Goal: Transaction & Acquisition: Purchase product/service

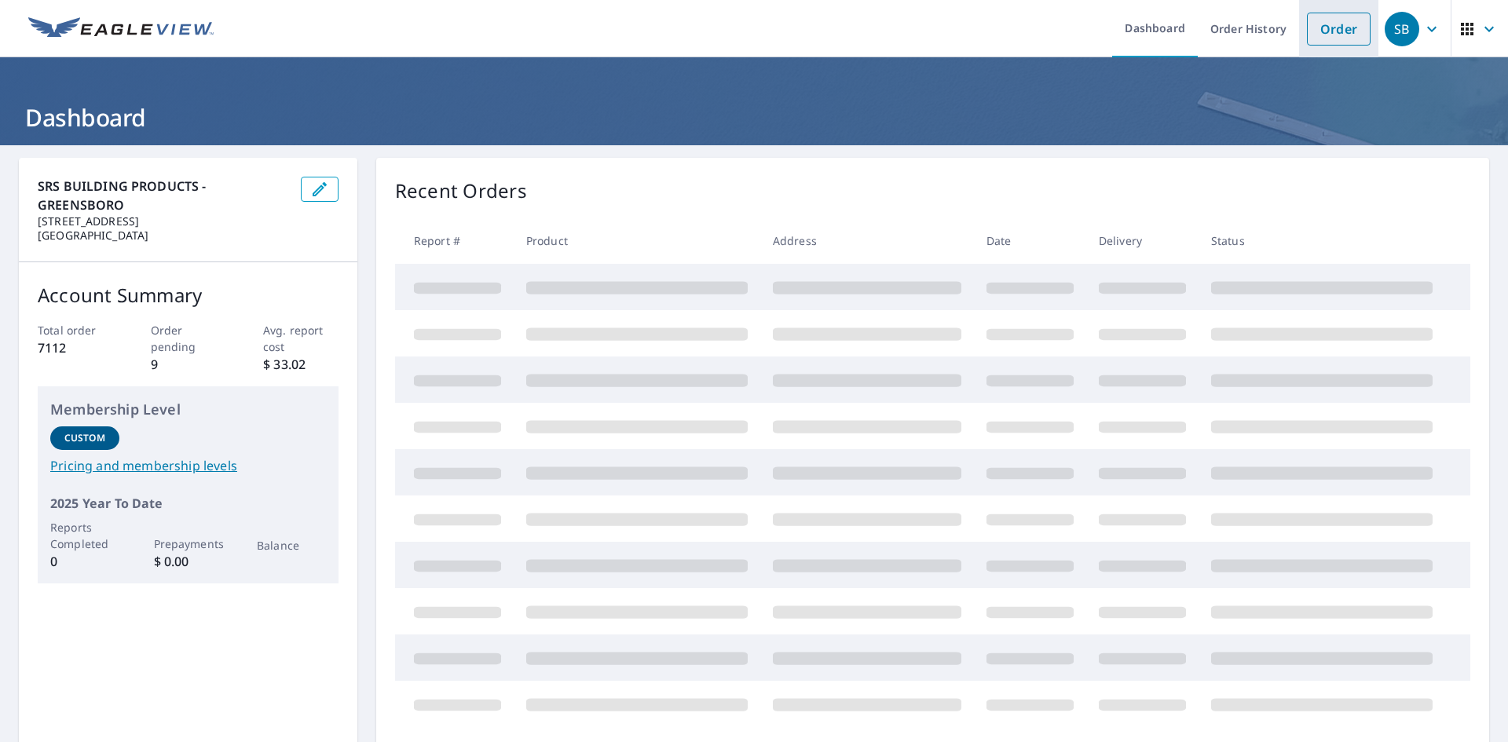
click at [1329, 37] on link "Order" at bounding box center [1339, 29] width 64 height 33
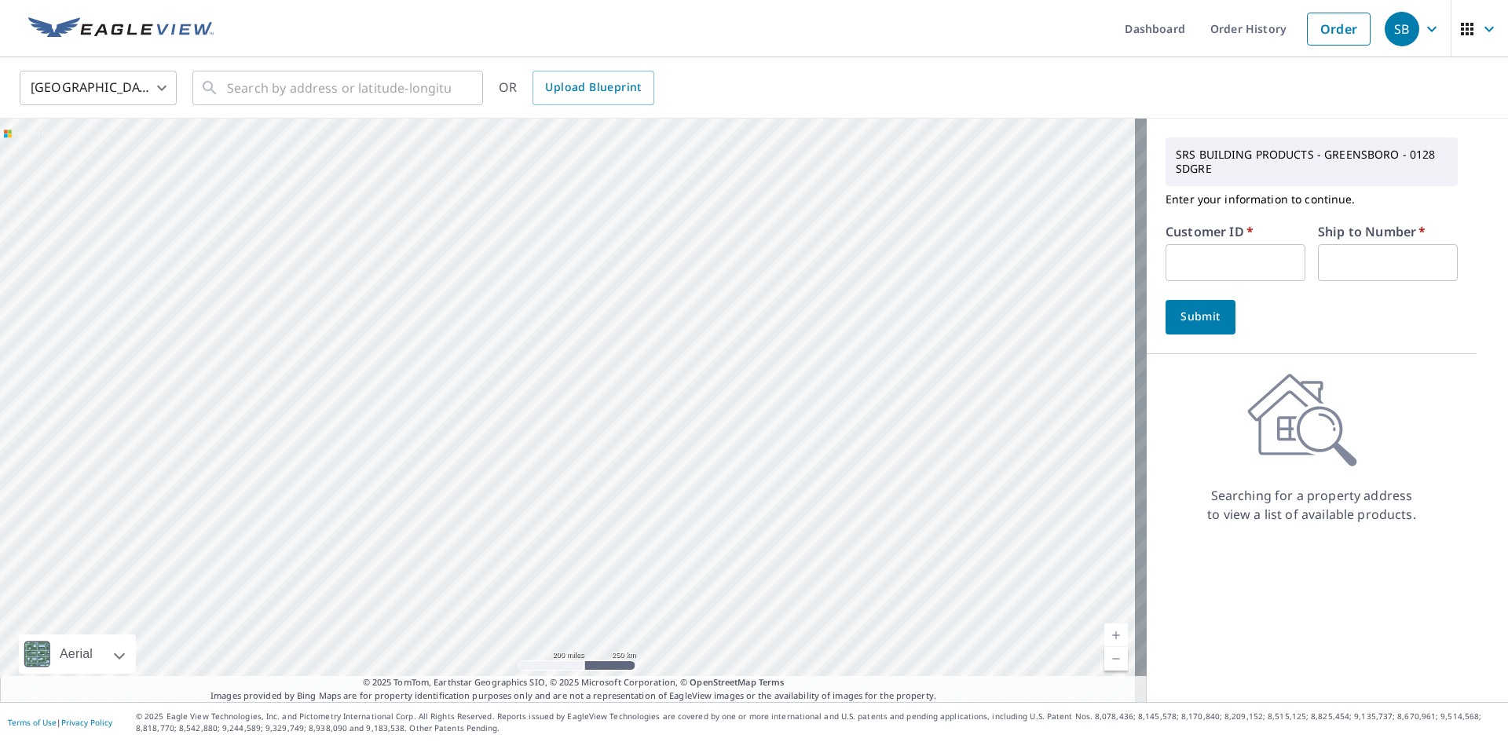
click at [1253, 272] on input "text" at bounding box center [1235, 262] width 140 height 37
type input "ROO128"
drag, startPoint x: 1318, startPoint y: 251, endPoint x: 1340, endPoint y: 274, distance: 32.2
click at [1319, 251] on input "text" at bounding box center [1388, 262] width 140 height 37
type input "1"
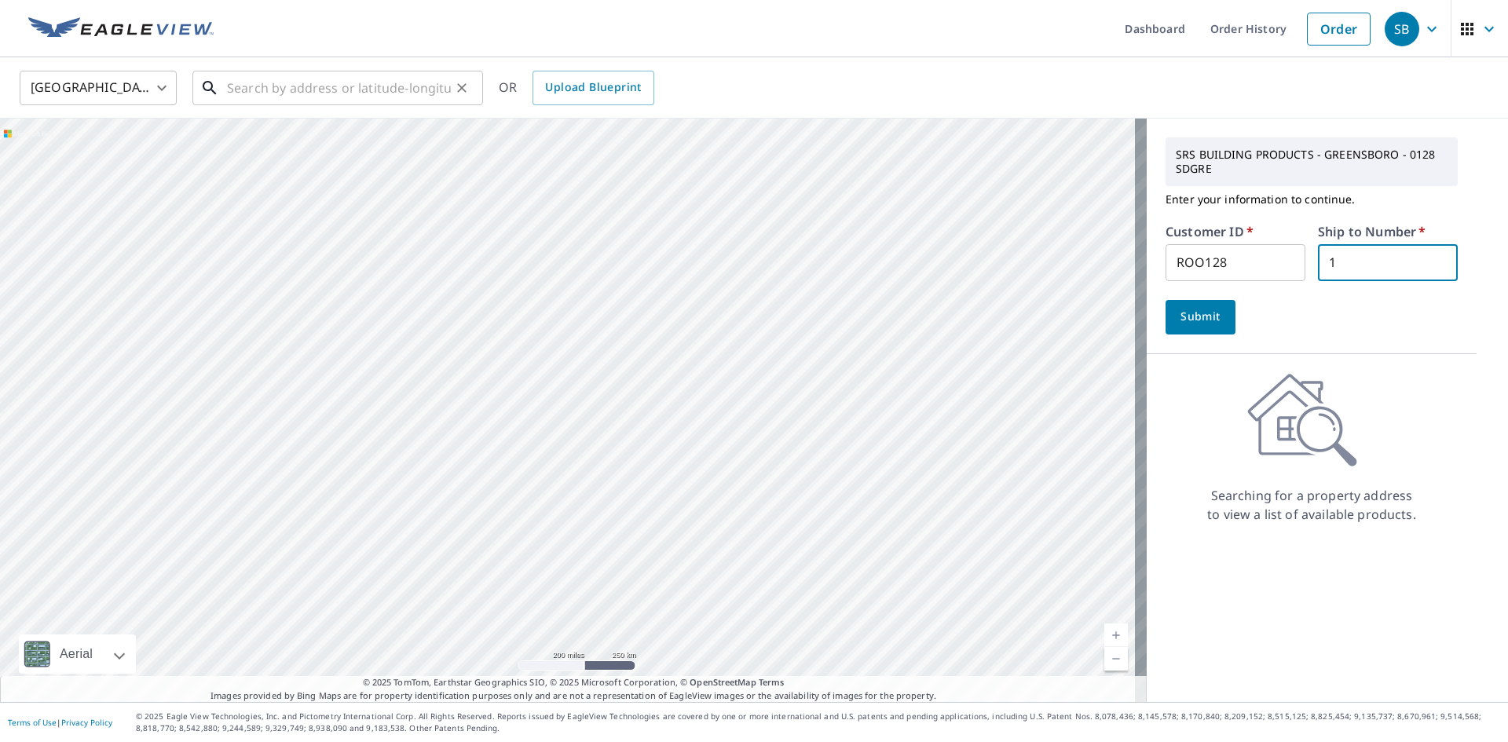
click at [353, 94] on input "text" at bounding box center [339, 88] width 224 height 44
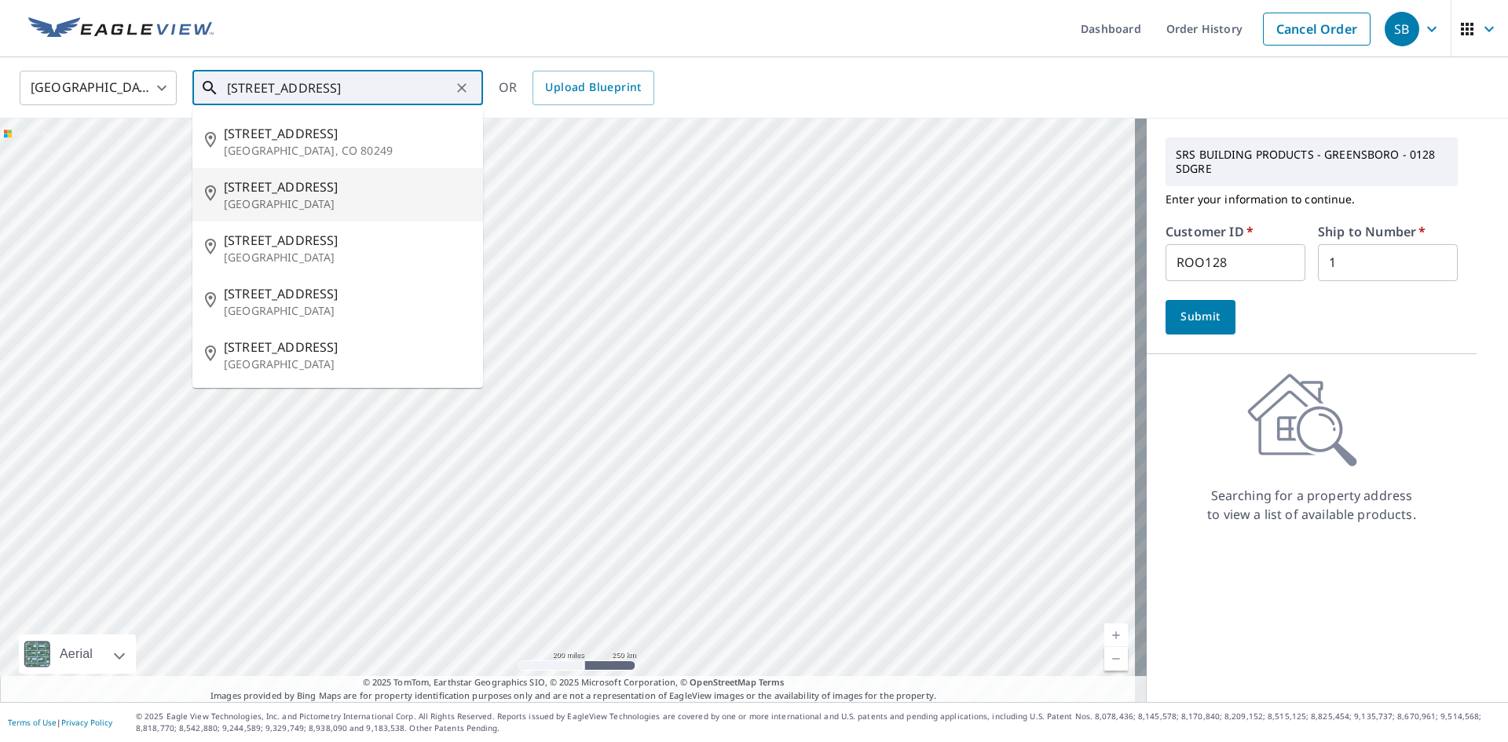
click at [334, 210] on p "[GEOGRAPHIC_DATA]" at bounding box center [347, 204] width 247 height 16
type input "[STREET_ADDRESS]"
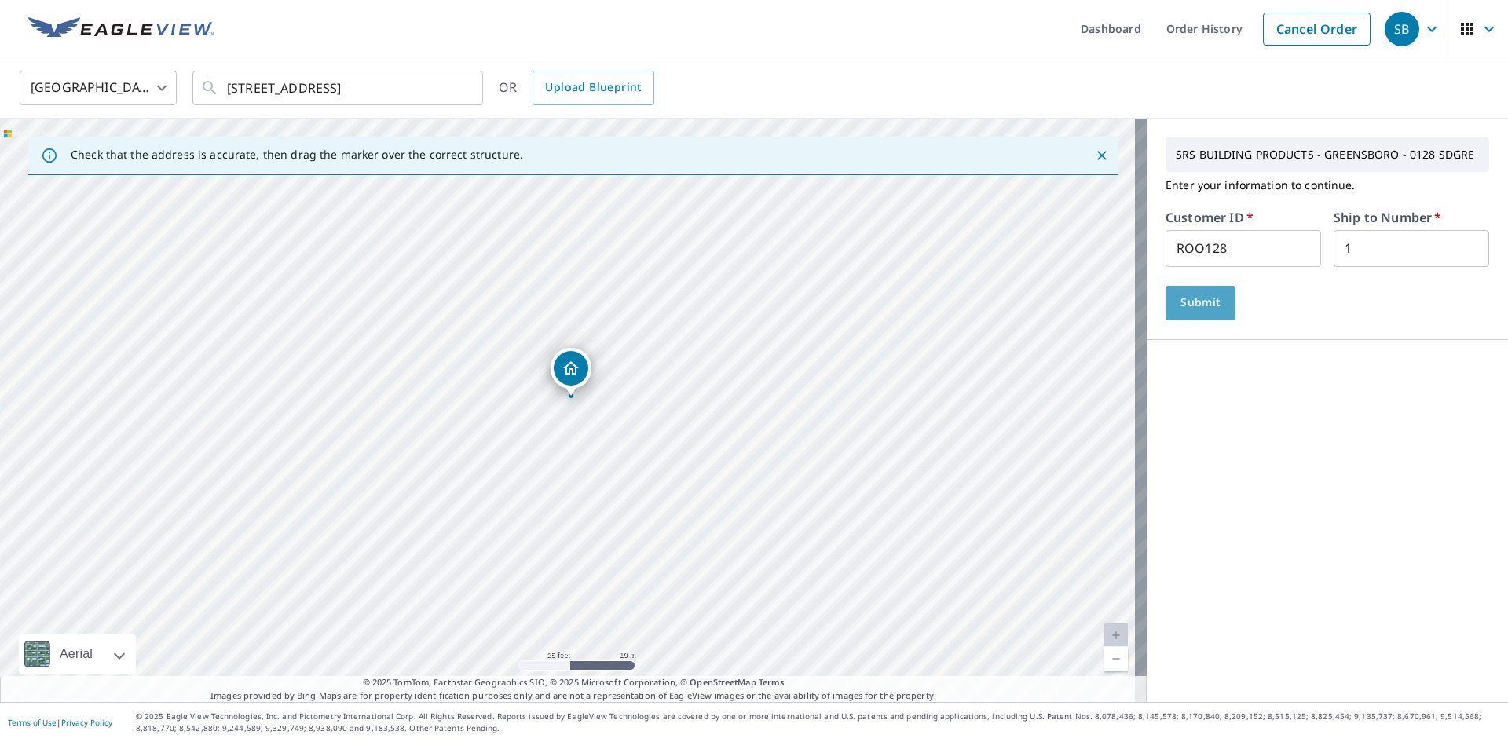
click at [1197, 293] on span "Submit" at bounding box center [1200, 303] width 45 height 20
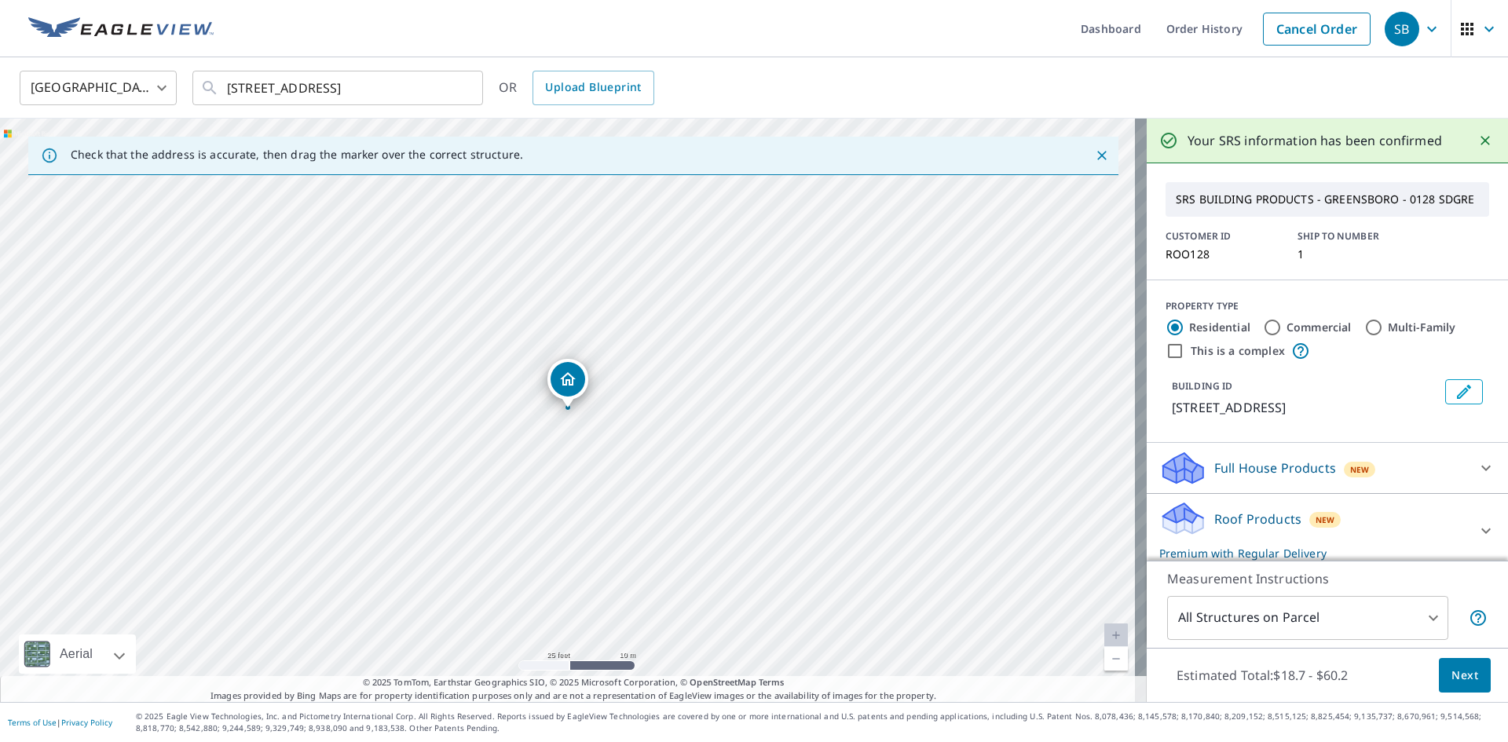
click at [1365, 337] on input "Multi-Family" at bounding box center [1373, 327] width 19 height 19
radio input "true"
type input "2"
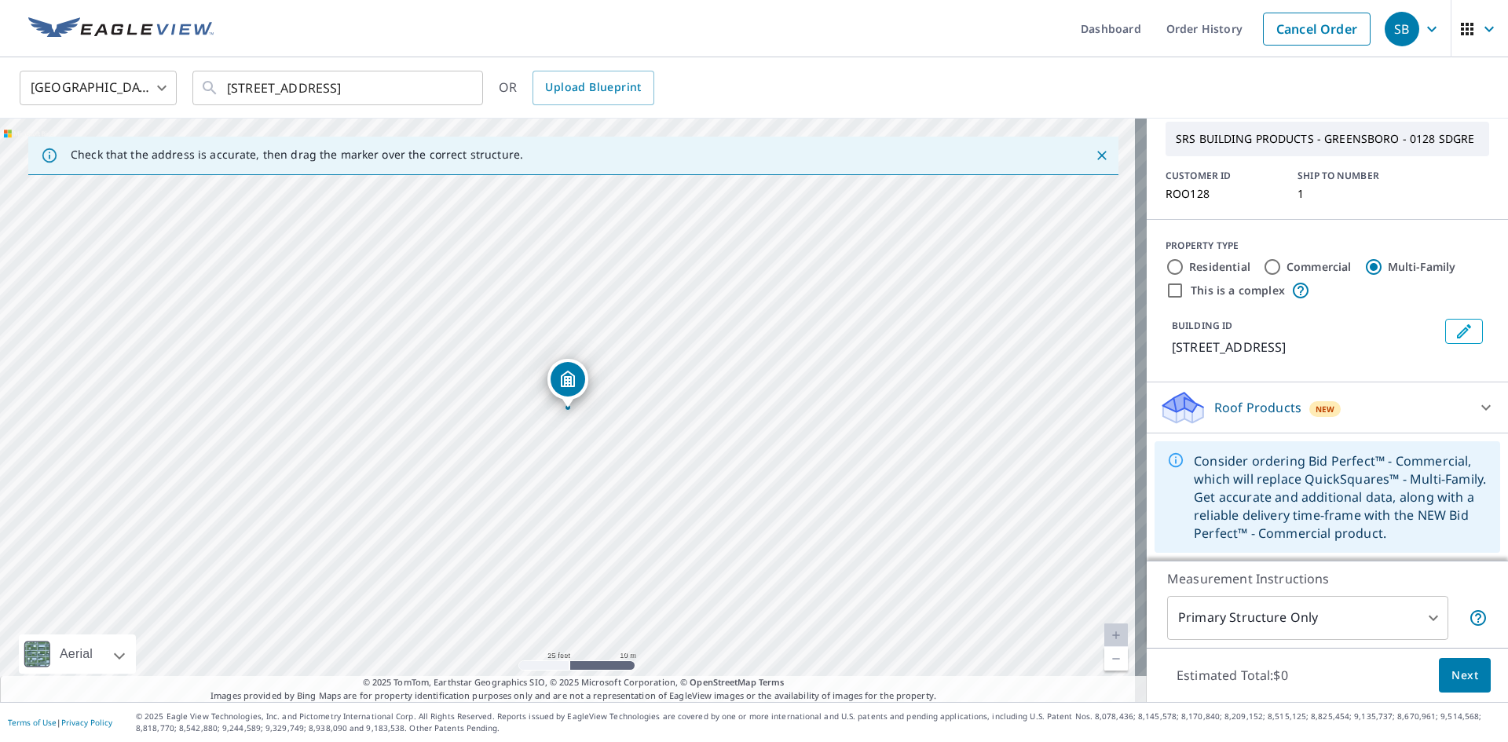
click at [1370, 397] on div "Roof Products New" at bounding box center [1313, 407] width 308 height 37
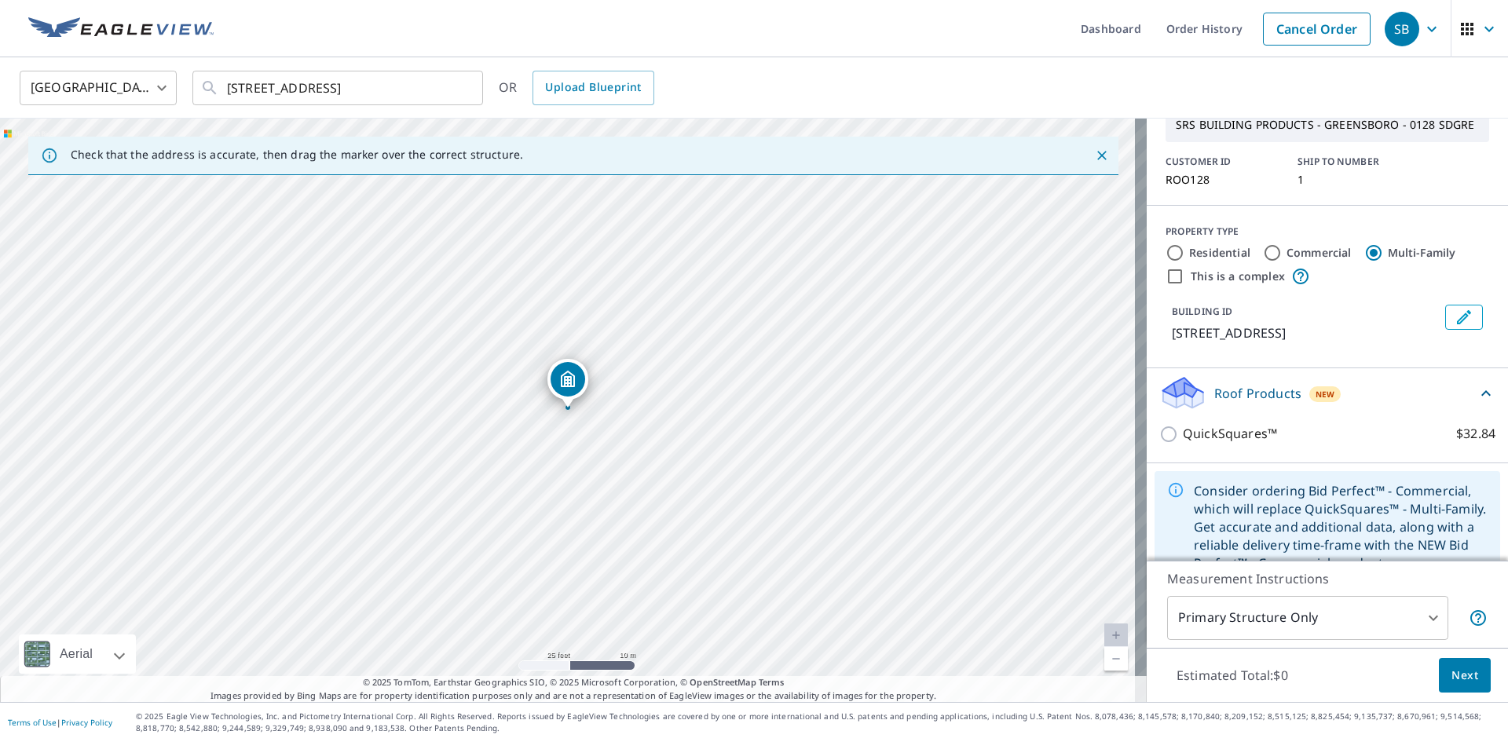
scroll to position [75, 0]
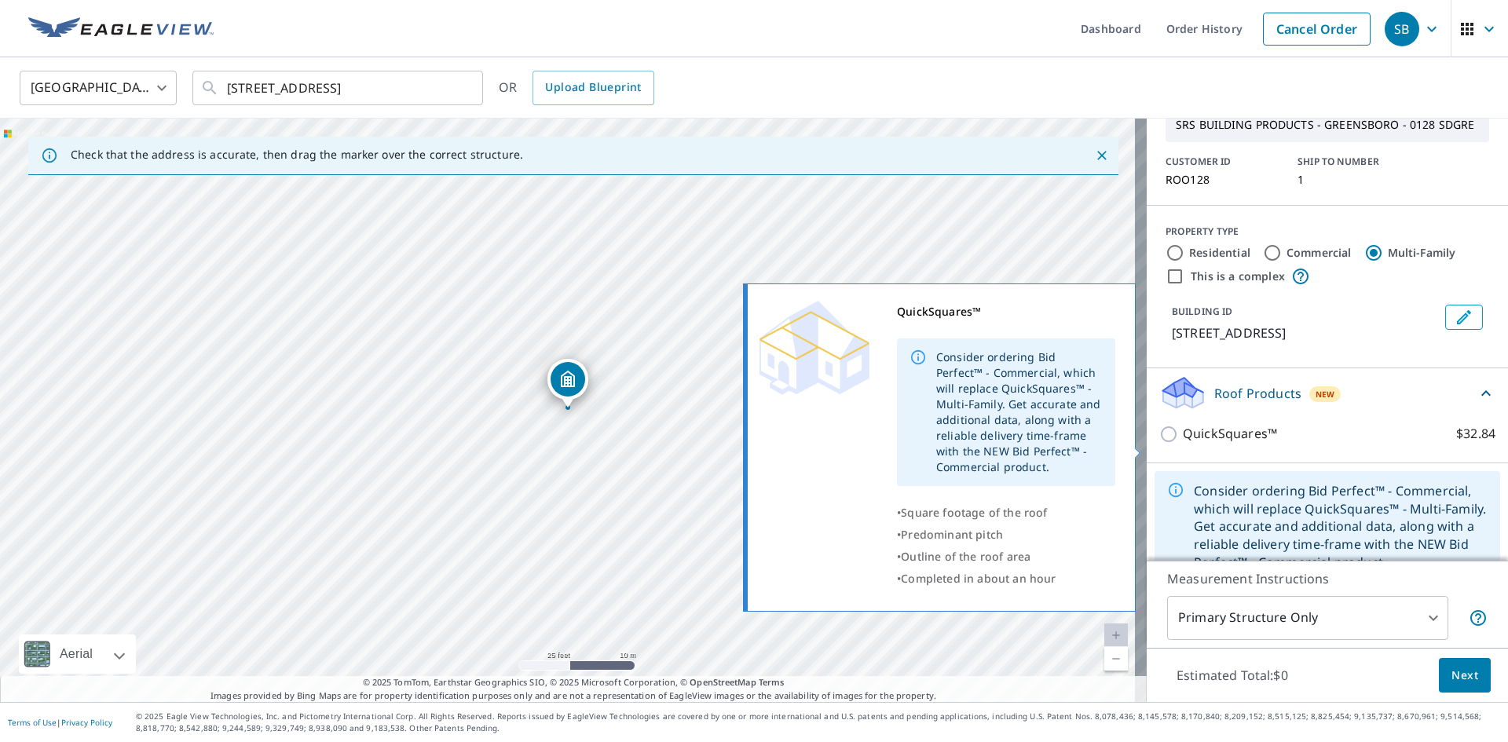
click at [1192, 444] on p "QuickSquares™" at bounding box center [1229, 434] width 94 height 20
click at [1182, 444] on input "QuickSquares™ $32.84" at bounding box center [1171, 434] width 24 height 19
checkbox input "true"
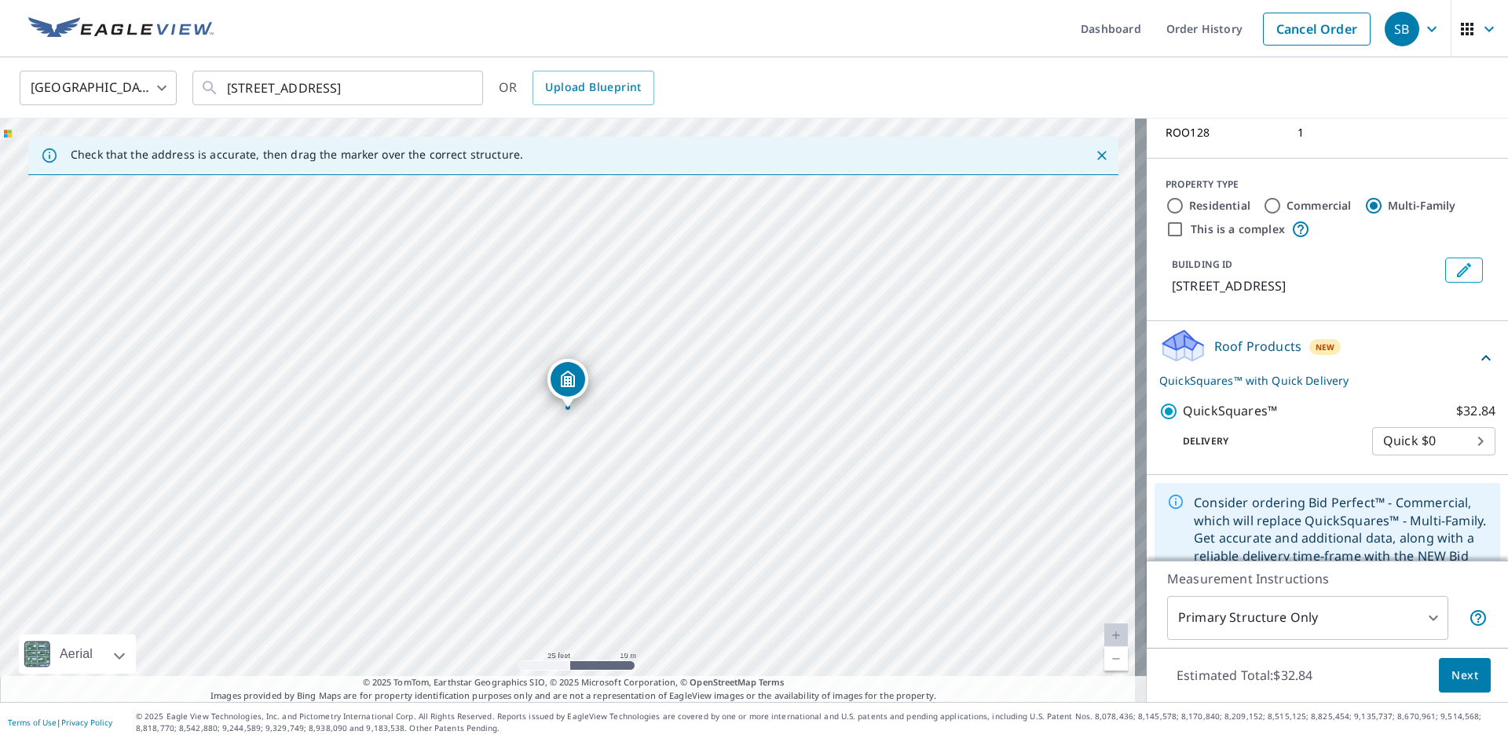
scroll to position [177, 0]
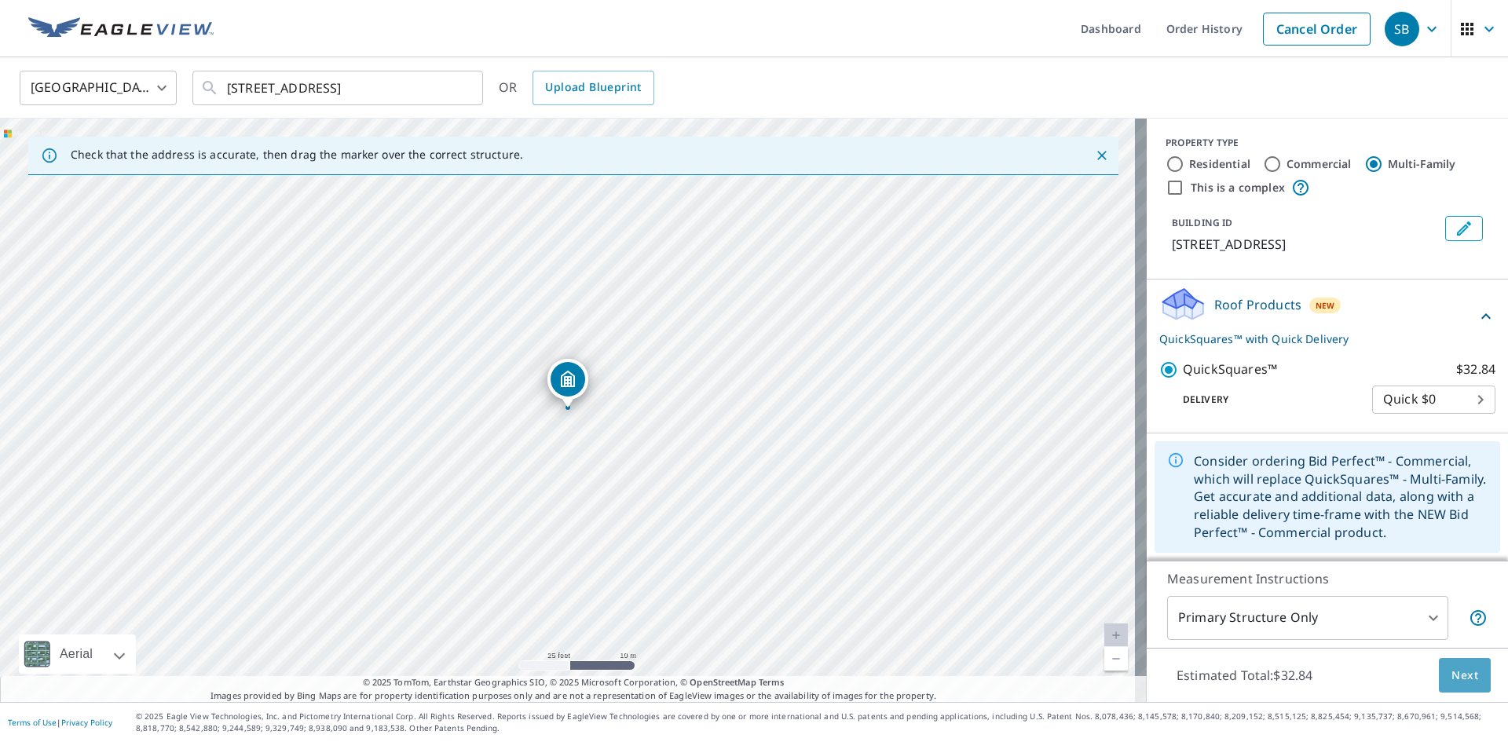
click at [1454, 669] on span "Next" at bounding box center [1464, 676] width 27 height 20
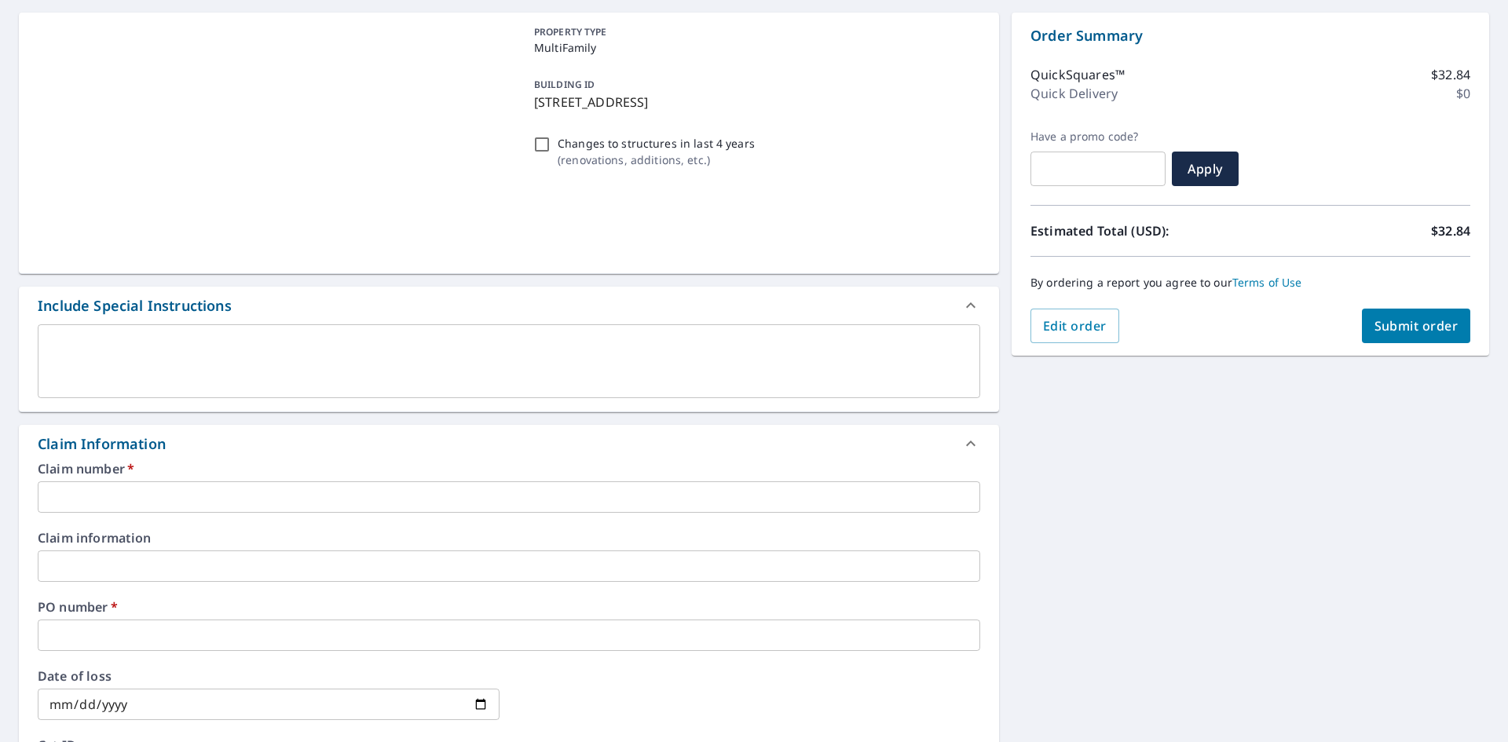
scroll to position [157, 0]
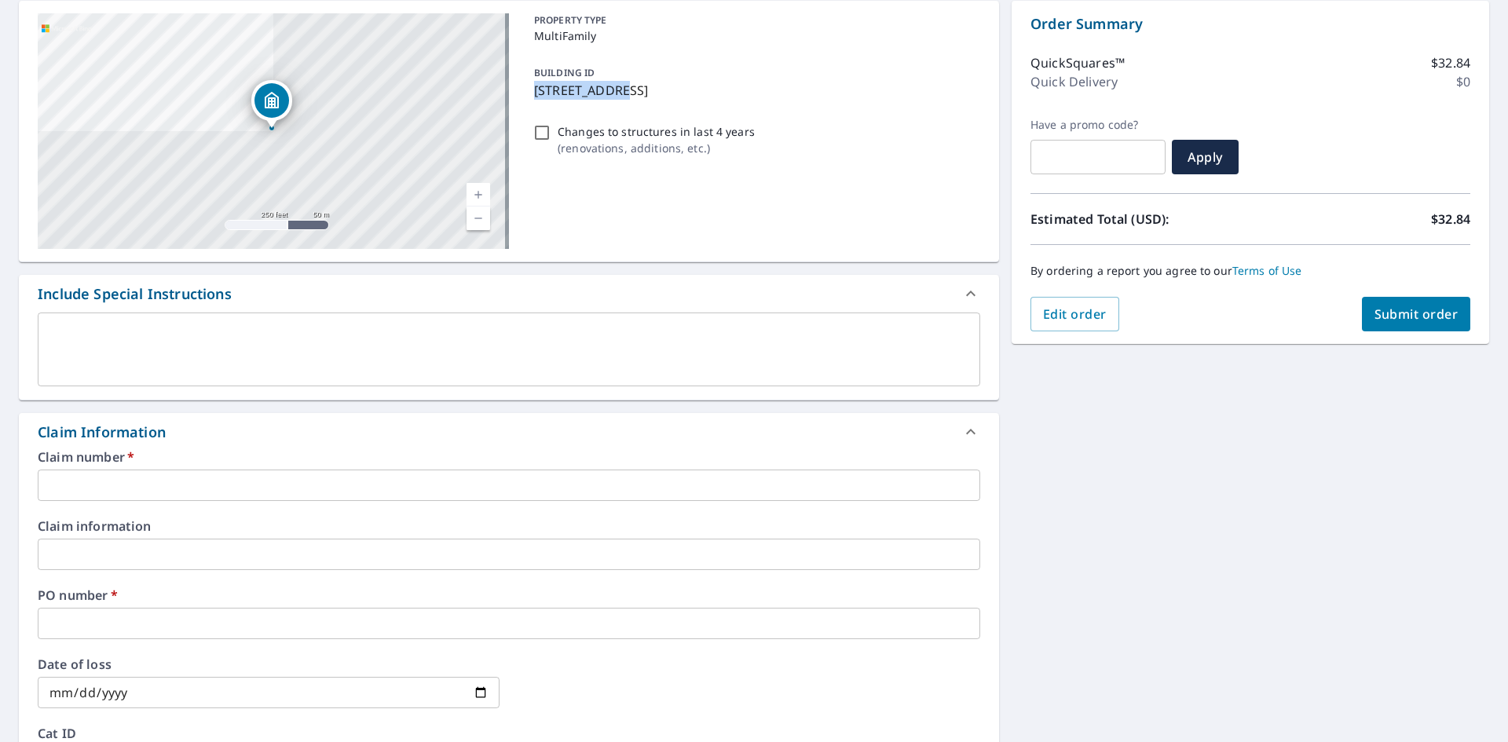
drag, startPoint x: 528, startPoint y: 89, endPoint x: 616, endPoint y: 93, distance: 87.2
click at [616, 91] on div "BUILDING ID [STREET_ADDRESS]" at bounding box center [754, 81] width 452 height 49
checkbox input "true"
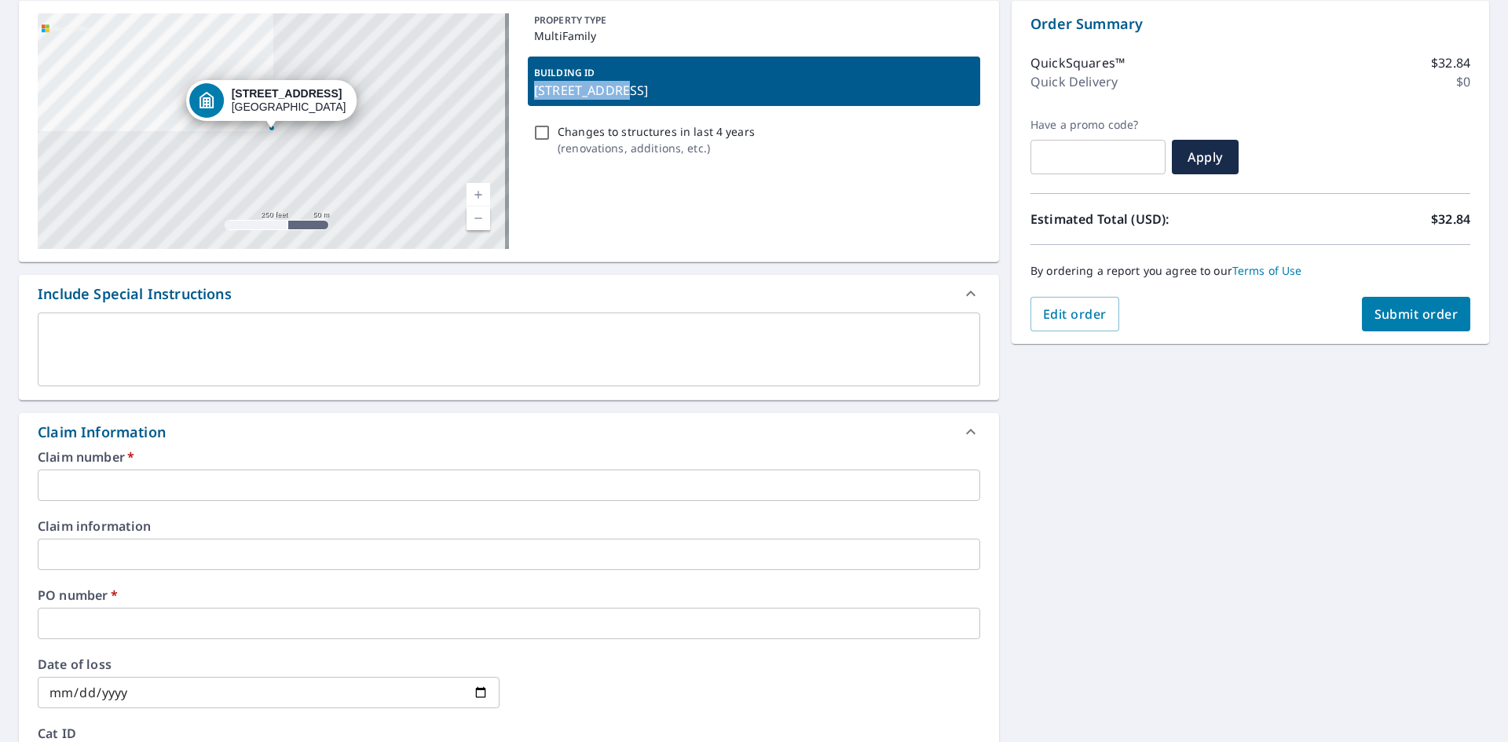
copy p "[STREET_ADDRESS]"
click at [156, 489] on input "text" at bounding box center [509, 485] width 942 height 31
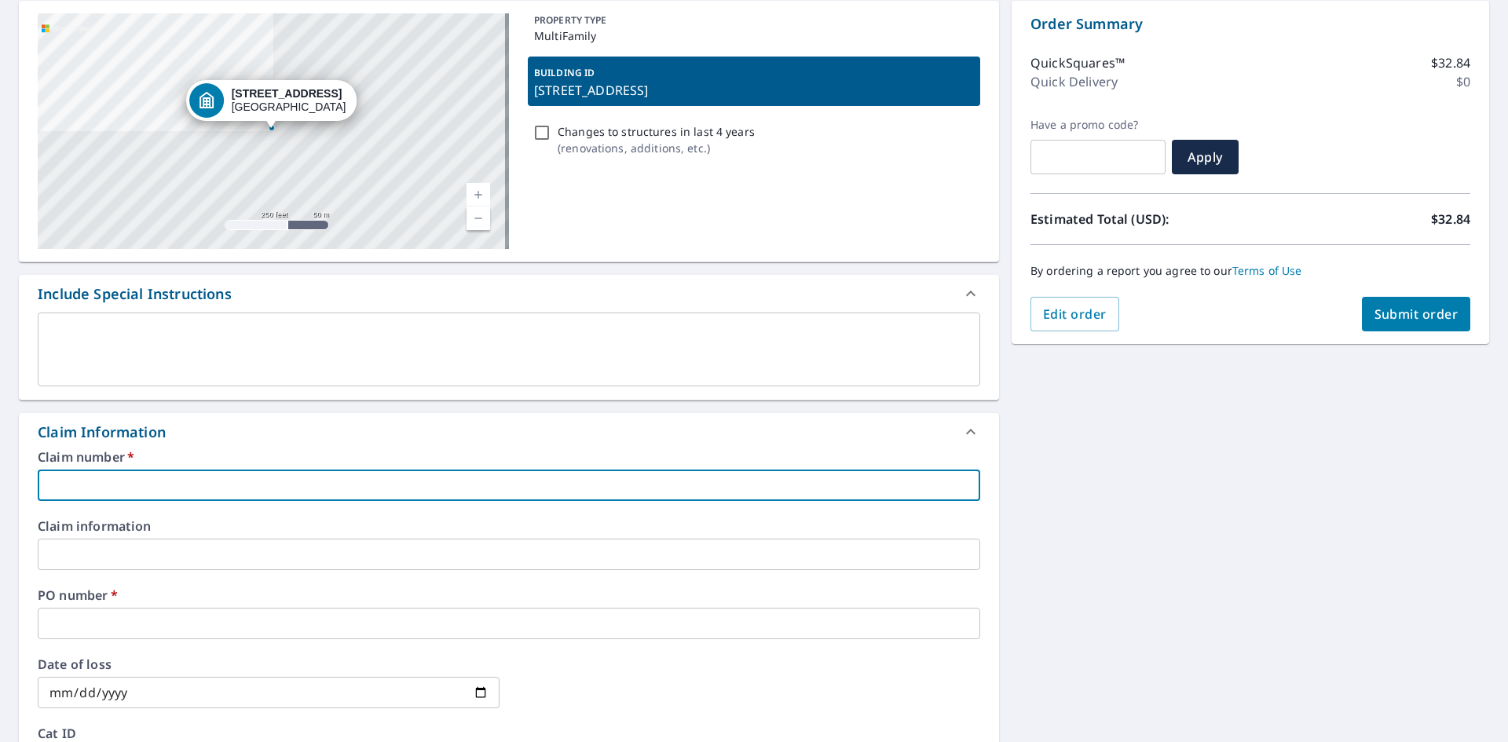
paste input "[STREET_ADDRESS]"
type input "[STREET_ADDRESS]"
checkbox input "true"
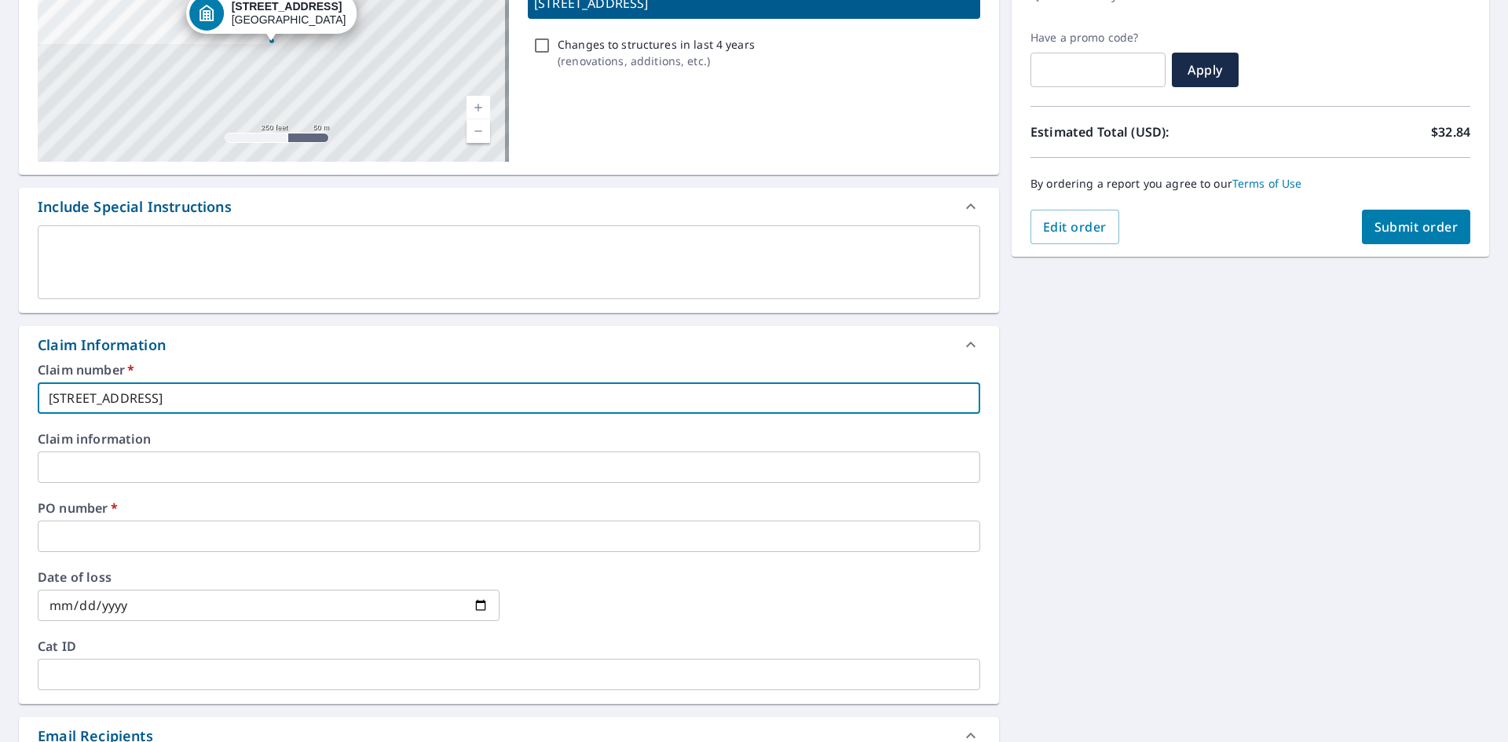
scroll to position [393, 0]
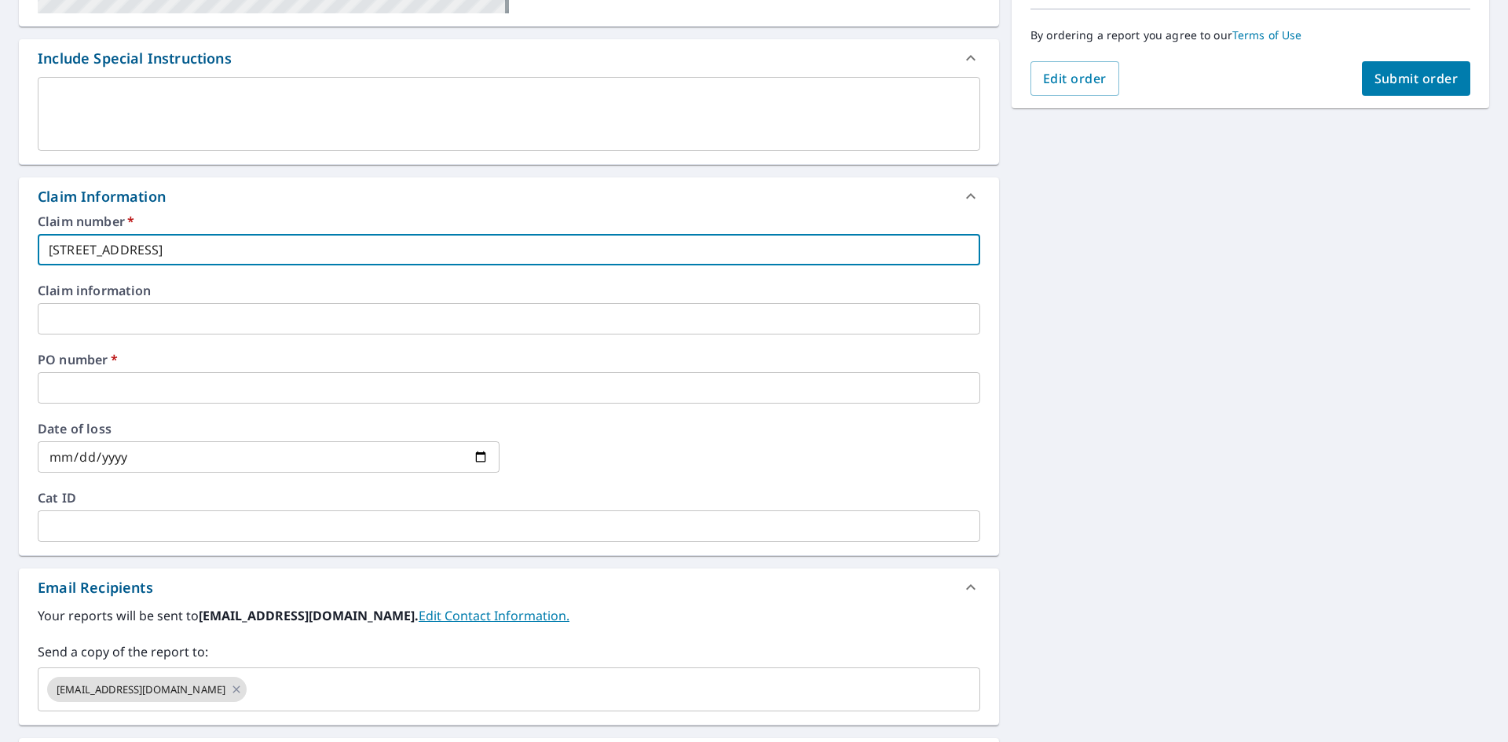
type input "[STREET_ADDRESS]"
click at [190, 391] on input "text" at bounding box center [509, 387] width 942 height 31
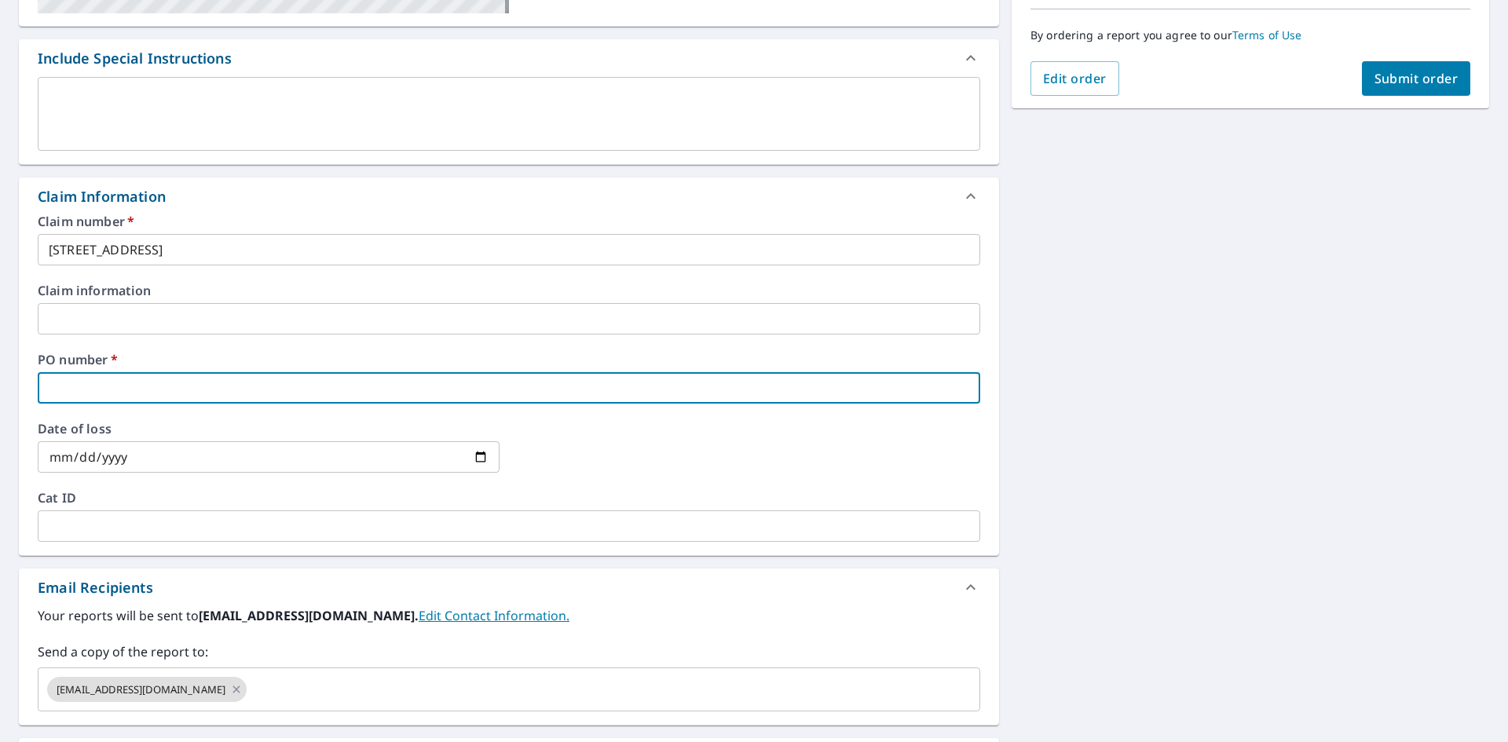
paste input "[STREET_ADDRESS]"
type input "[STREET_ADDRESS]"
checkbox input "true"
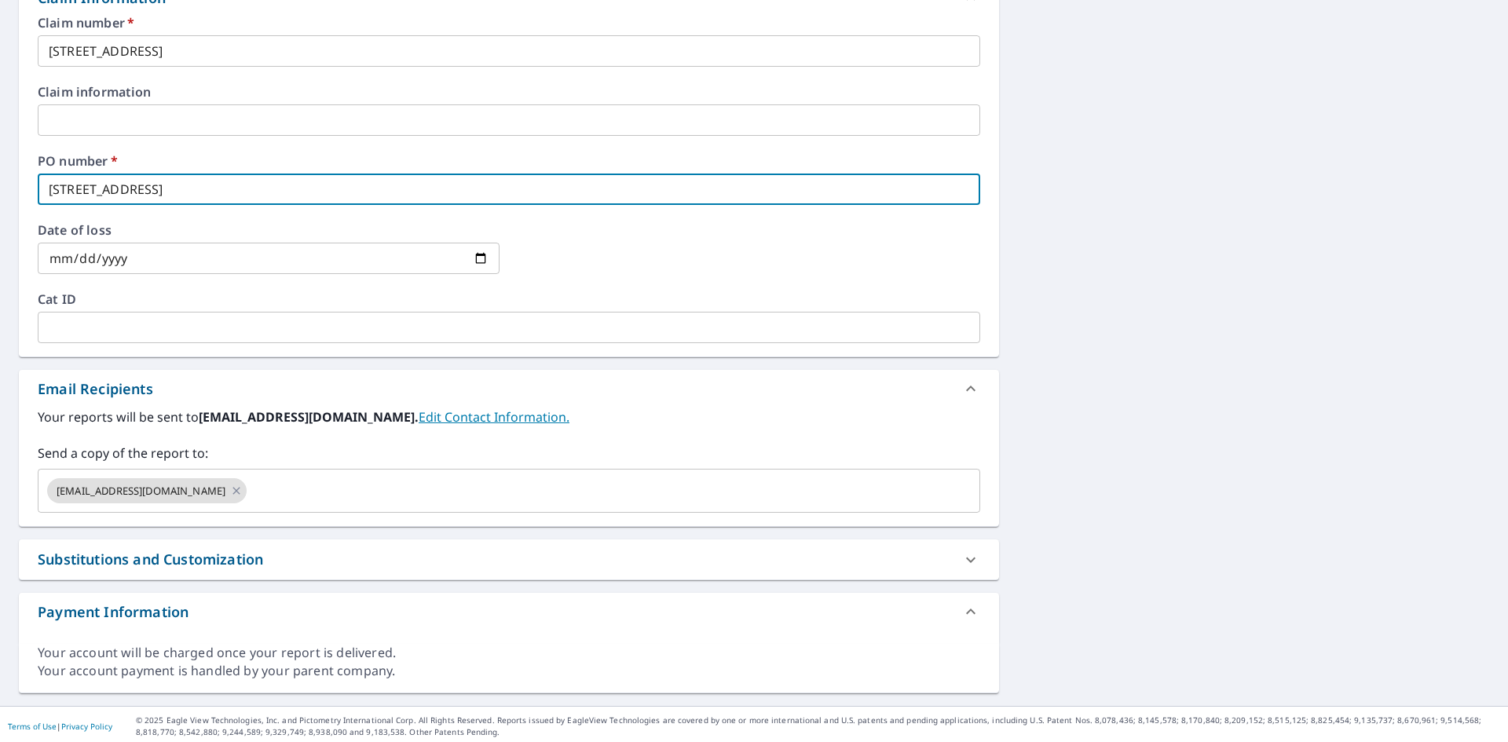
scroll to position [595, 0]
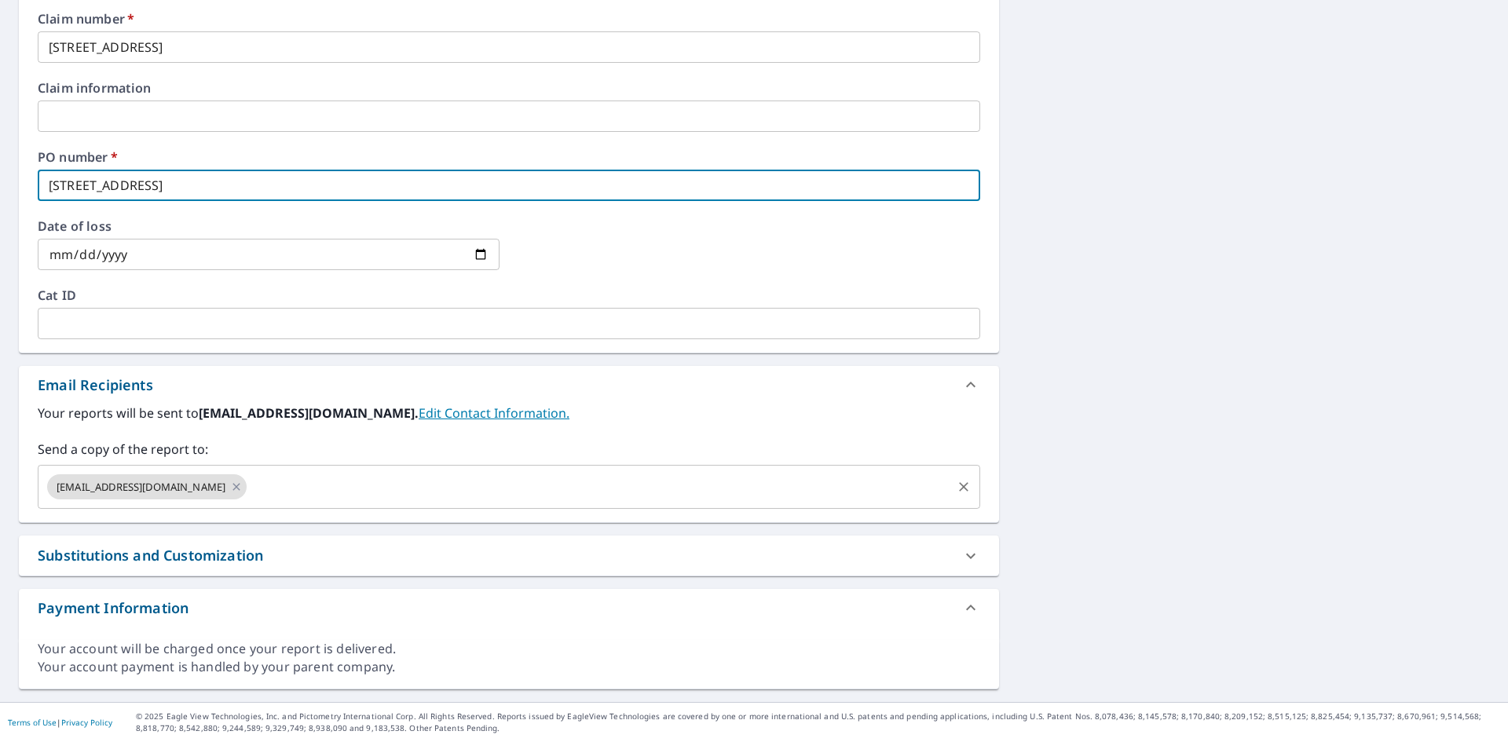
click at [236, 470] on div "[EMAIL_ADDRESS][DOMAIN_NAME] ​" at bounding box center [509, 487] width 942 height 44
type input "[STREET_ADDRESS]"
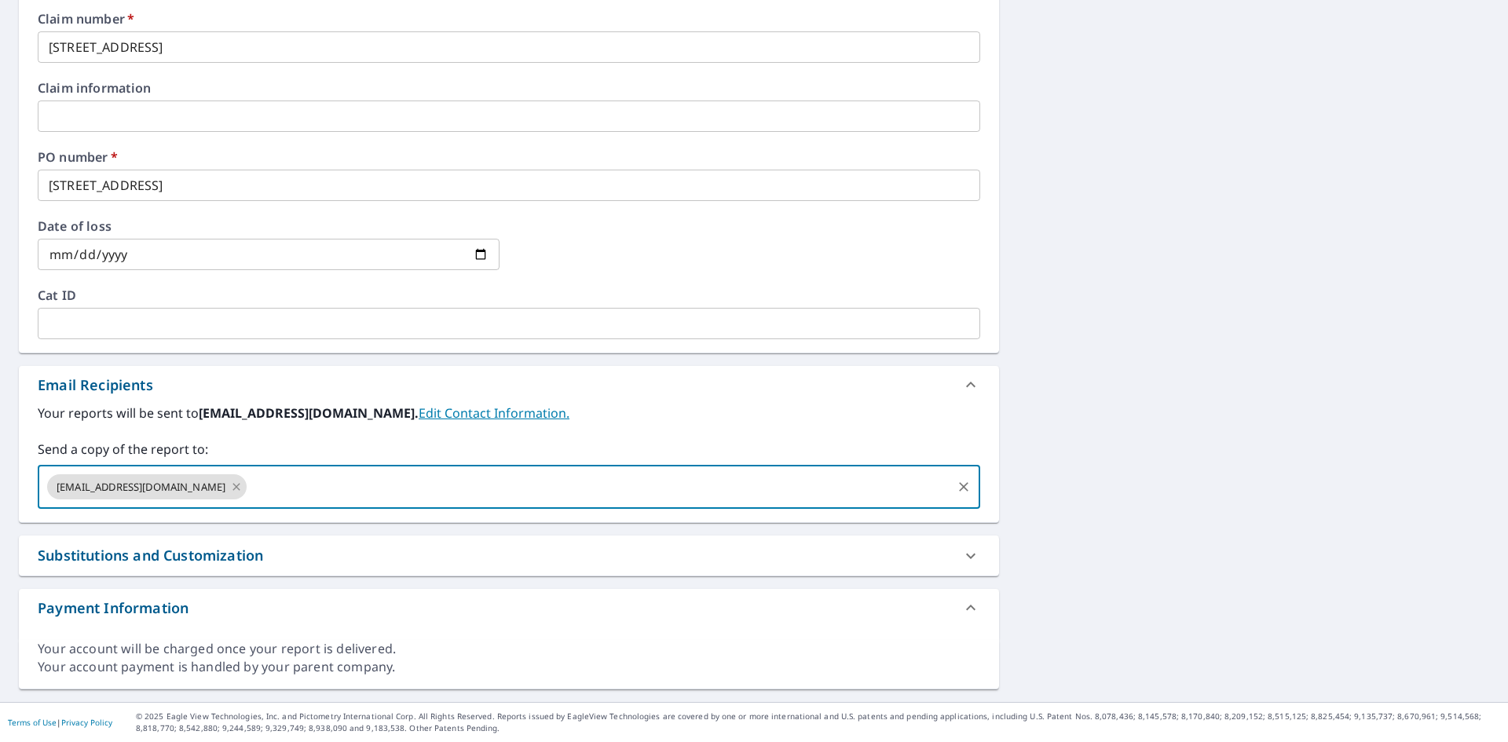
click at [243, 481] on icon at bounding box center [236, 486] width 13 height 17
checkbox input "true"
click at [244, 481] on input "text" at bounding box center [497, 487] width 905 height 30
type input "[EMAIL_ADDRESS][DOMAIN_NAME]"
checkbox input "true"
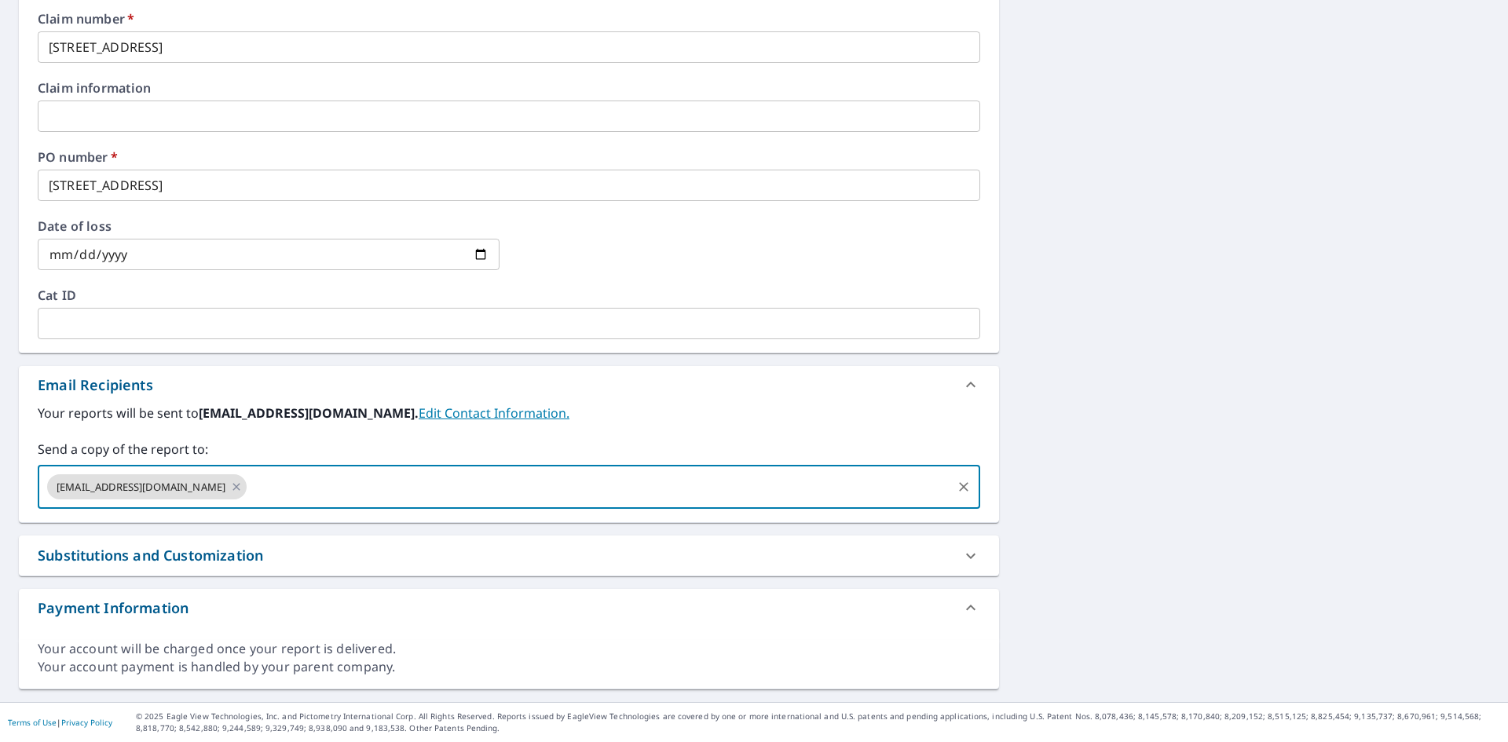
click at [265, 502] on div "[EMAIL_ADDRESS][DOMAIN_NAME] ​" at bounding box center [509, 487] width 942 height 44
drag, startPoint x: 265, startPoint y: 502, endPoint x: 232, endPoint y: 493, distance: 34.9
click at [249, 494] on input "text" at bounding box center [599, 487] width 700 height 30
paste input "[PERSON_NAME][EMAIL_ADDRESS][DOMAIN_NAME]"
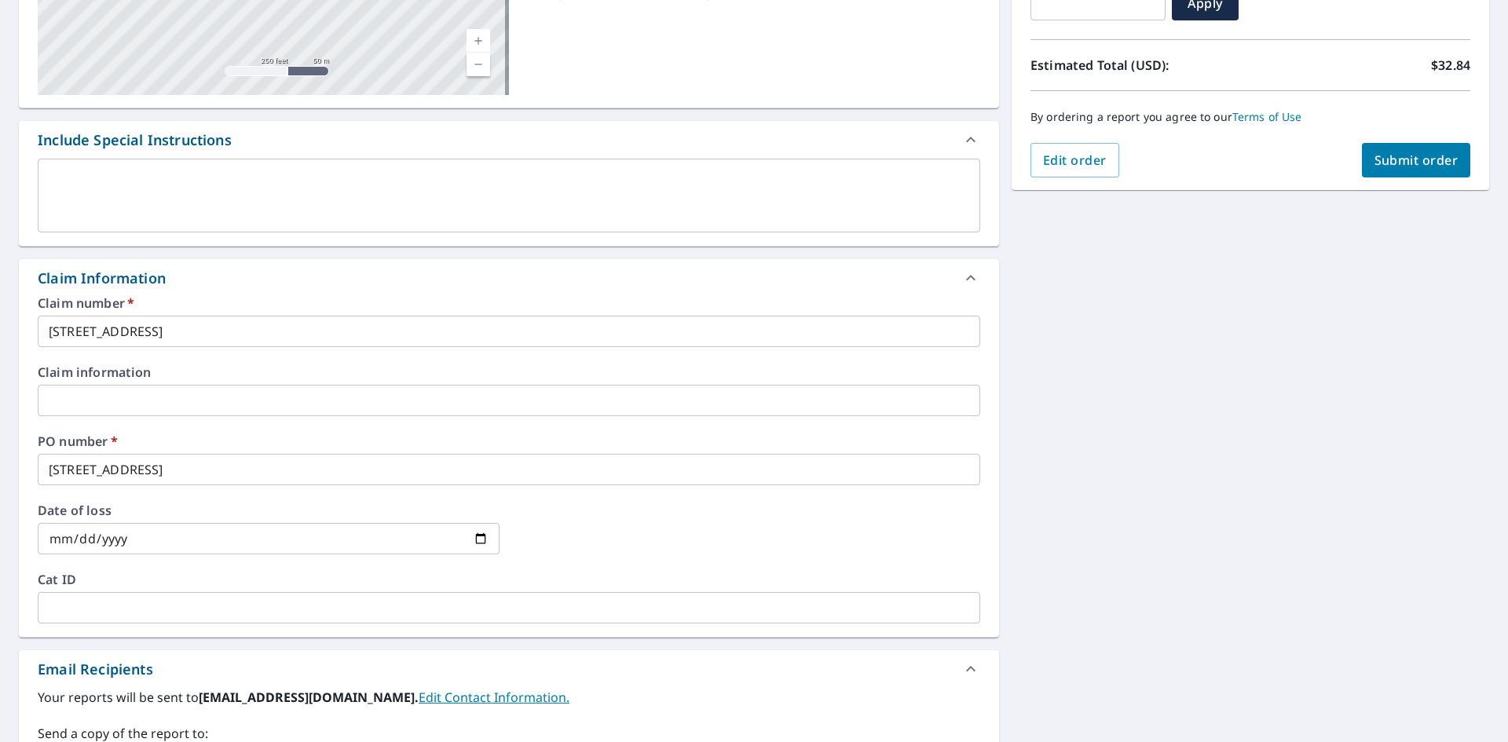
scroll to position [281, 0]
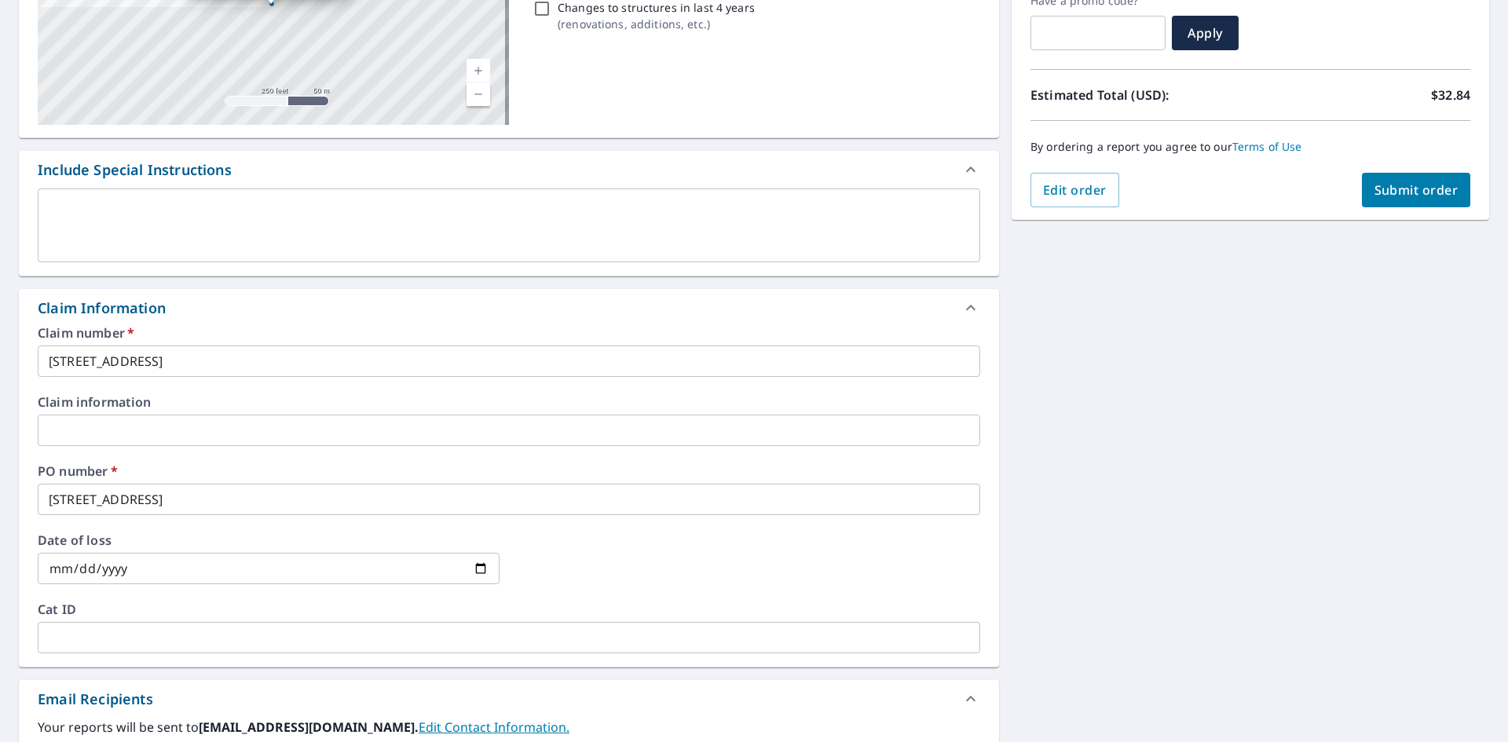
type input "[PERSON_NAME][EMAIL_ADDRESS][DOMAIN_NAME]"
click at [1411, 188] on span "Submit order" at bounding box center [1416, 189] width 84 height 17
checkbox input "true"
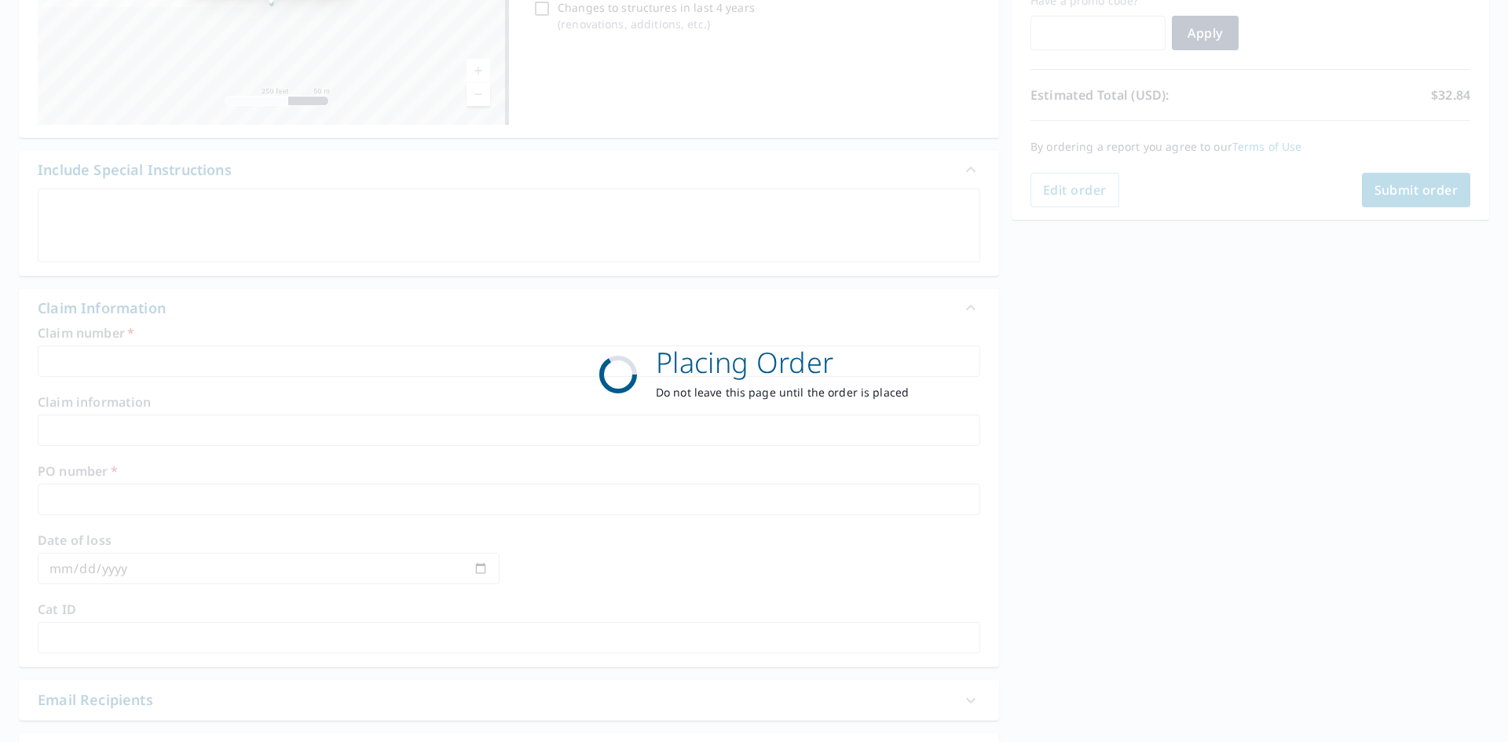
scroll to position [182, 0]
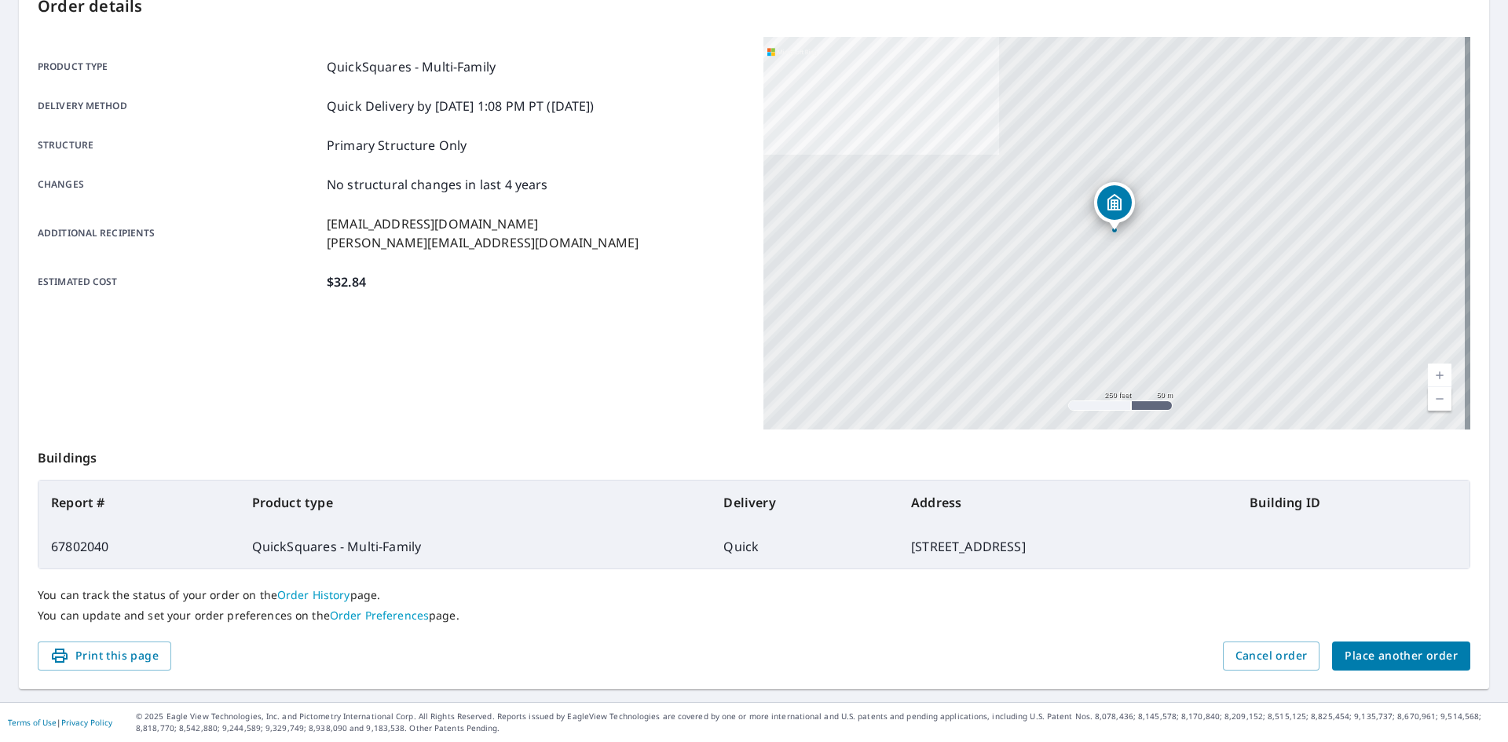
click at [1412, 663] on span "Place another order" at bounding box center [1400, 656] width 113 height 20
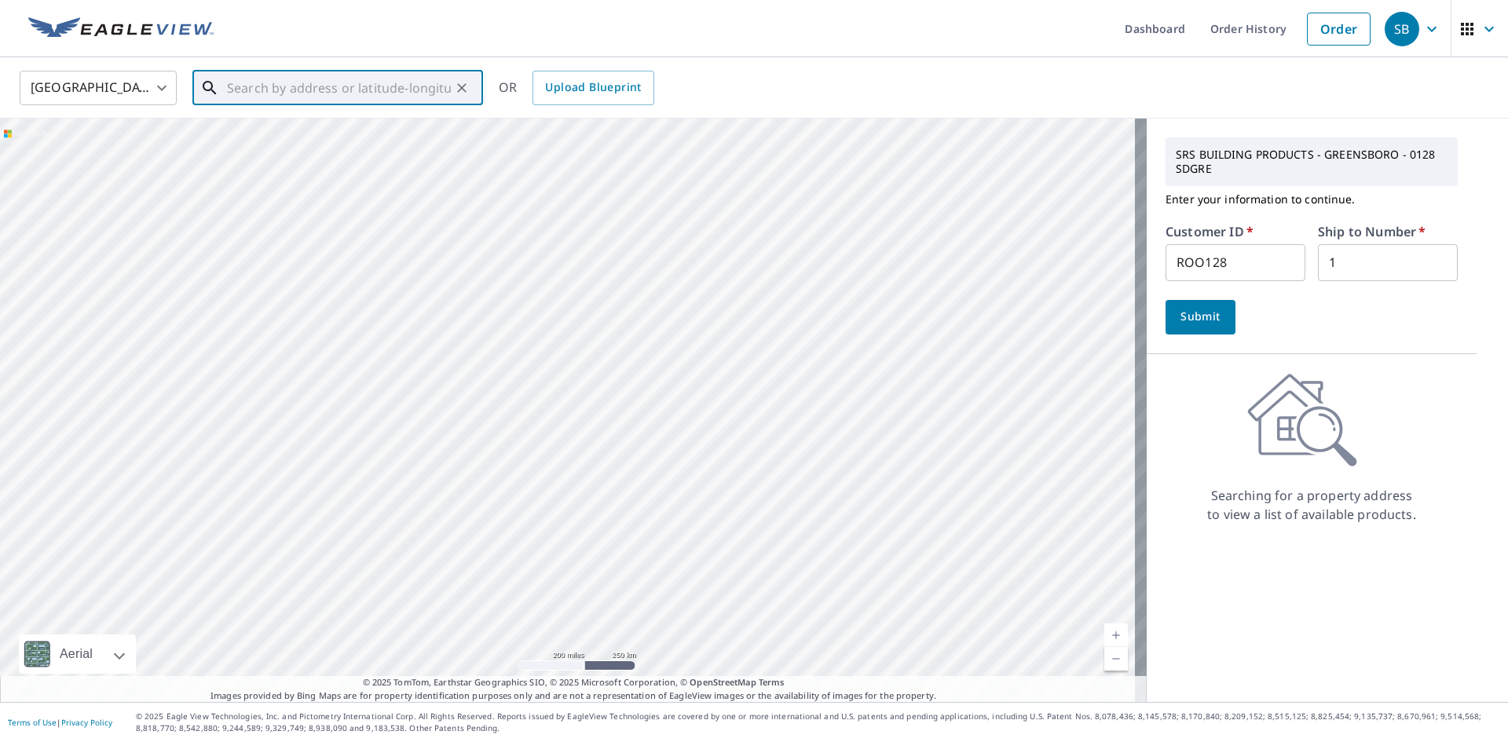
click at [246, 81] on input "text" at bounding box center [339, 88] width 224 height 44
click at [324, 157] on p "[GEOGRAPHIC_DATA]" at bounding box center [347, 151] width 247 height 16
type input "[STREET_ADDRESS]"
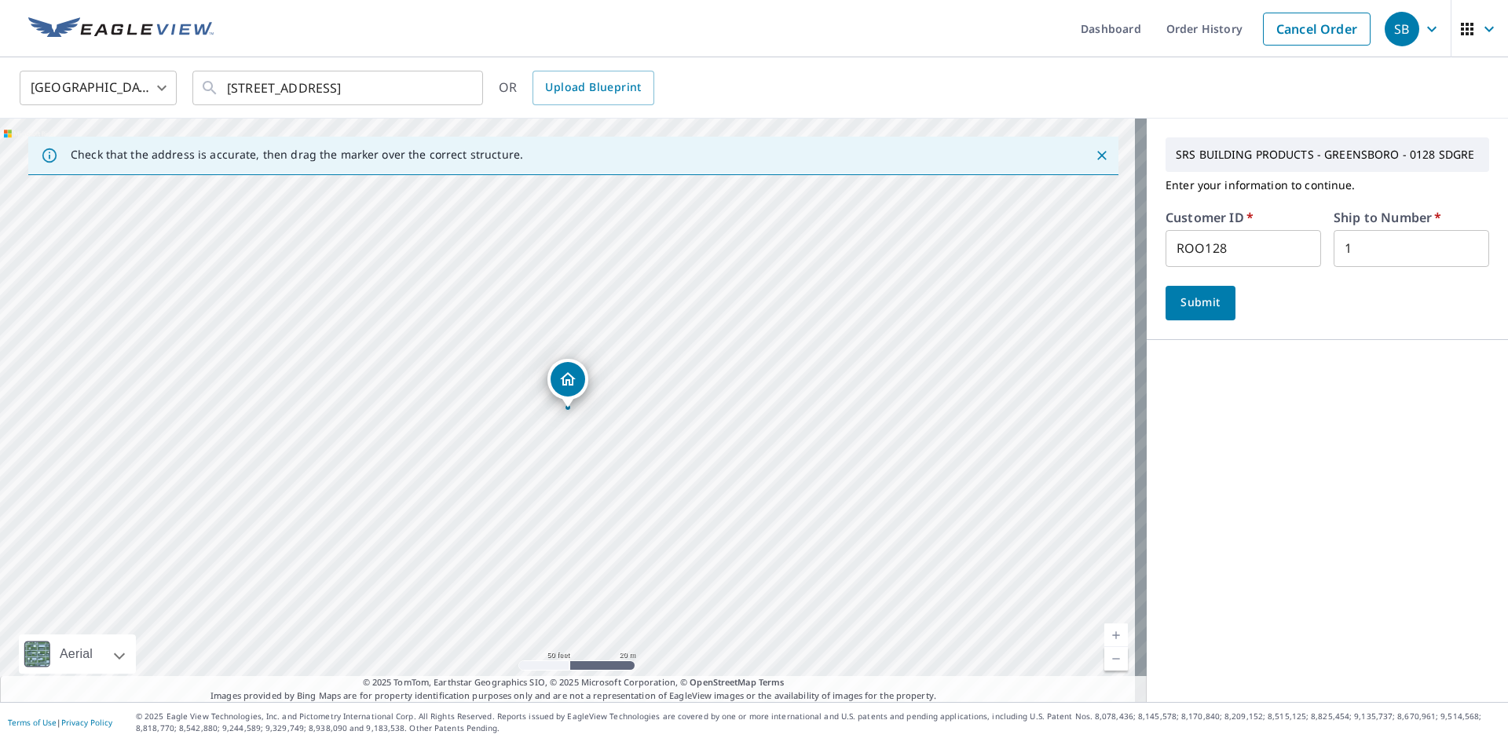
click at [1204, 309] on span "Submit" at bounding box center [1200, 303] width 45 height 20
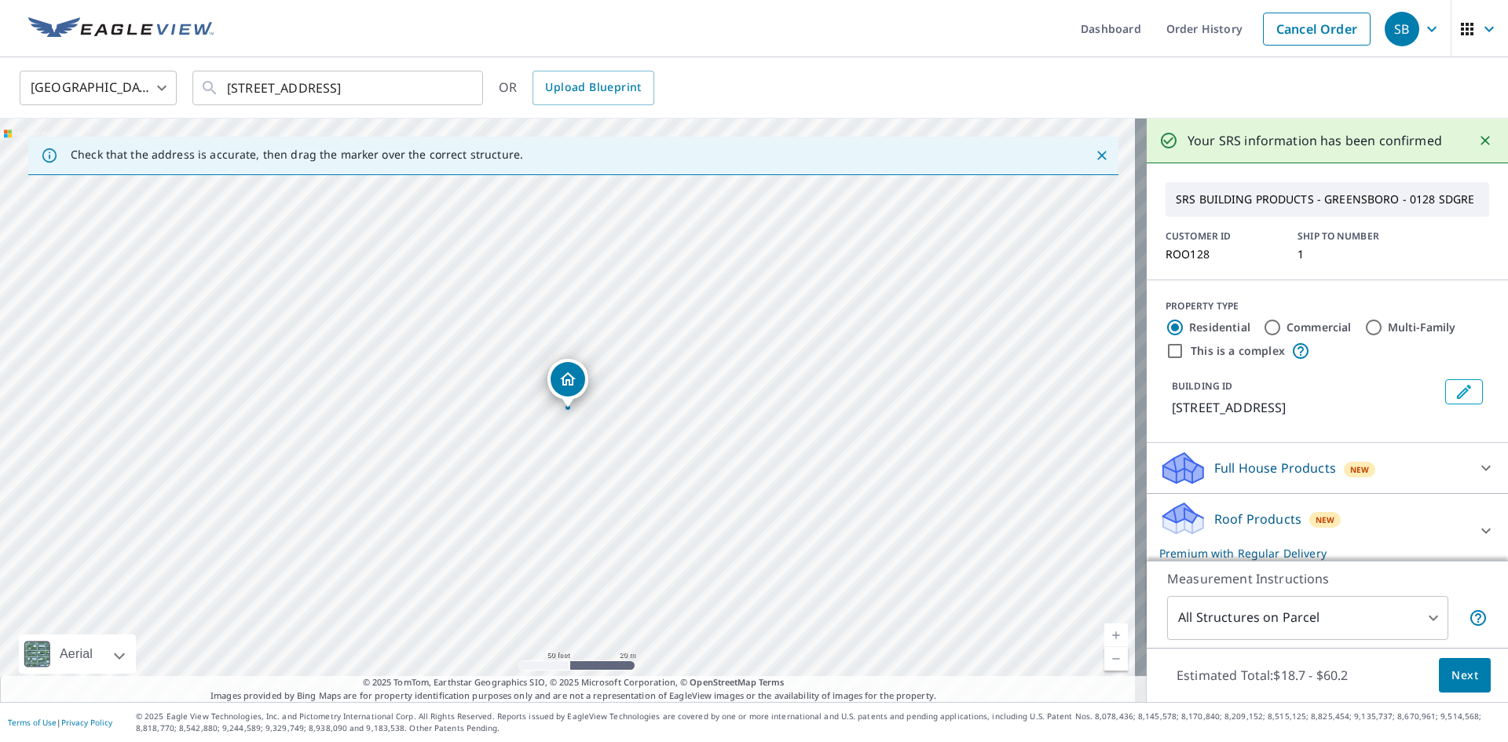
click at [1394, 335] on label "Multi-Family" at bounding box center [1421, 328] width 68 height 16
click at [1383, 337] on input "Multi-Family" at bounding box center [1373, 327] width 19 height 19
radio input "true"
type input "2"
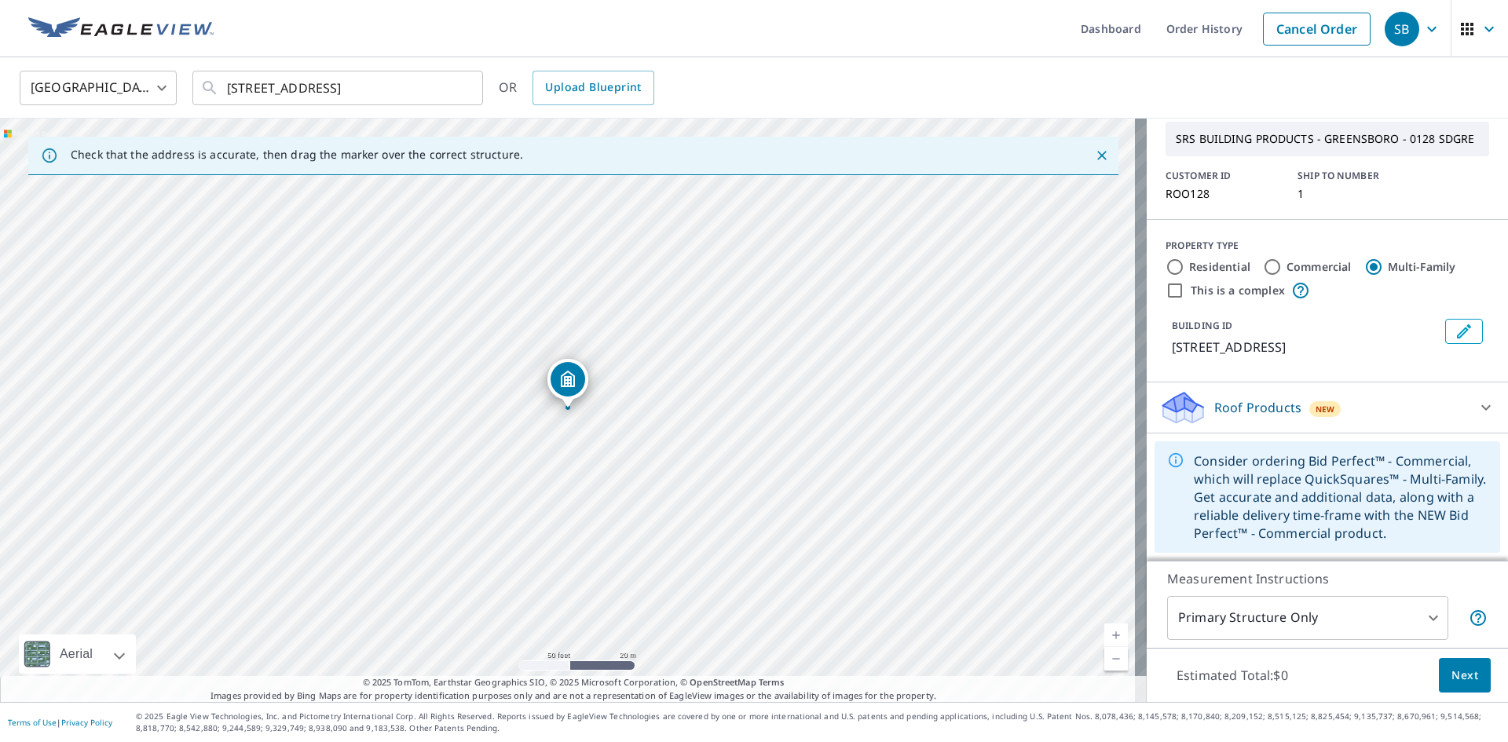
click at [1364, 406] on div "Roof Products New" at bounding box center [1313, 407] width 308 height 37
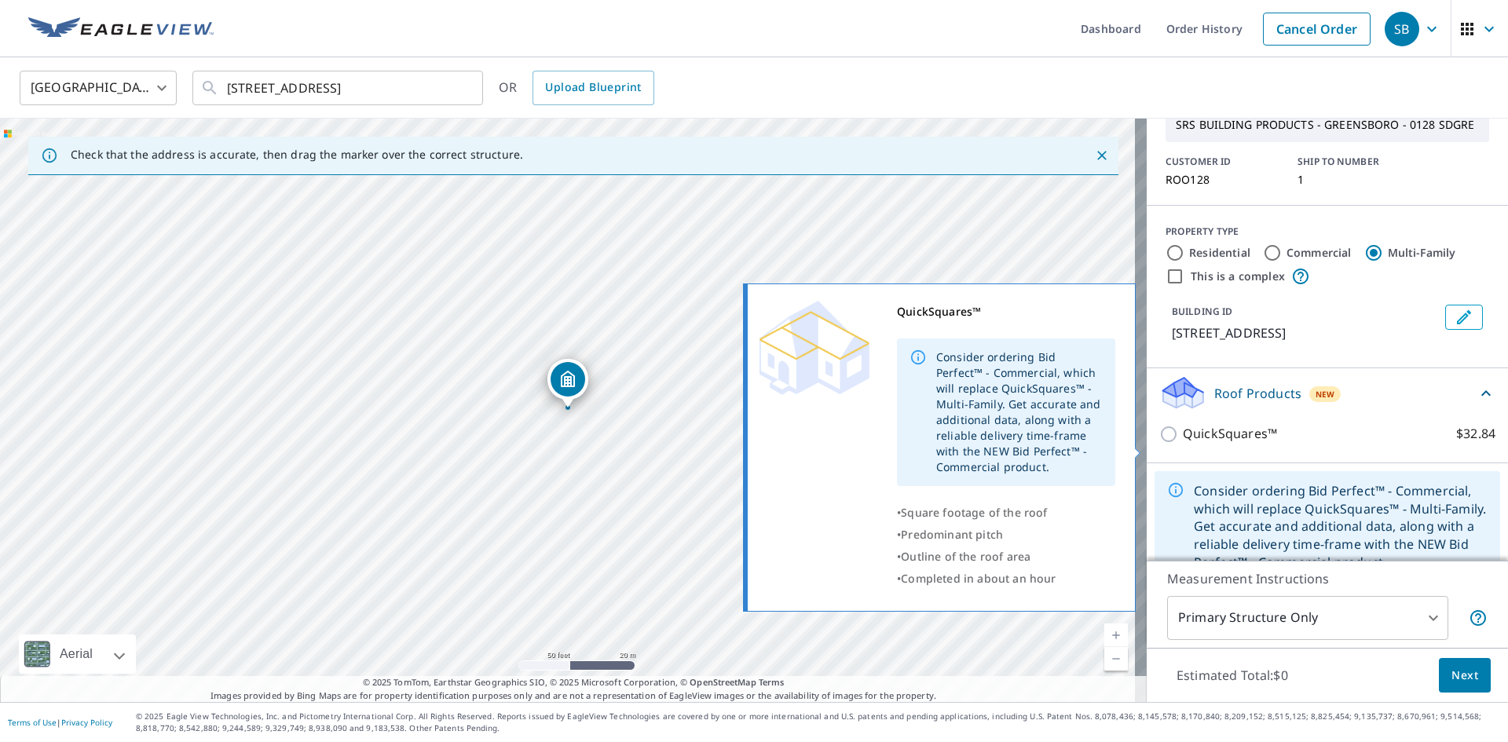
click at [1331, 444] on label "QuickSquares™ $32.84" at bounding box center [1338, 434] width 313 height 20
click at [1182, 444] on input "QuickSquares™ $32.84" at bounding box center [1171, 434] width 24 height 19
checkbox input "true"
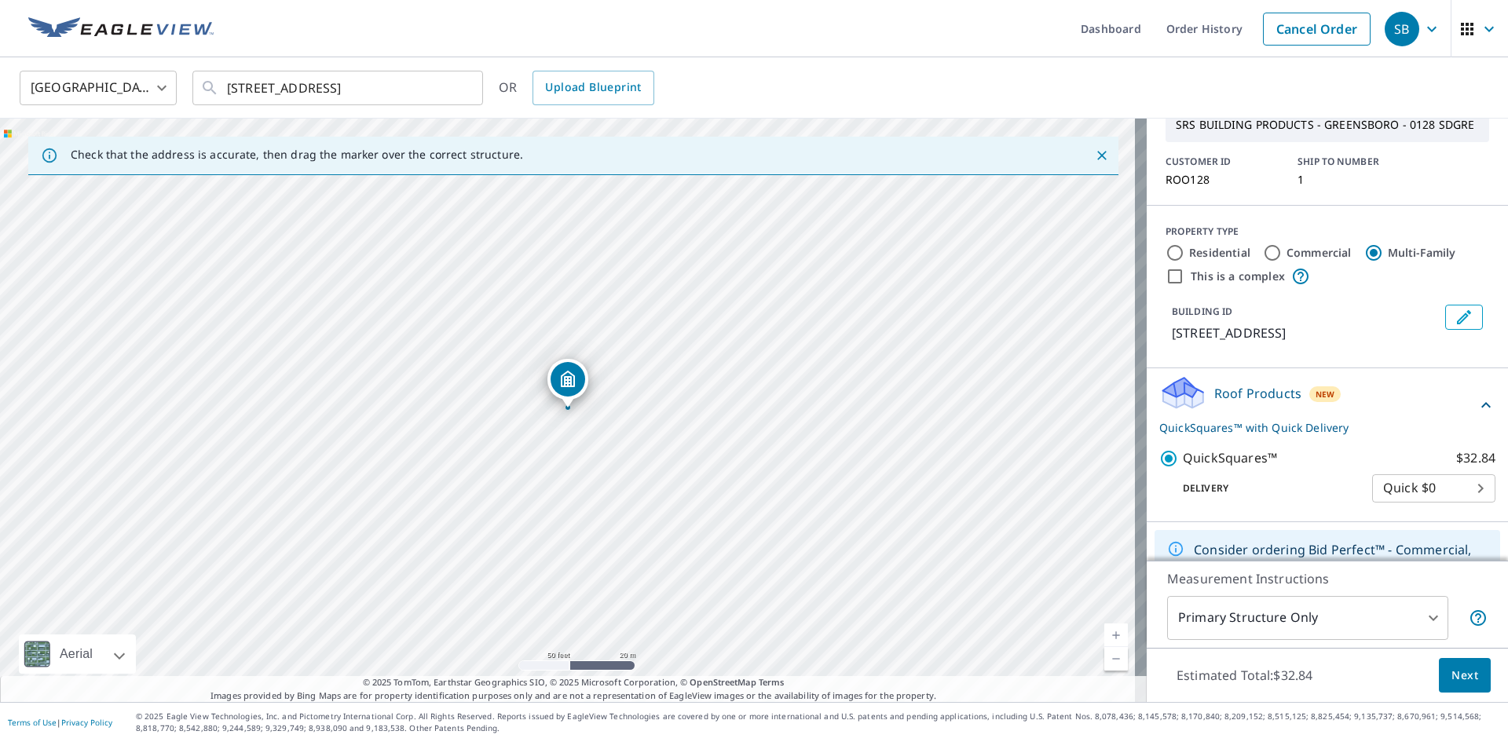
scroll to position [177, 0]
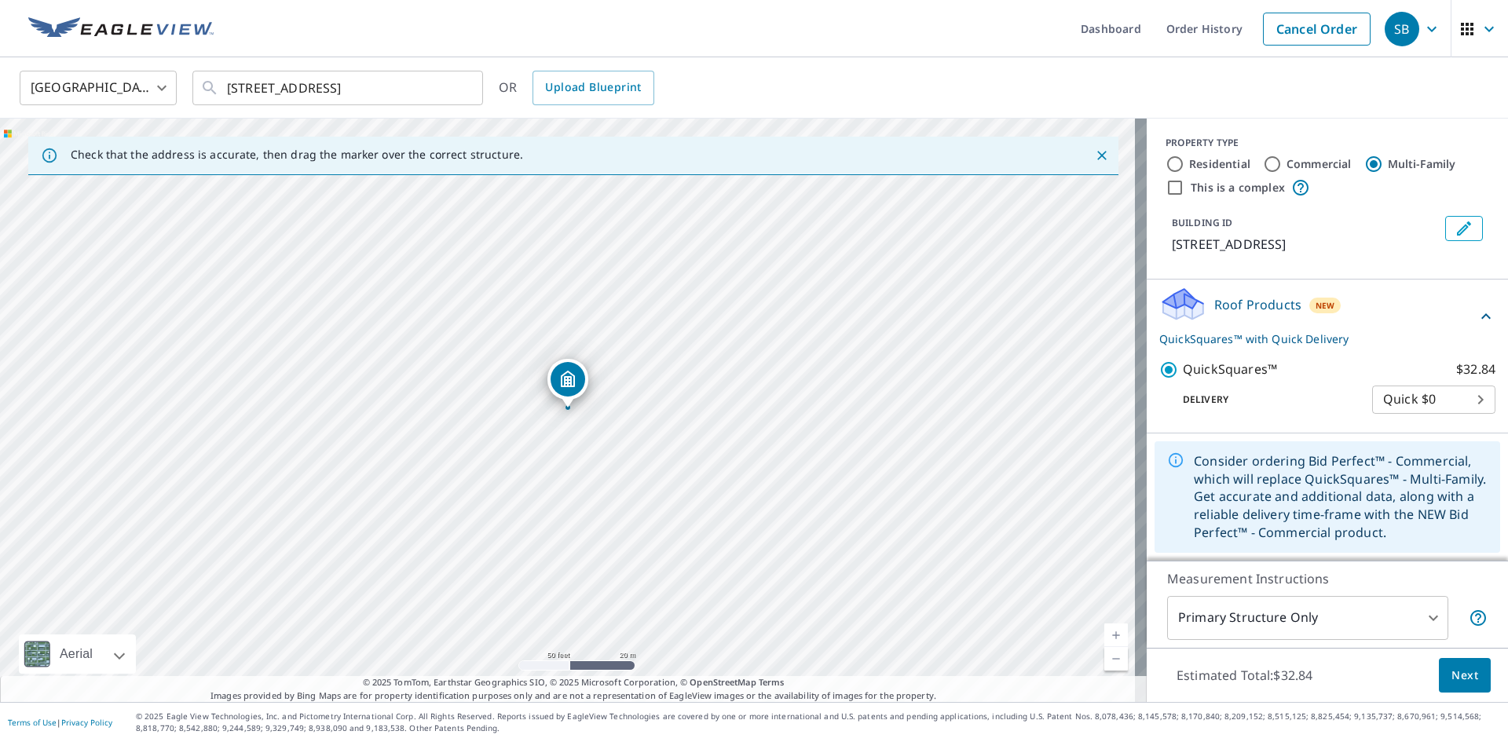
click at [1446, 663] on button "Next" at bounding box center [1464, 675] width 52 height 35
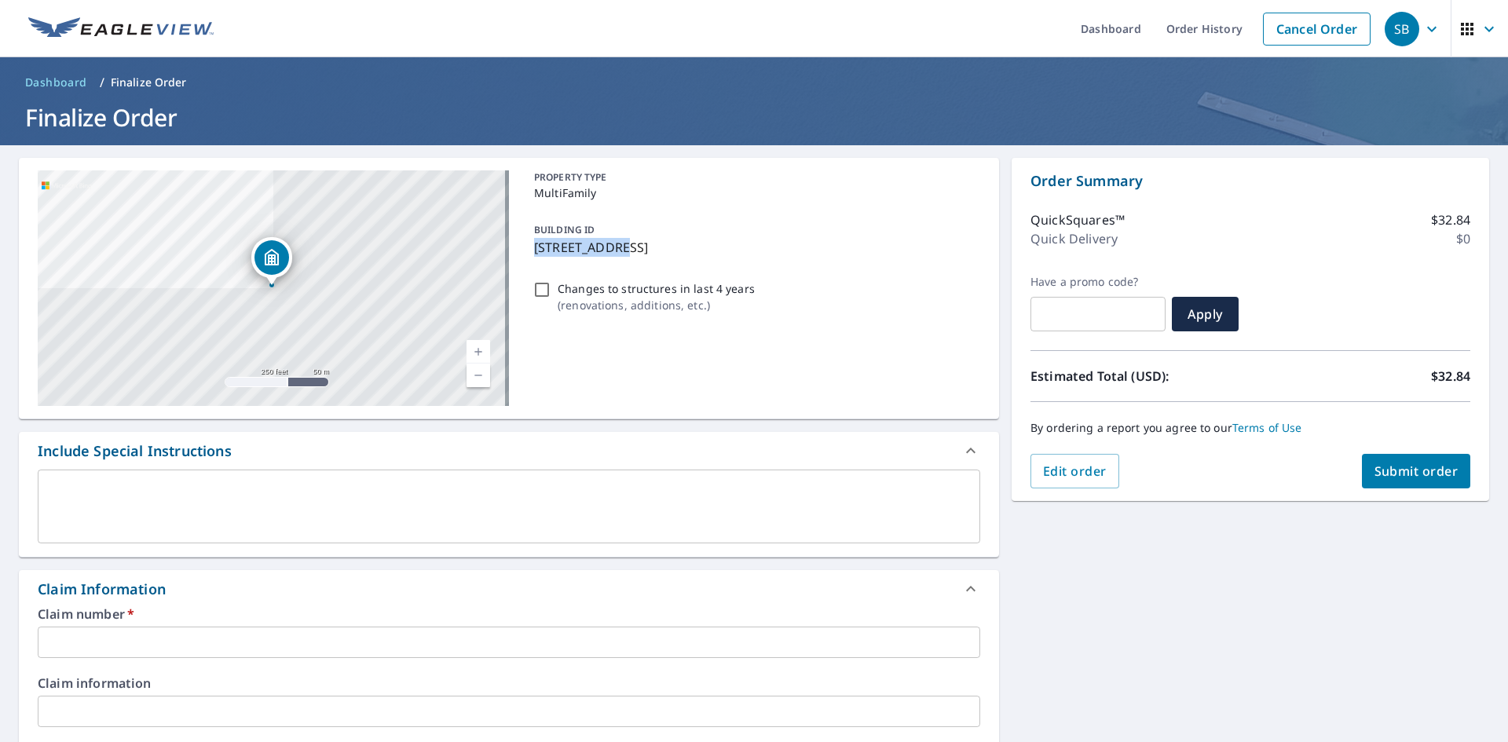
drag, startPoint x: 530, startPoint y: 247, endPoint x: 618, endPoint y: 243, distance: 88.1
click at [618, 243] on p "[STREET_ADDRESS]" at bounding box center [754, 247] width 440 height 19
checkbox input "true"
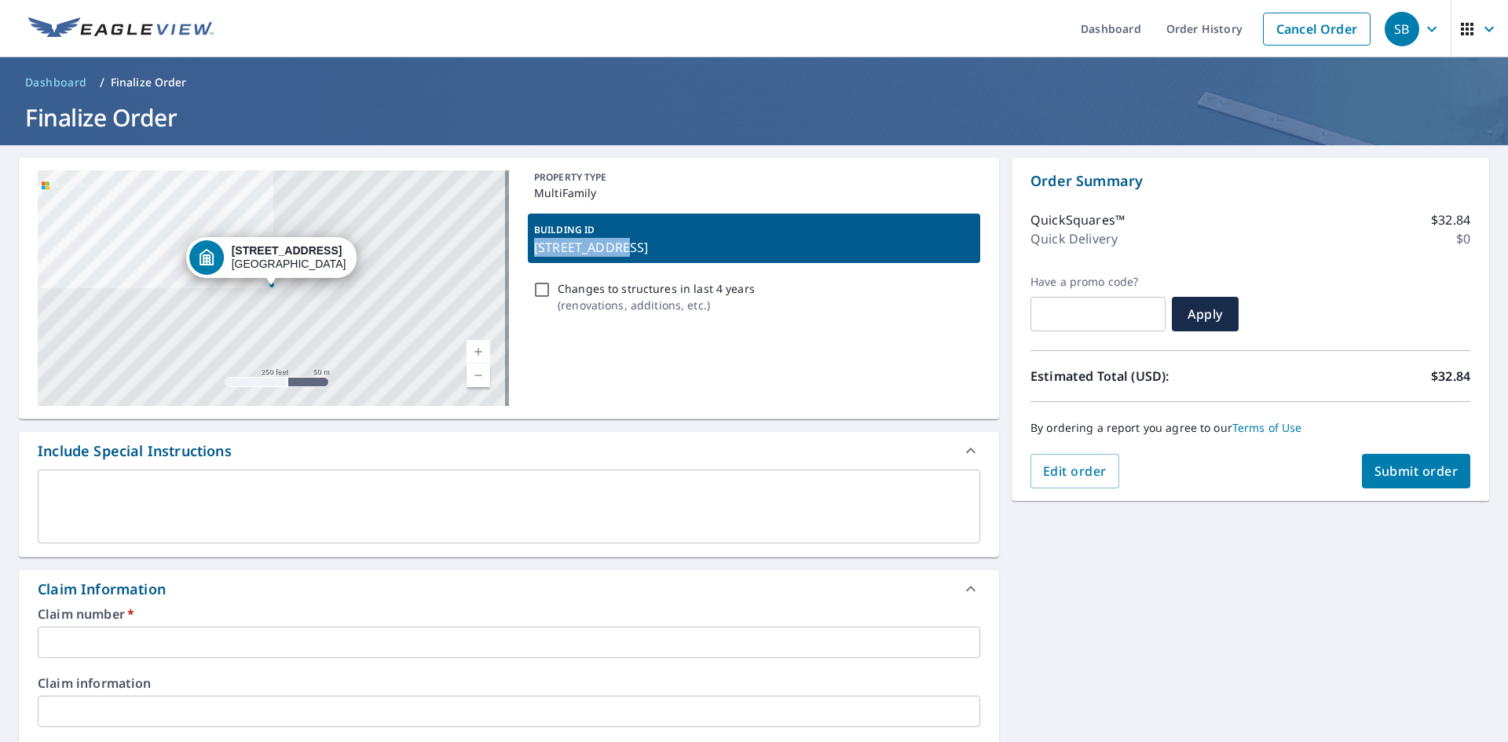
copy p "[STREET_ADDRESS]"
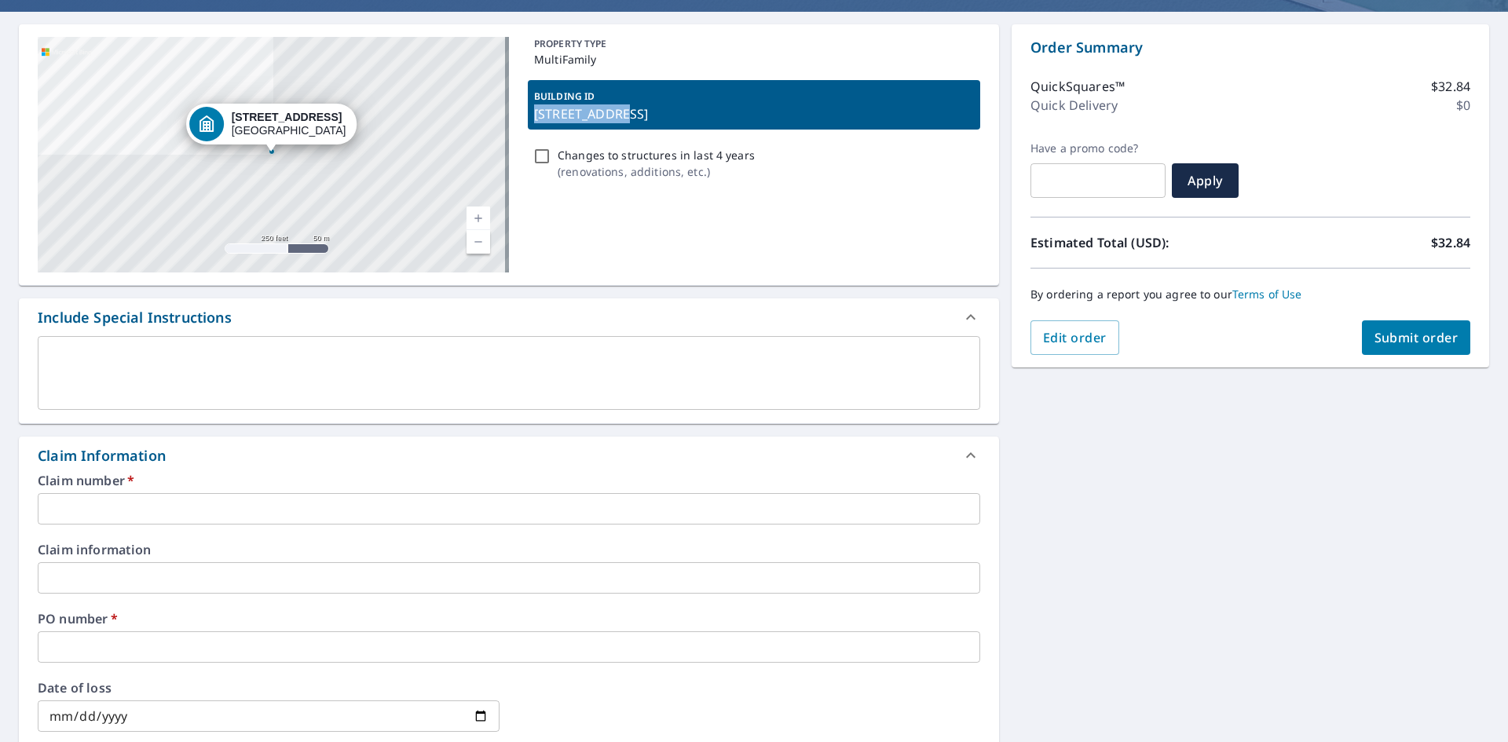
scroll to position [314, 0]
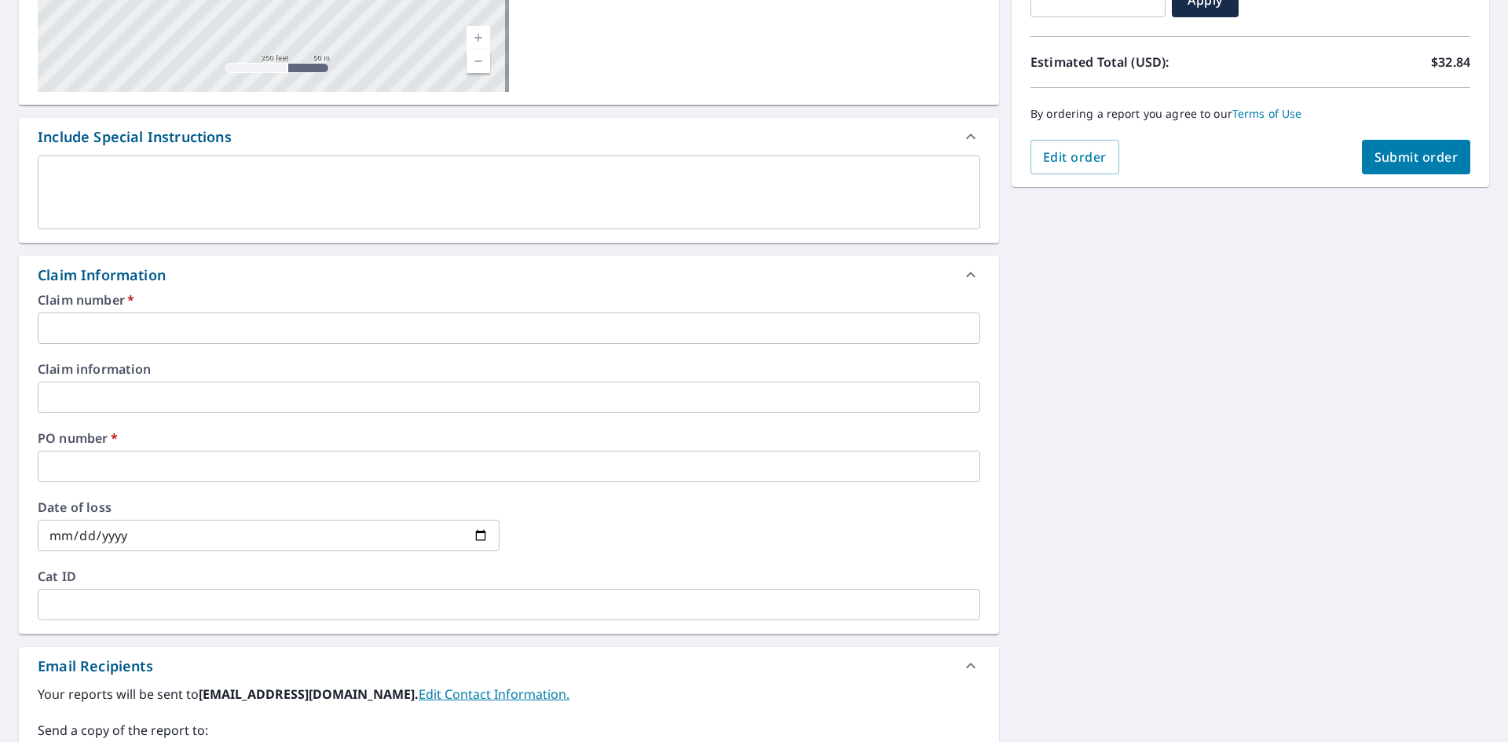
click at [294, 331] on input "text" at bounding box center [509, 328] width 942 height 31
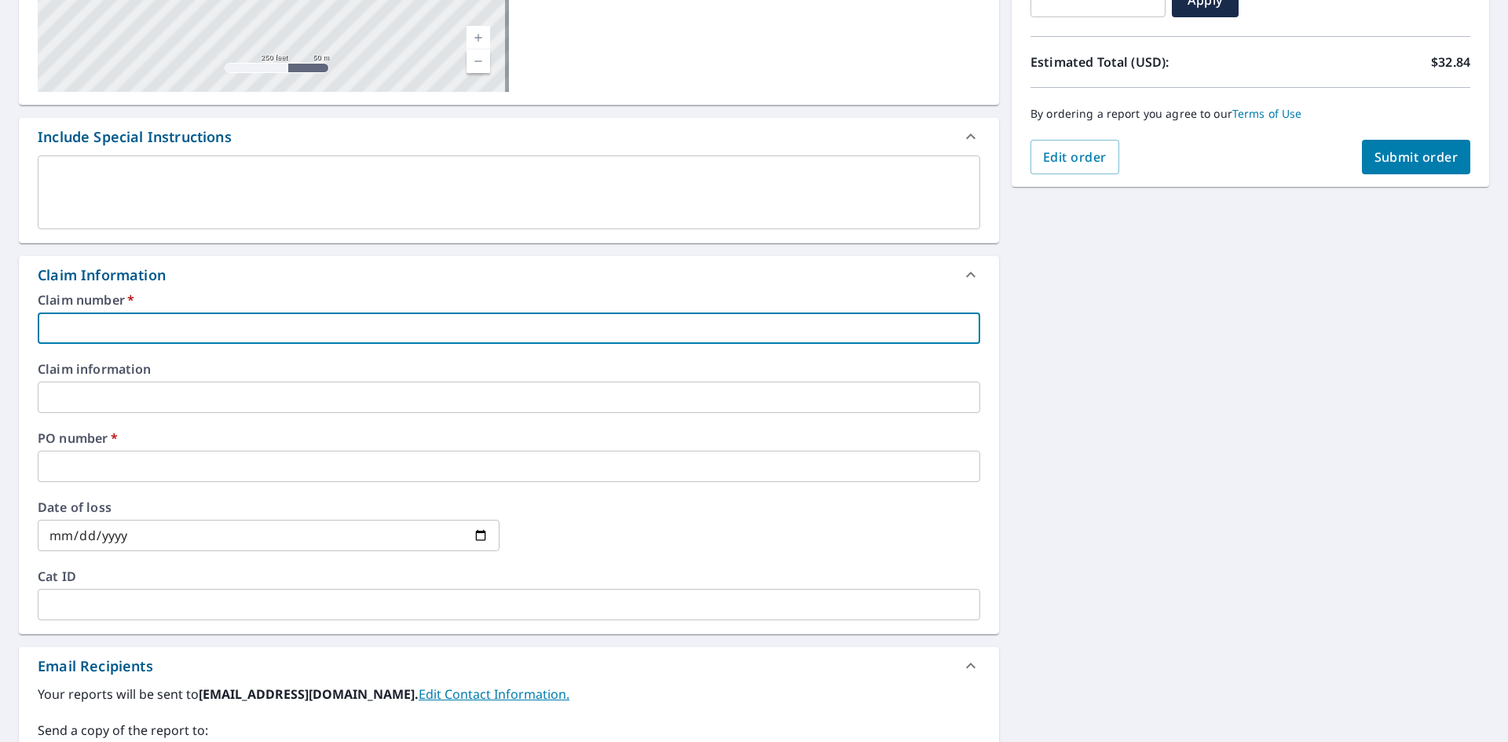
paste input "[STREET_ADDRESS]"
type input "[STREET_ADDRESS]"
checkbox input "true"
type input "[STREET_ADDRESS]"
click at [203, 465] on input "text" at bounding box center [509, 466] width 942 height 31
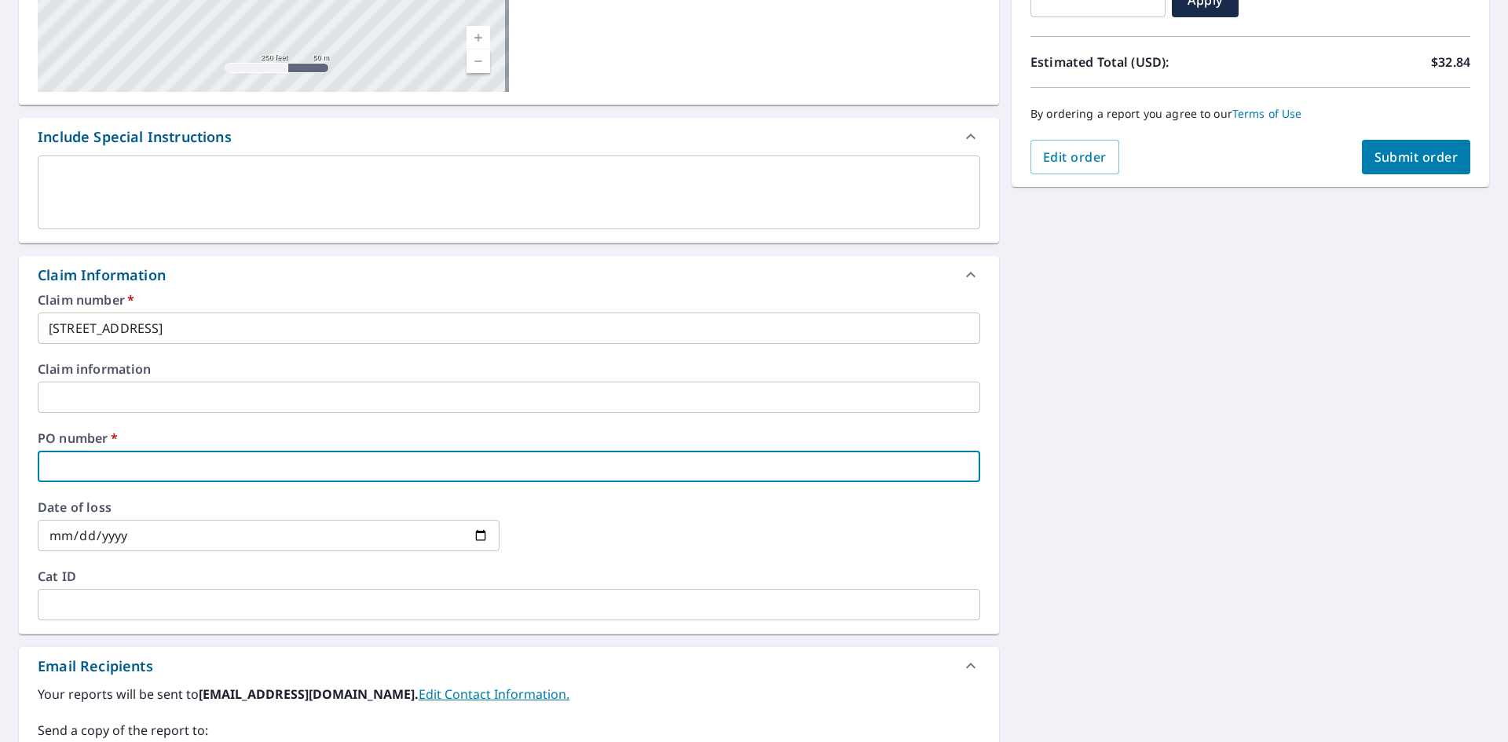
paste input "[STREET_ADDRESS]"
type input "[STREET_ADDRESS]"
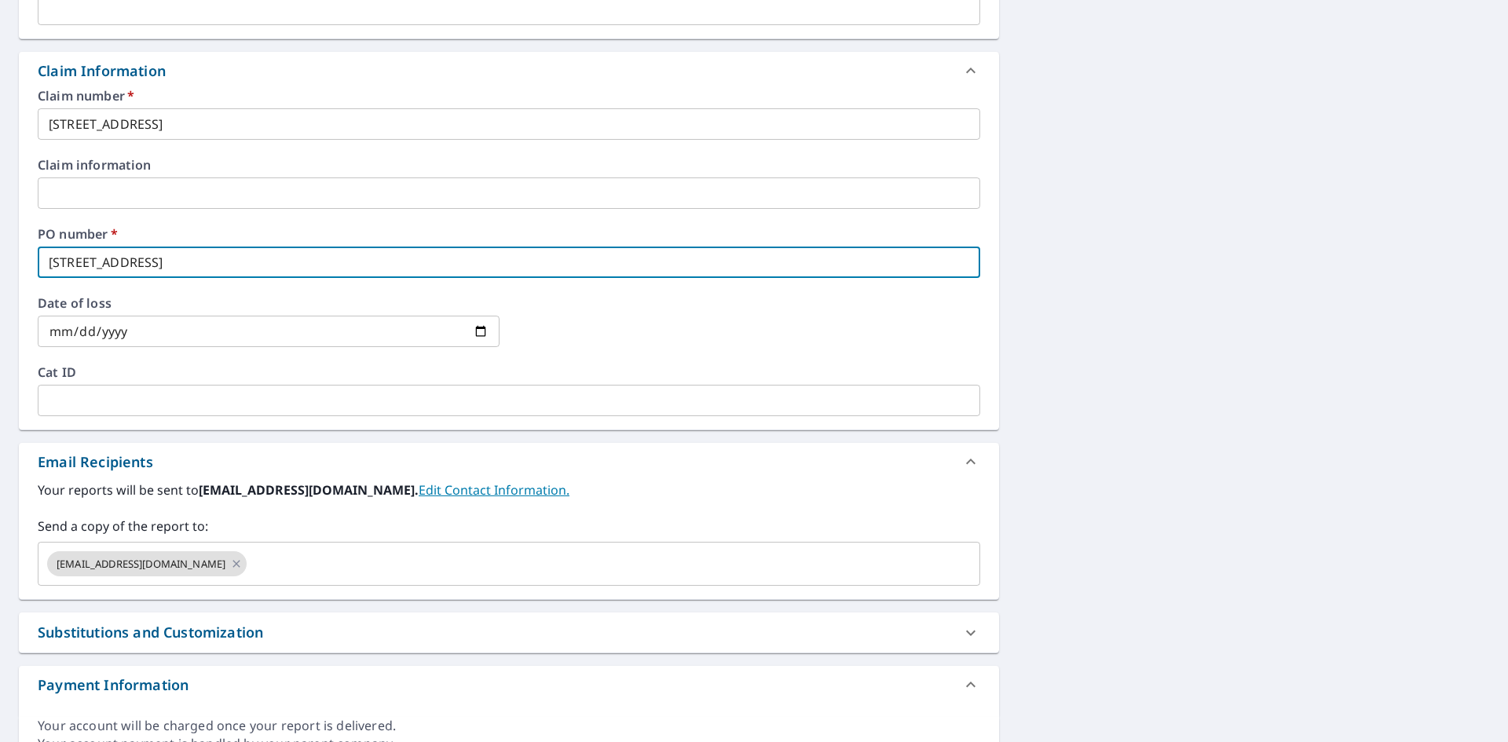
scroll to position [595, 0]
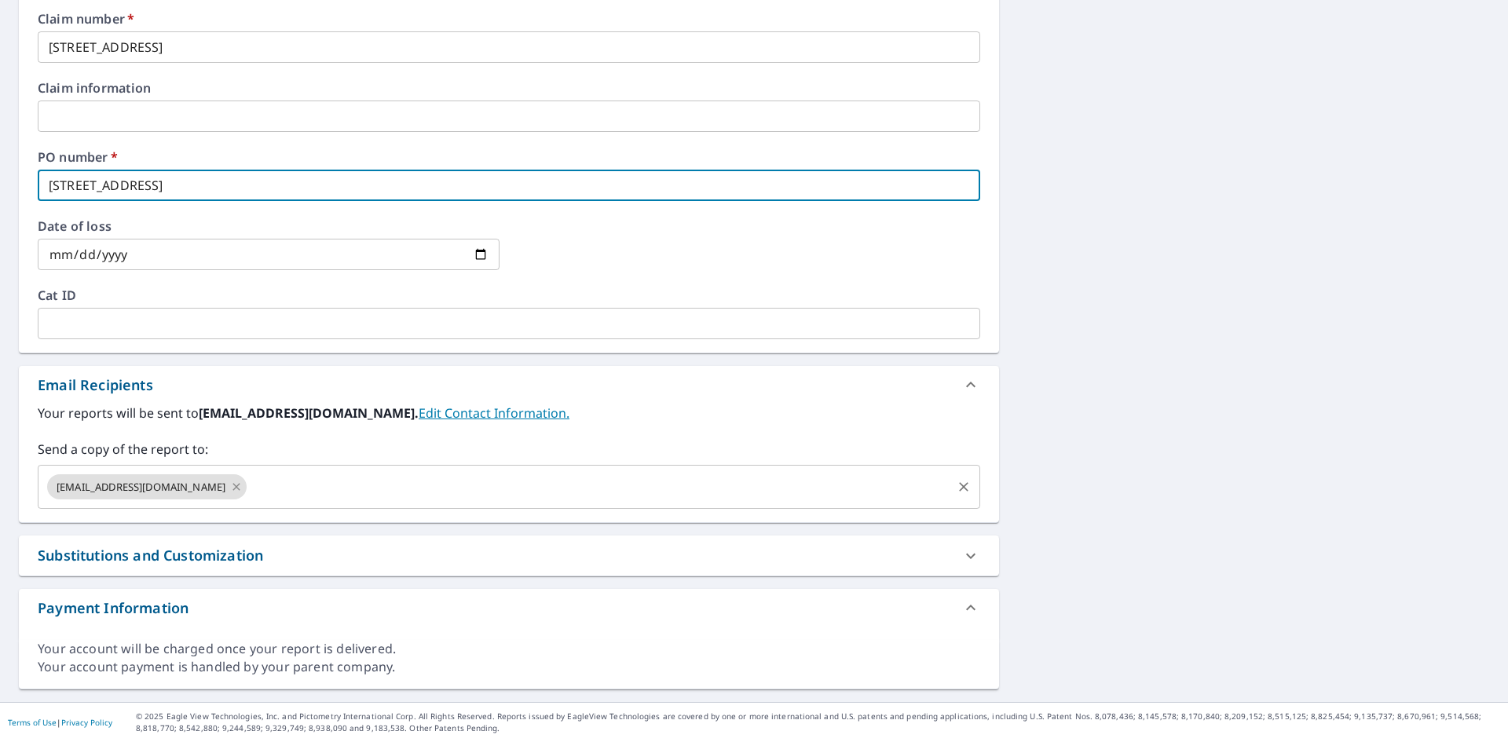
click at [240, 488] on icon at bounding box center [236, 486] width 7 height 7
checkbox input "true"
type input "[STREET_ADDRESS]"
click at [246, 488] on input "text" at bounding box center [497, 487] width 905 height 30
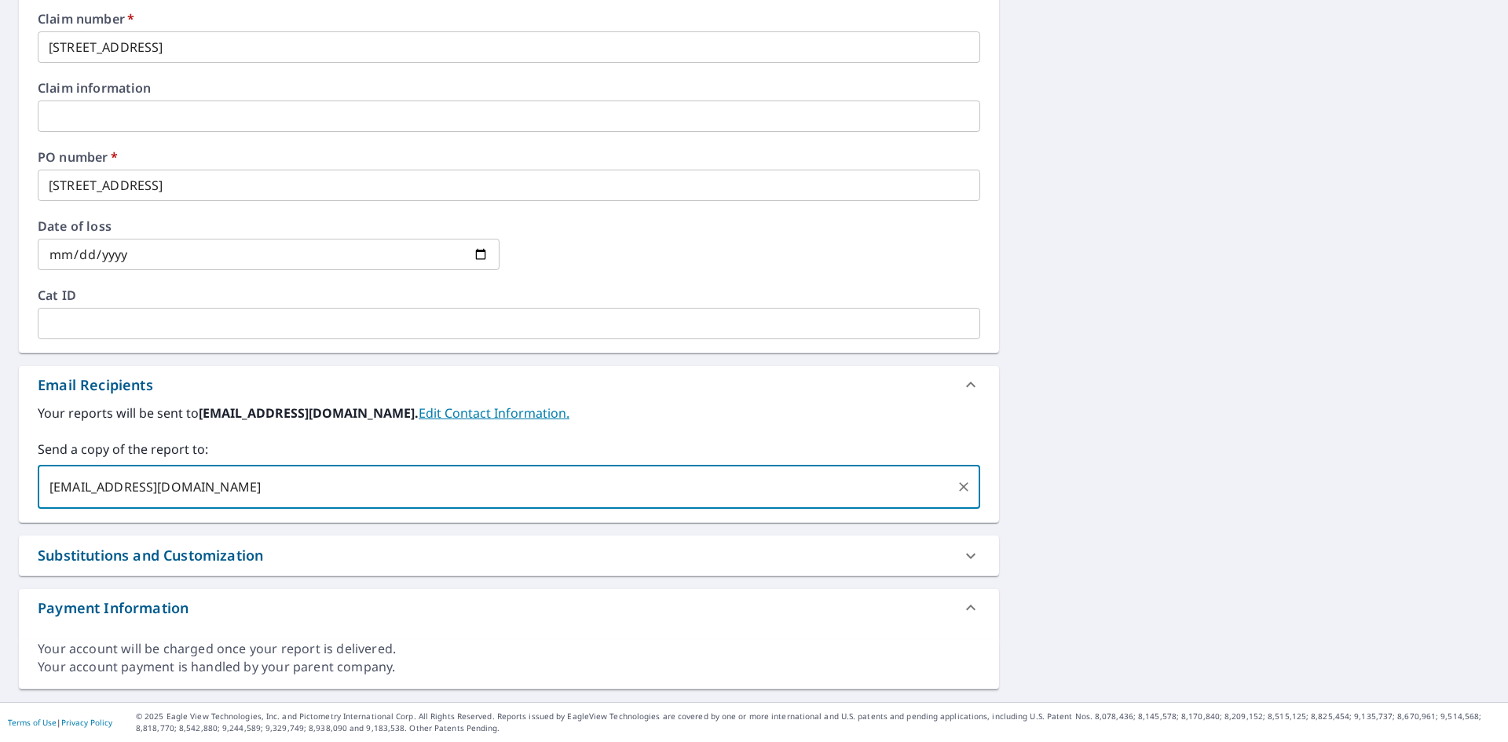
type input "[EMAIL_ADDRESS][DOMAIN_NAME]"
checkbox input "true"
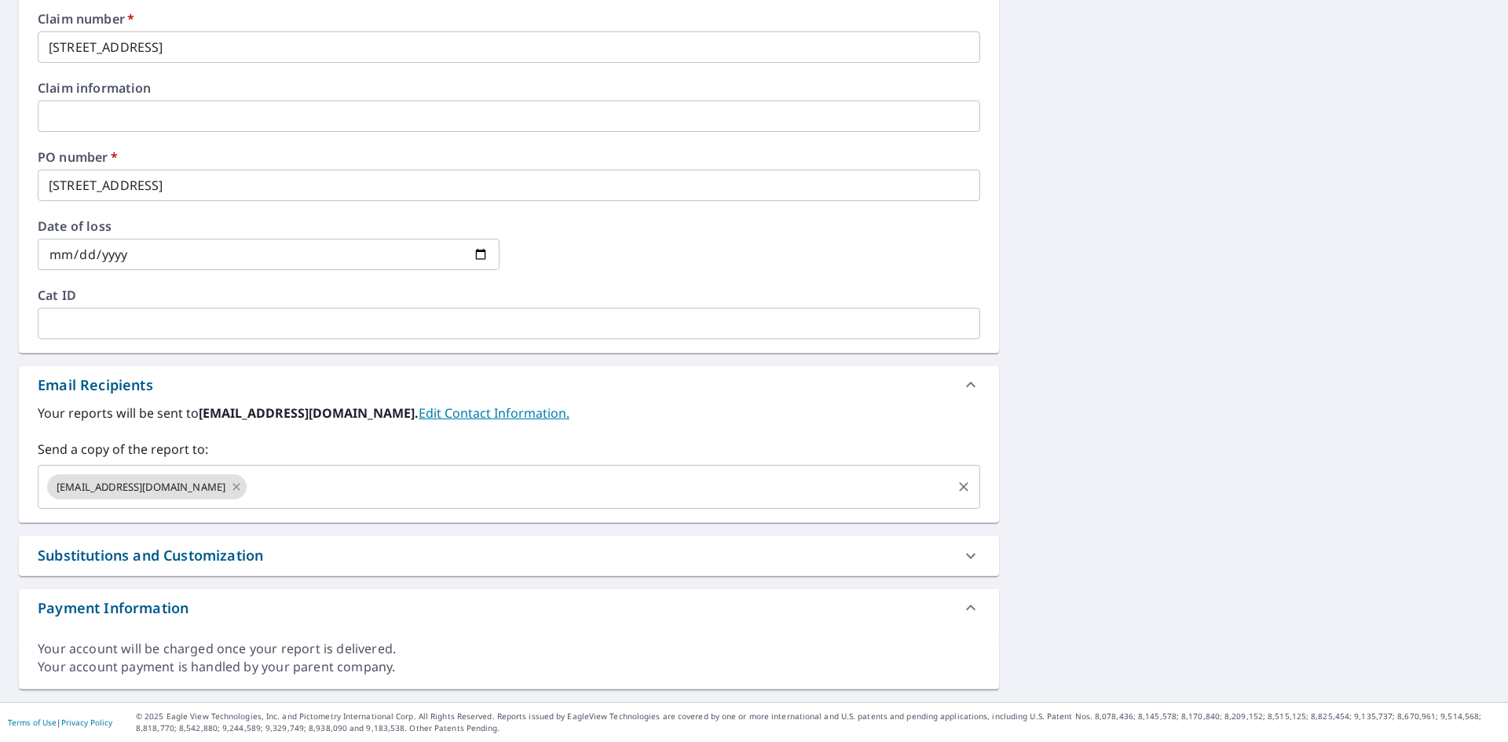
click at [249, 481] on input "text" at bounding box center [599, 487] width 700 height 30
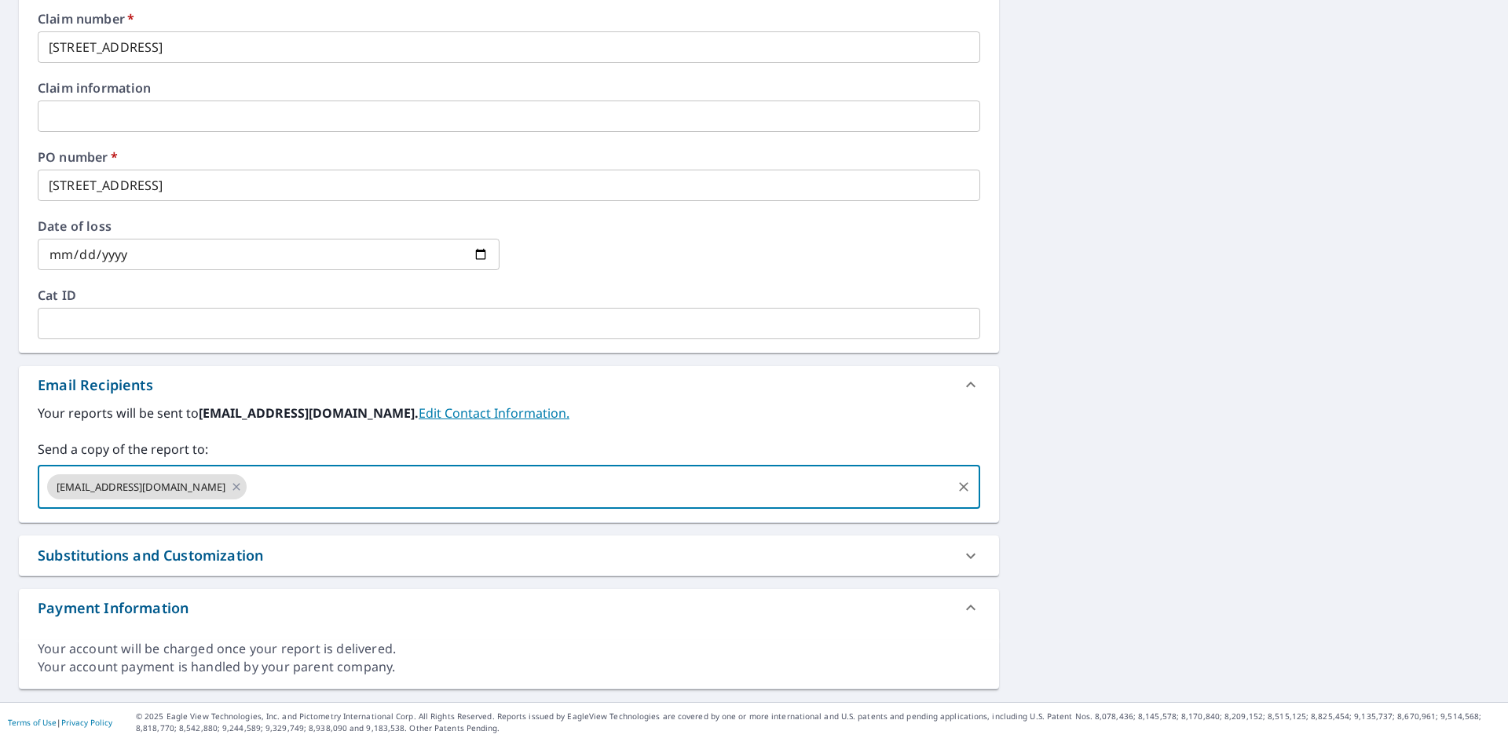
paste input "[PERSON_NAME][EMAIL_ADDRESS][DOMAIN_NAME]"
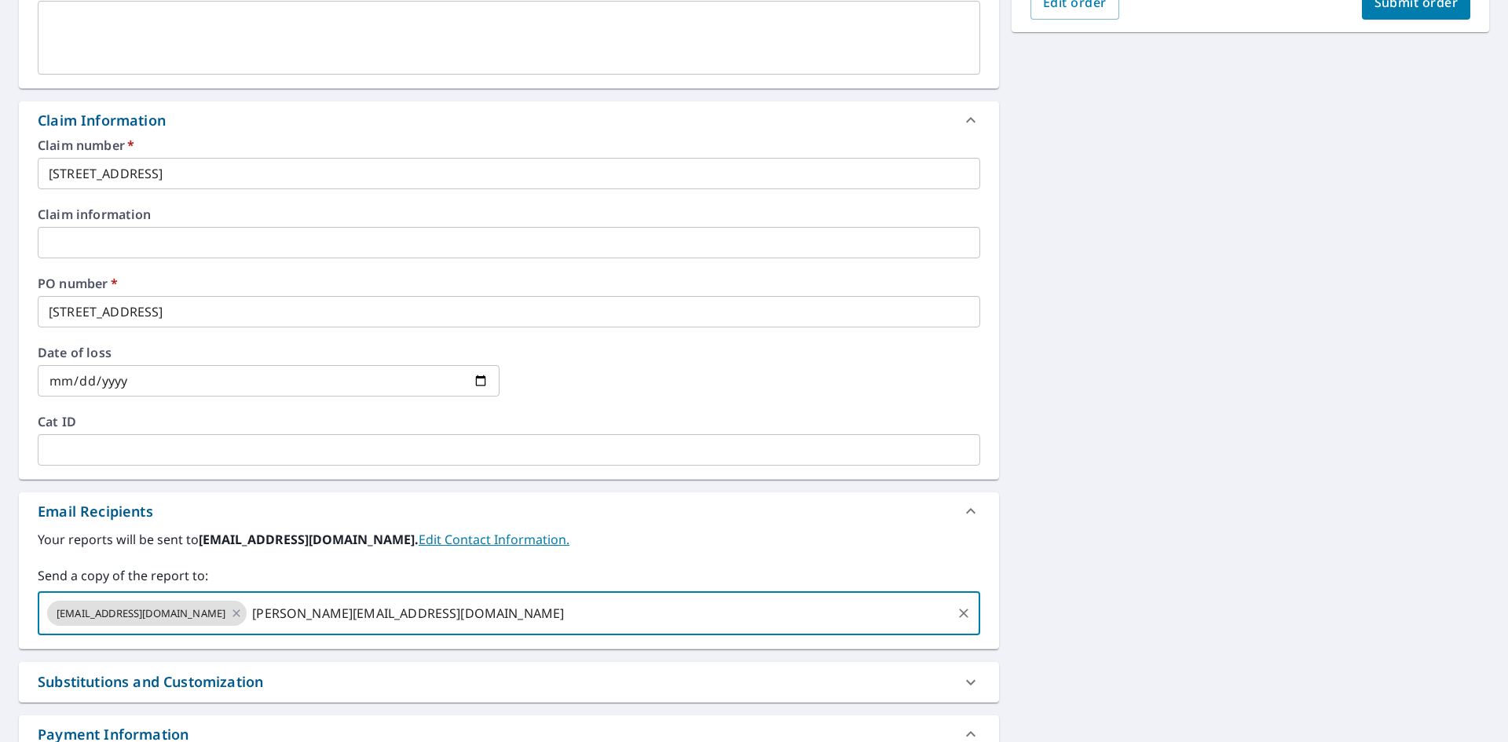
scroll to position [281, 0]
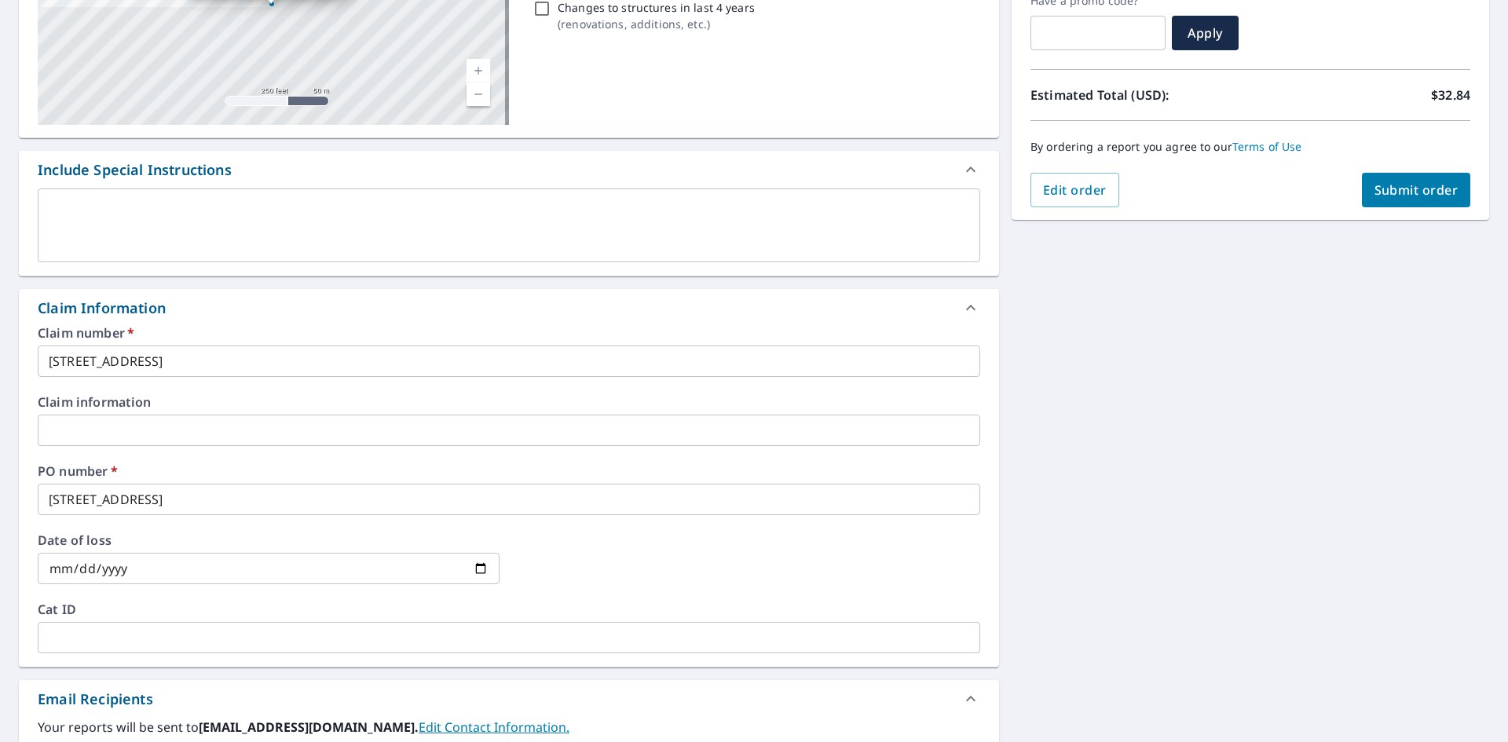
type input "[PERSON_NAME][EMAIL_ADDRESS][DOMAIN_NAME]"
click at [1382, 200] on button "Submit order" at bounding box center [1416, 190] width 109 height 35
checkbox input "true"
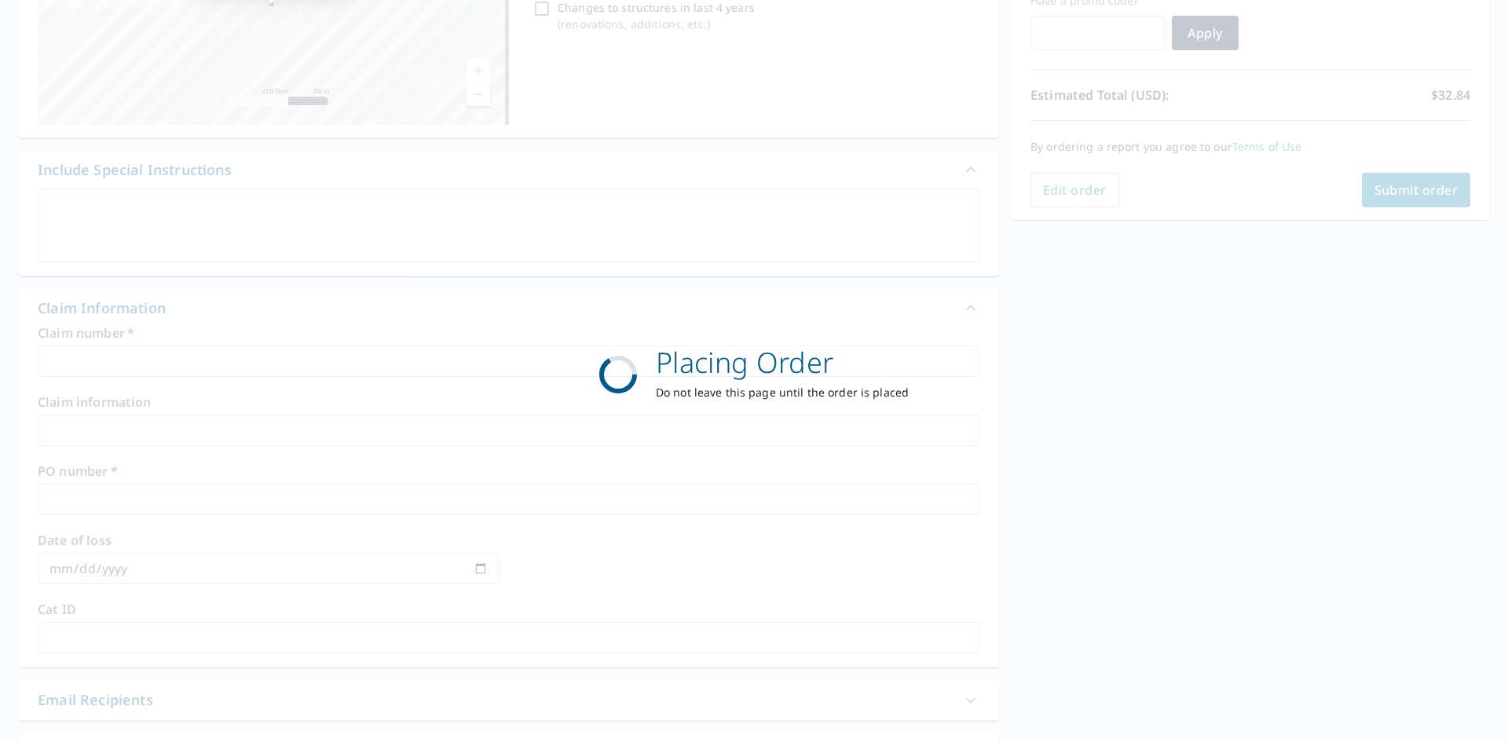
scroll to position [182, 0]
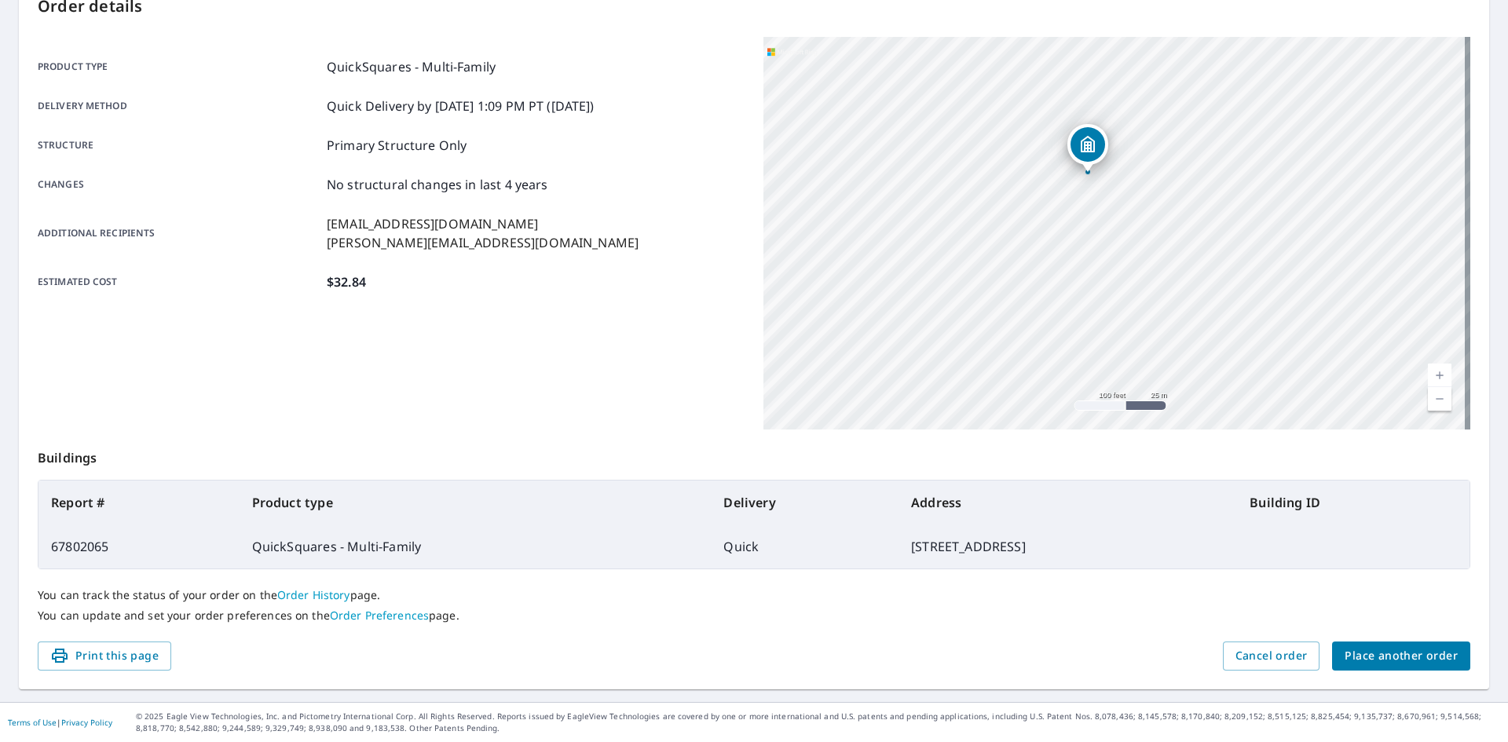
click at [1409, 659] on span "Place another order" at bounding box center [1400, 656] width 113 height 20
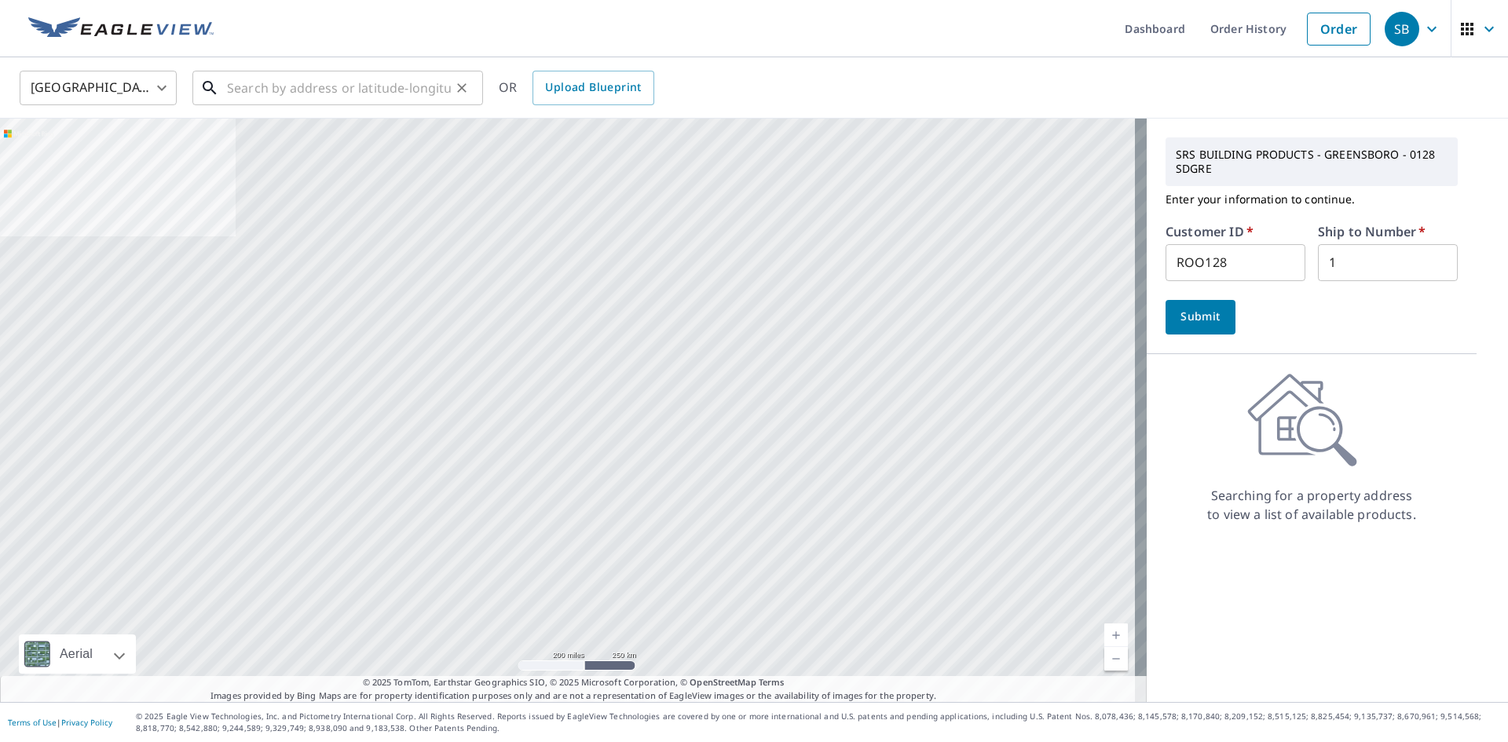
click at [306, 93] on input "text" at bounding box center [339, 88] width 224 height 44
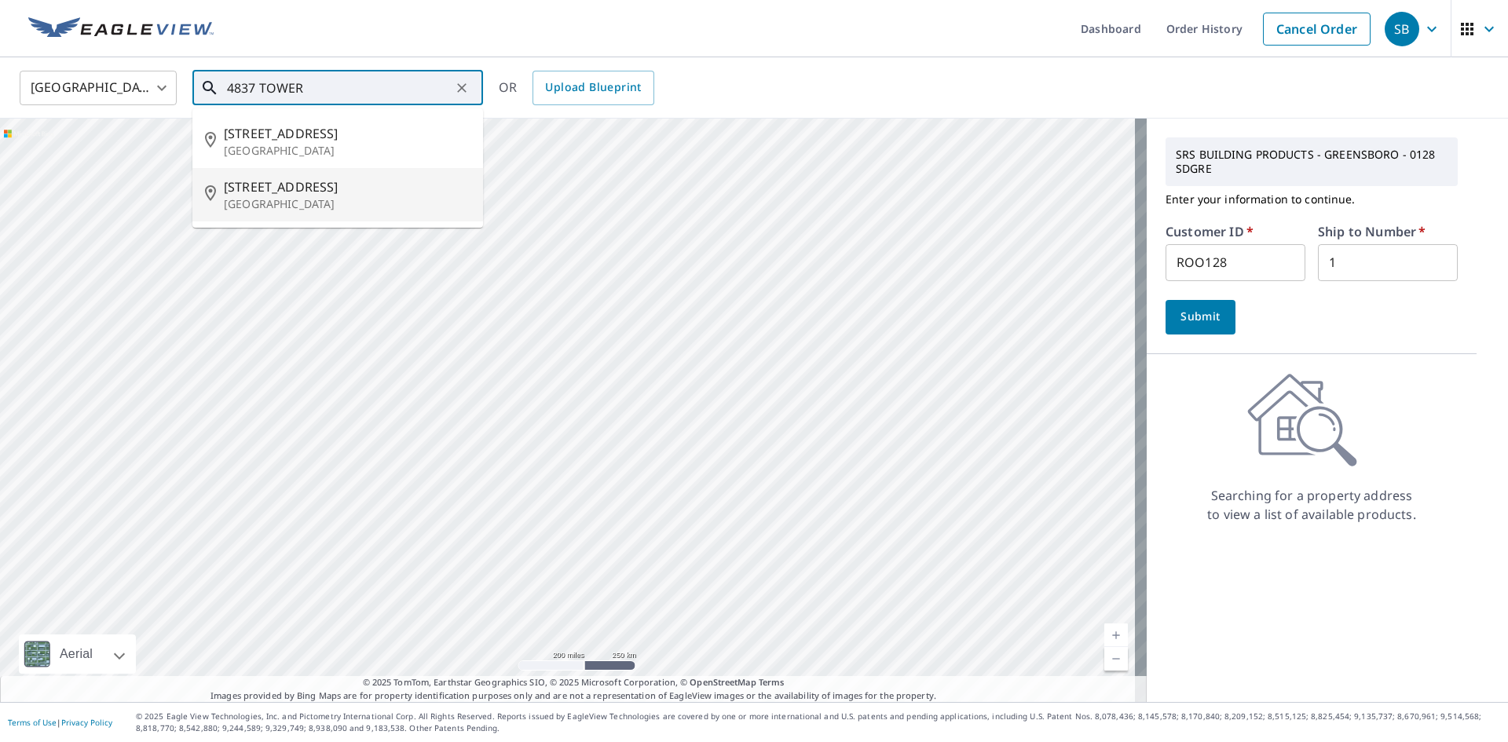
click at [297, 189] on span "[STREET_ADDRESS]" at bounding box center [347, 186] width 247 height 19
type input "[STREET_ADDRESS]"
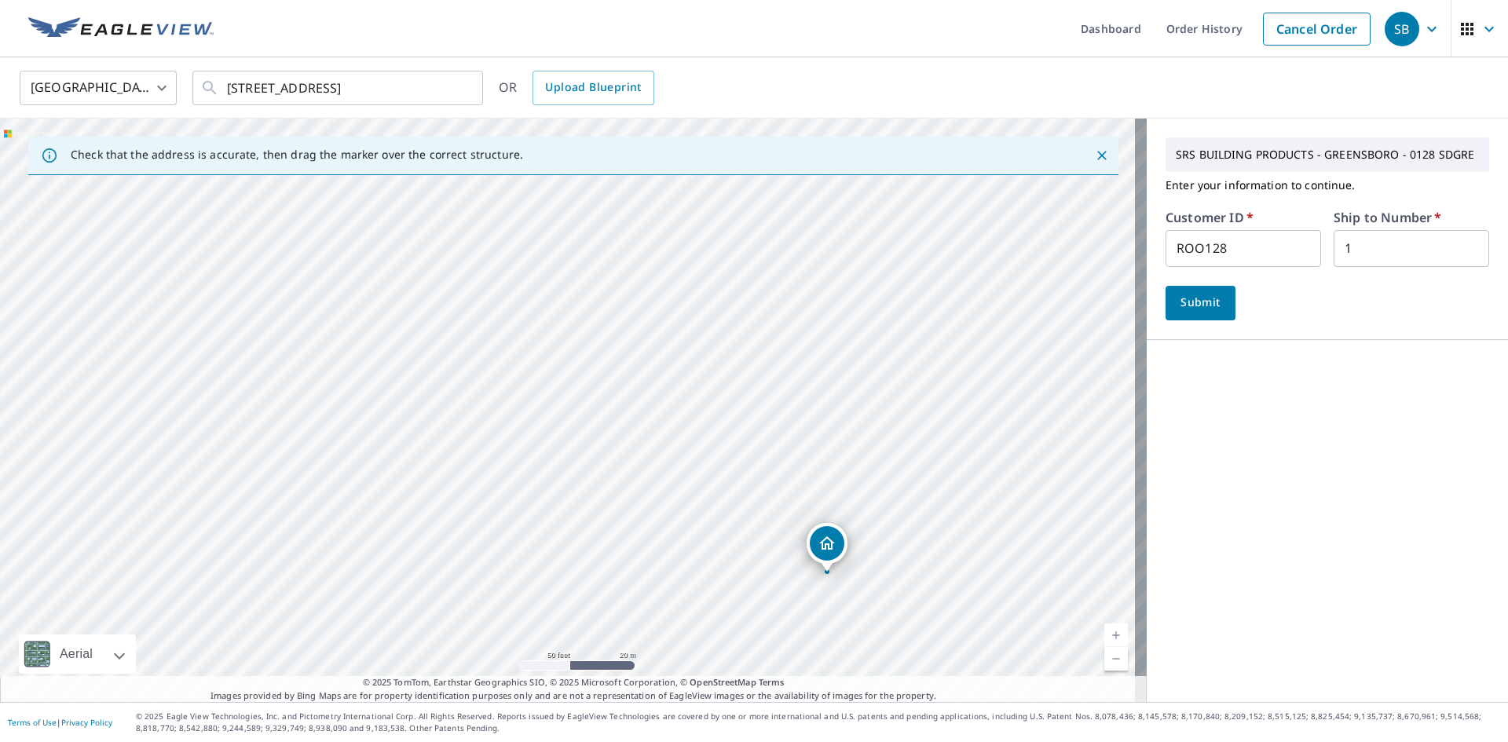
drag, startPoint x: 540, startPoint y: 457, endPoint x: 799, endPoint y: 621, distance: 306.7
click at [799, 621] on div "[STREET_ADDRESS]" at bounding box center [573, 410] width 1146 height 583
drag, startPoint x: 588, startPoint y: 280, endPoint x: 600, endPoint y: 379, distance: 100.4
click at [600, 379] on div "[STREET_ADDRESS]" at bounding box center [573, 410] width 1146 height 583
drag, startPoint x: 850, startPoint y: 642, endPoint x: 590, endPoint y: 242, distance: 477.8
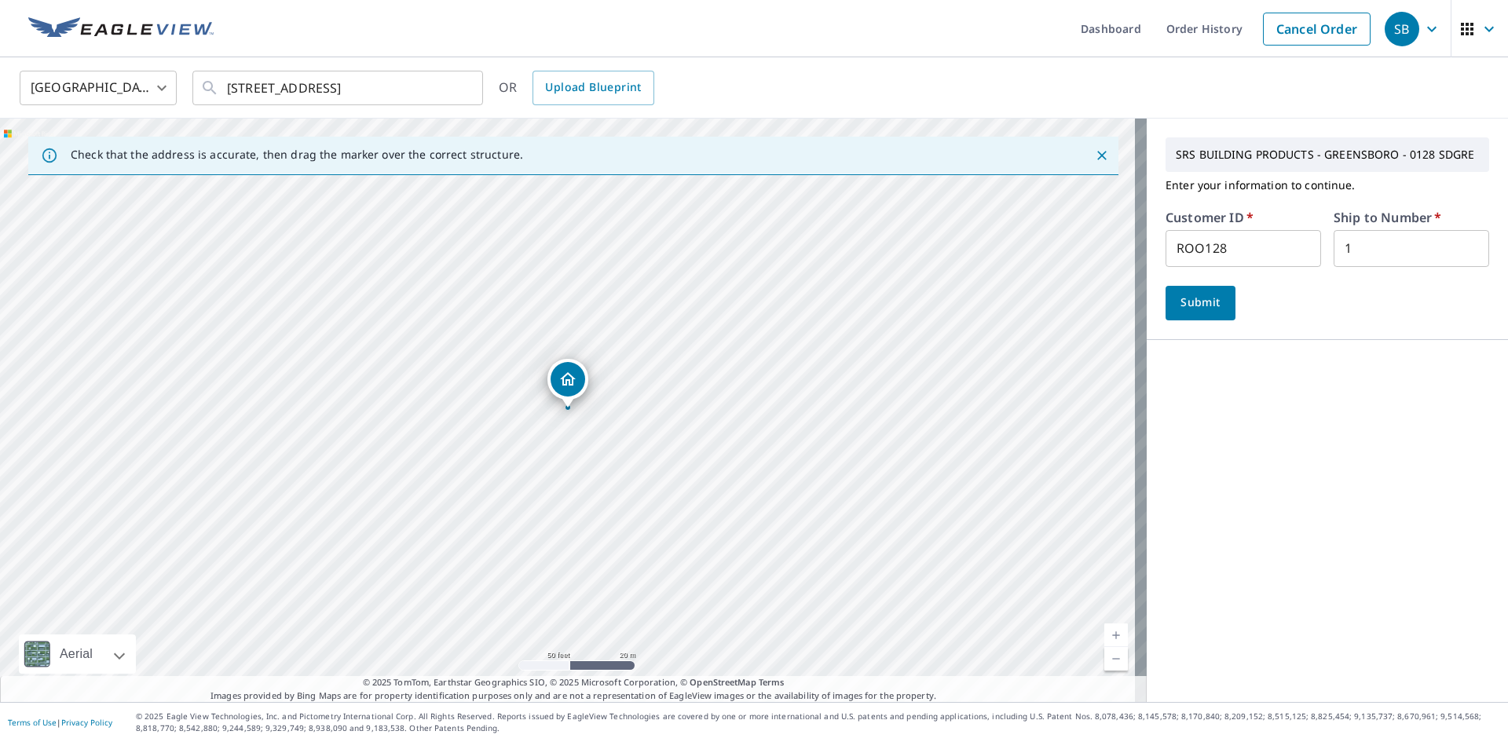
click at [1204, 297] on span "Submit" at bounding box center [1200, 303] width 45 height 20
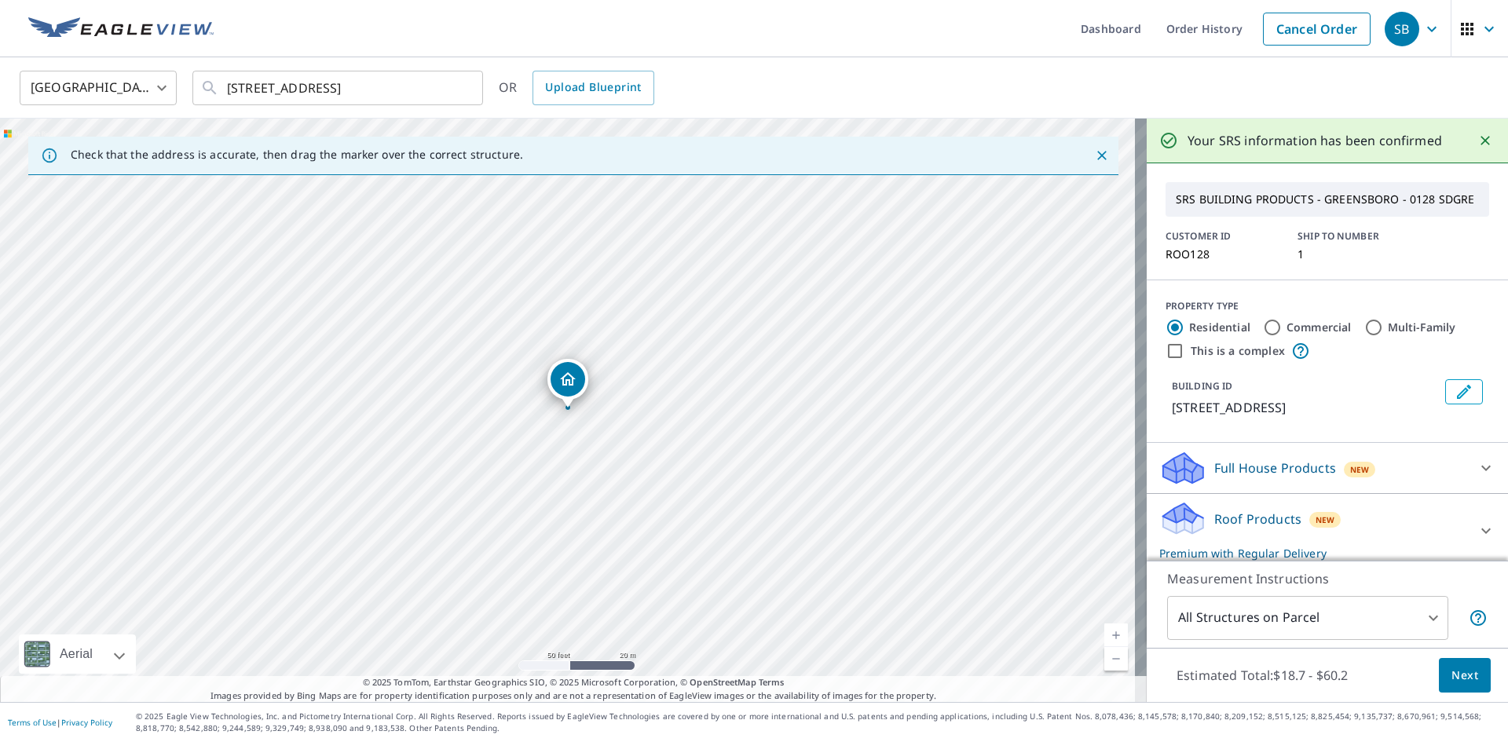
click at [1361, 474] on div "New" at bounding box center [1359, 468] width 32 height 19
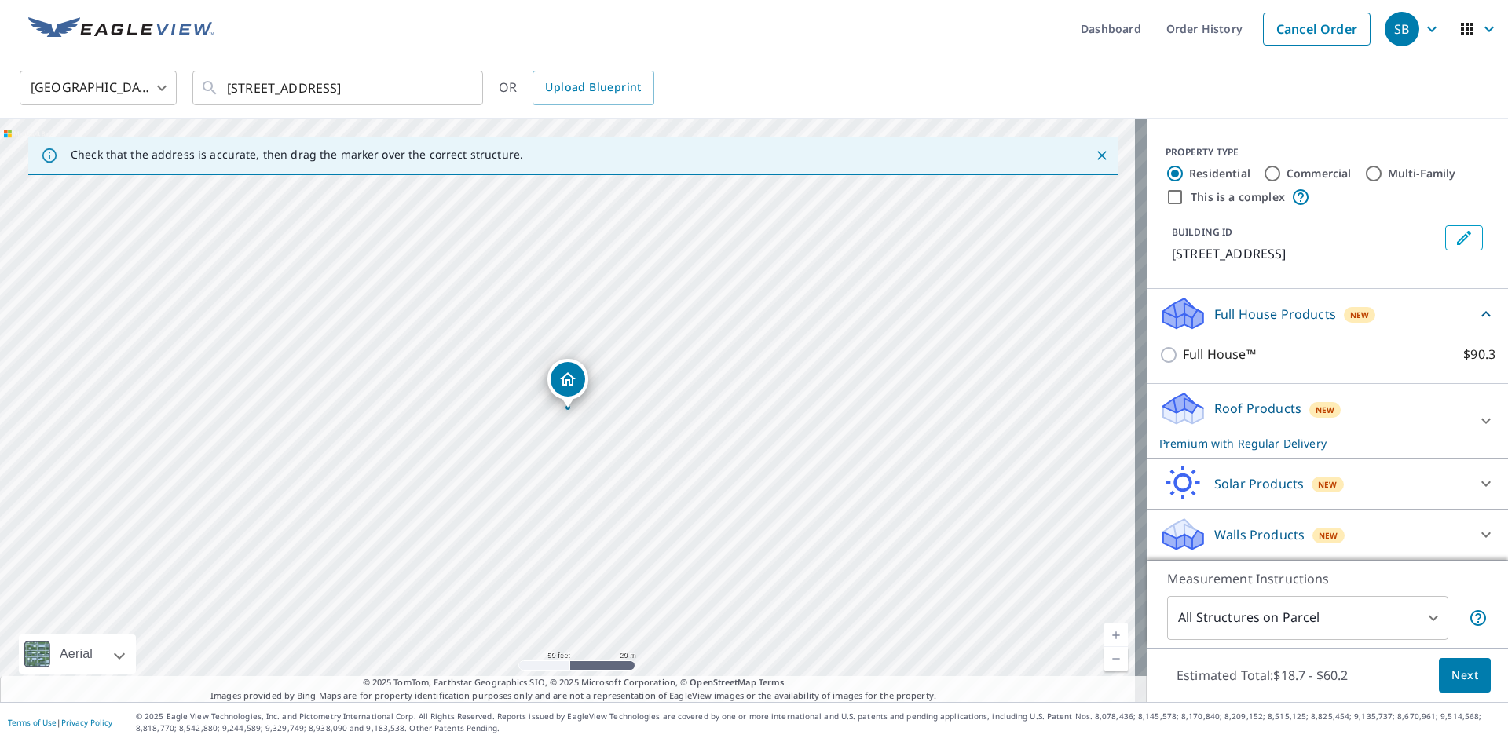
scroll to position [168, 0]
click at [1265, 410] on p "Roof Products" at bounding box center [1257, 408] width 87 height 19
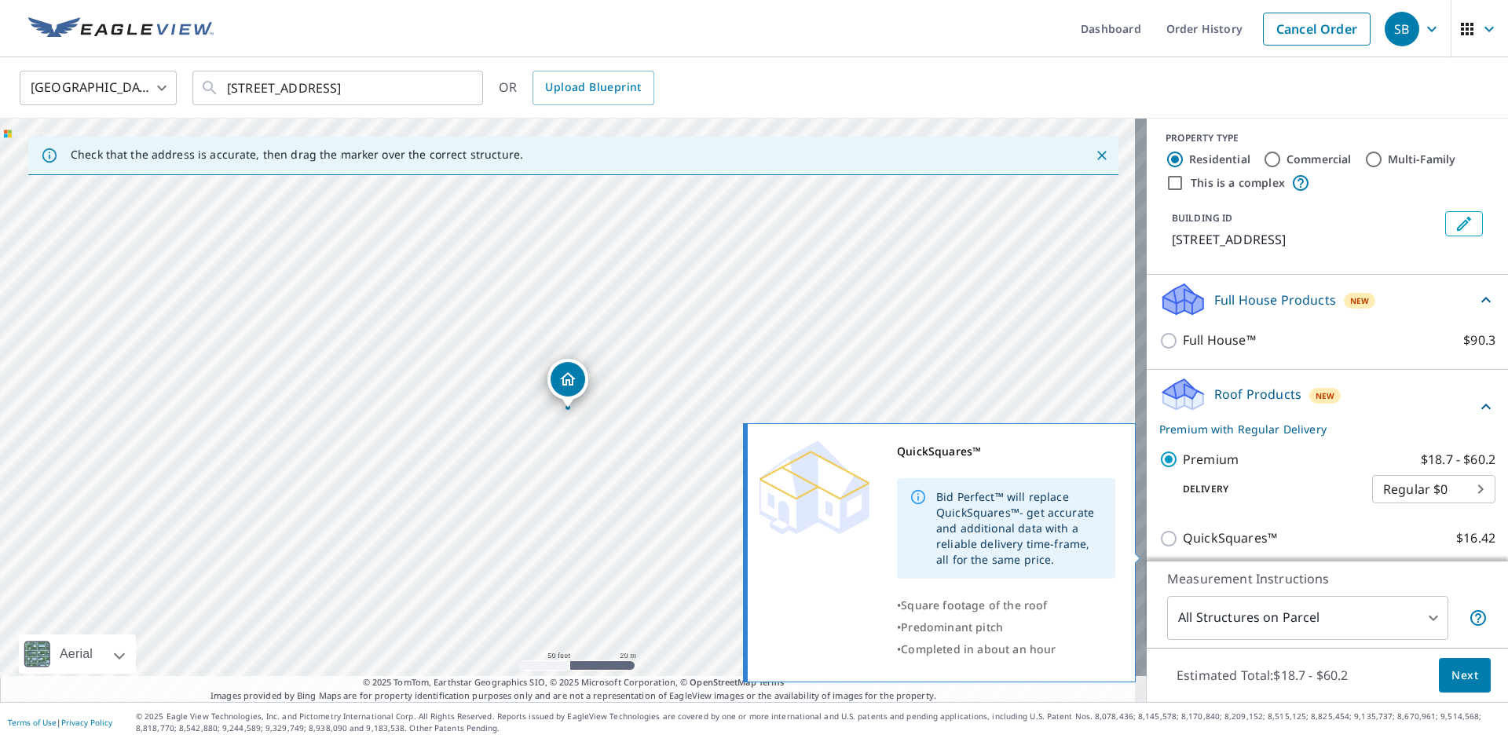
click at [1224, 548] on p "QuickSquares™" at bounding box center [1229, 538] width 94 height 20
click at [1182, 548] on input "QuickSquares™ $16.42" at bounding box center [1171, 538] width 24 height 19
checkbox input "true"
type input "1"
checkbox input "false"
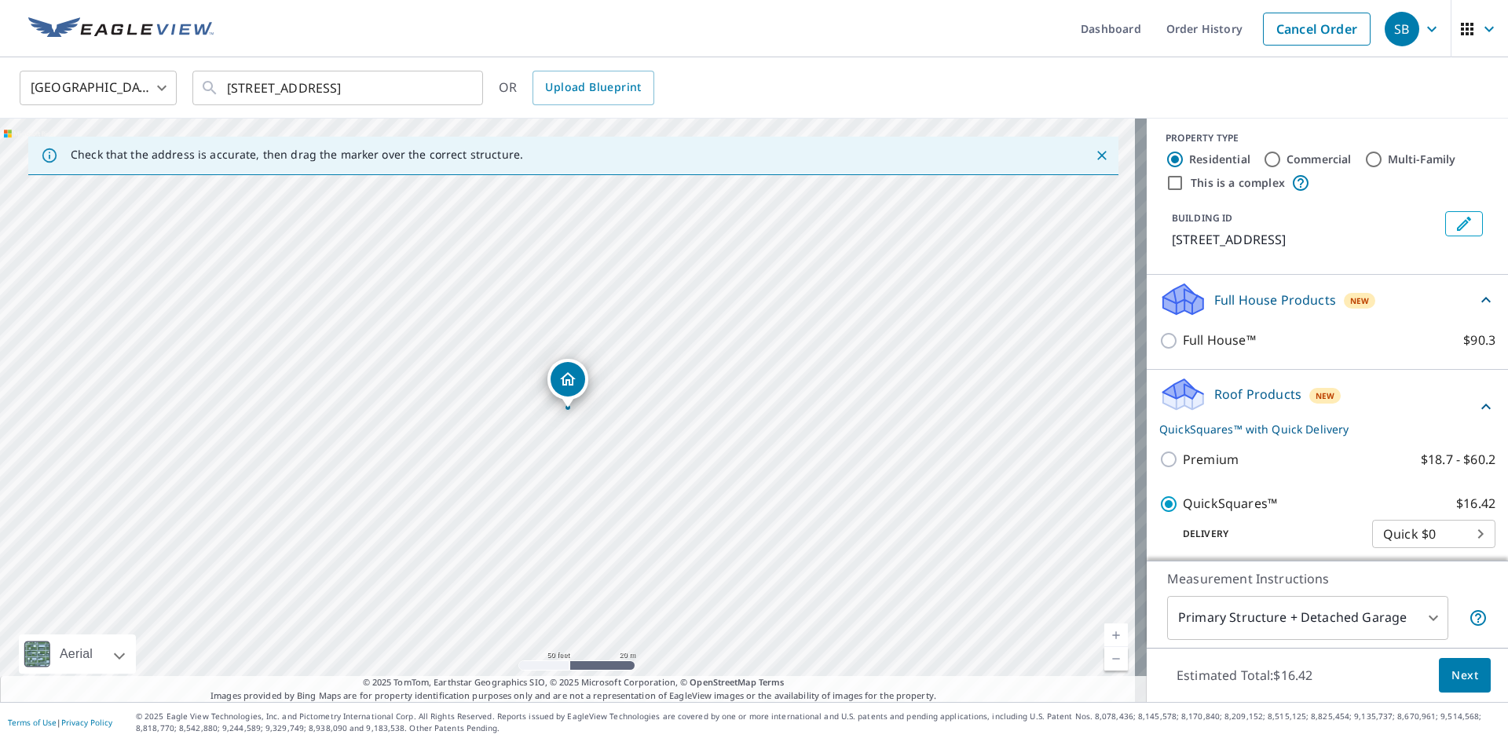
scroll to position [170, 0]
click at [1451, 673] on span "Next" at bounding box center [1464, 676] width 27 height 20
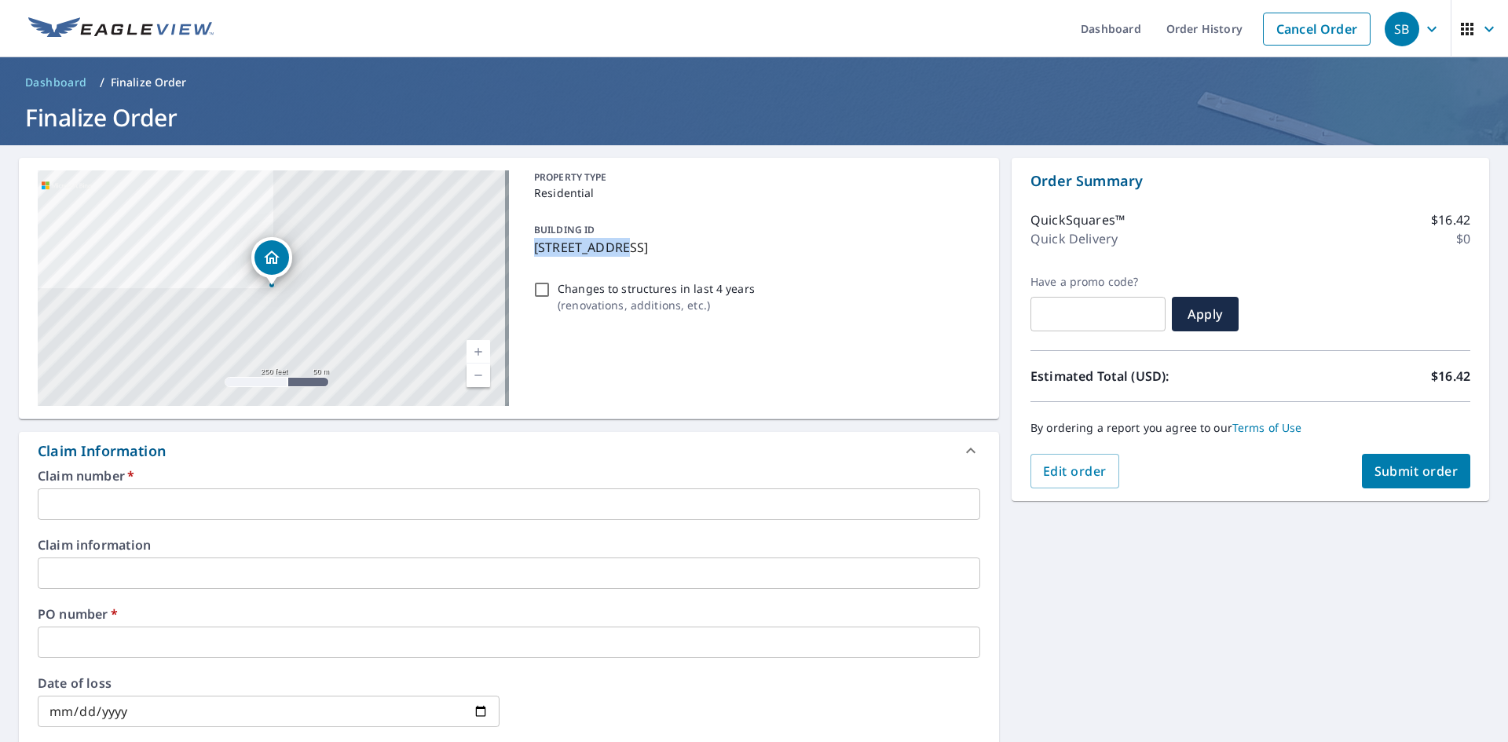
drag, startPoint x: 529, startPoint y: 247, endPoint x: 616, endPoint y: 254, distance: 86.7
click at [616, 254] on p "[STREET_ADDRESS]" at bounding box center [754, 247] width 440 height 19
checkbox input "true"
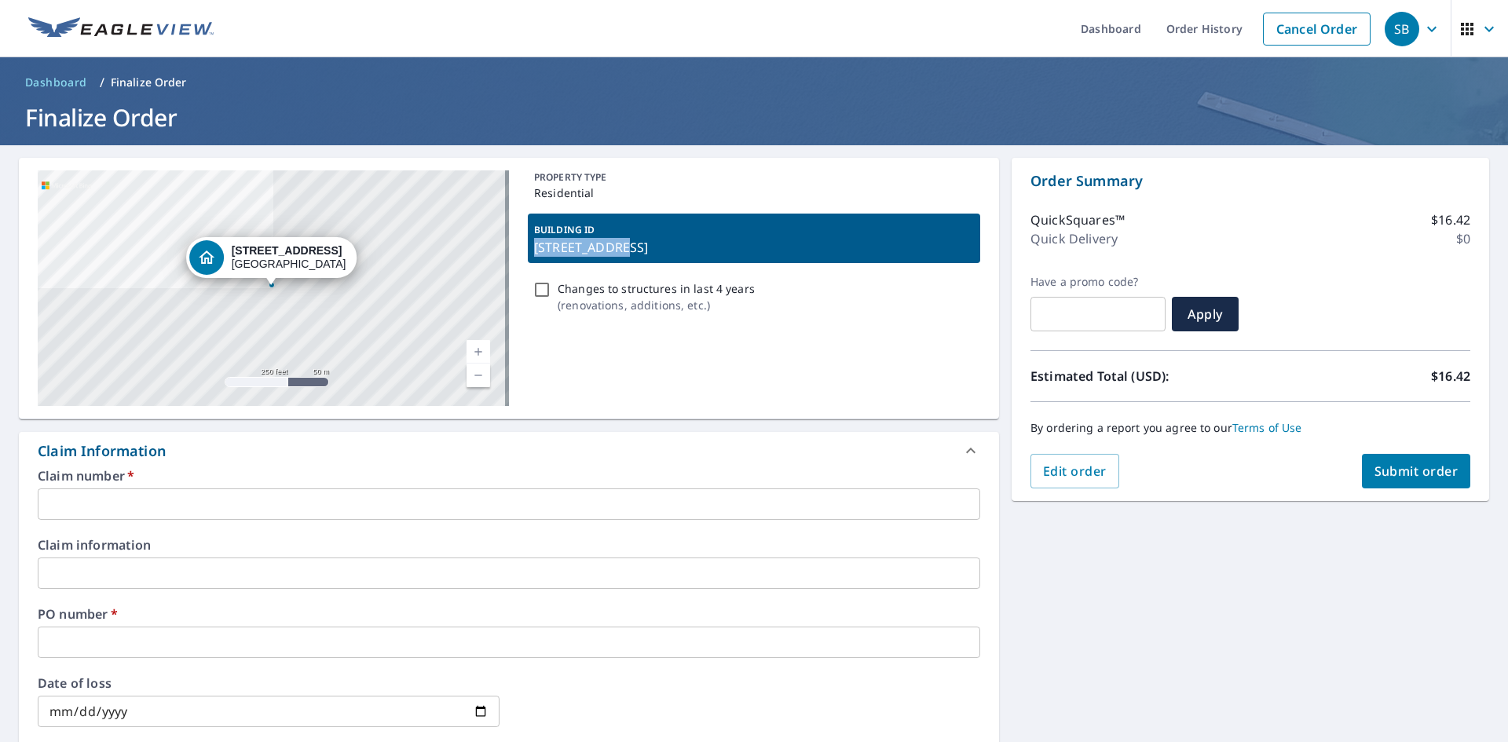
copy p "[STREET_ADDRESS]"
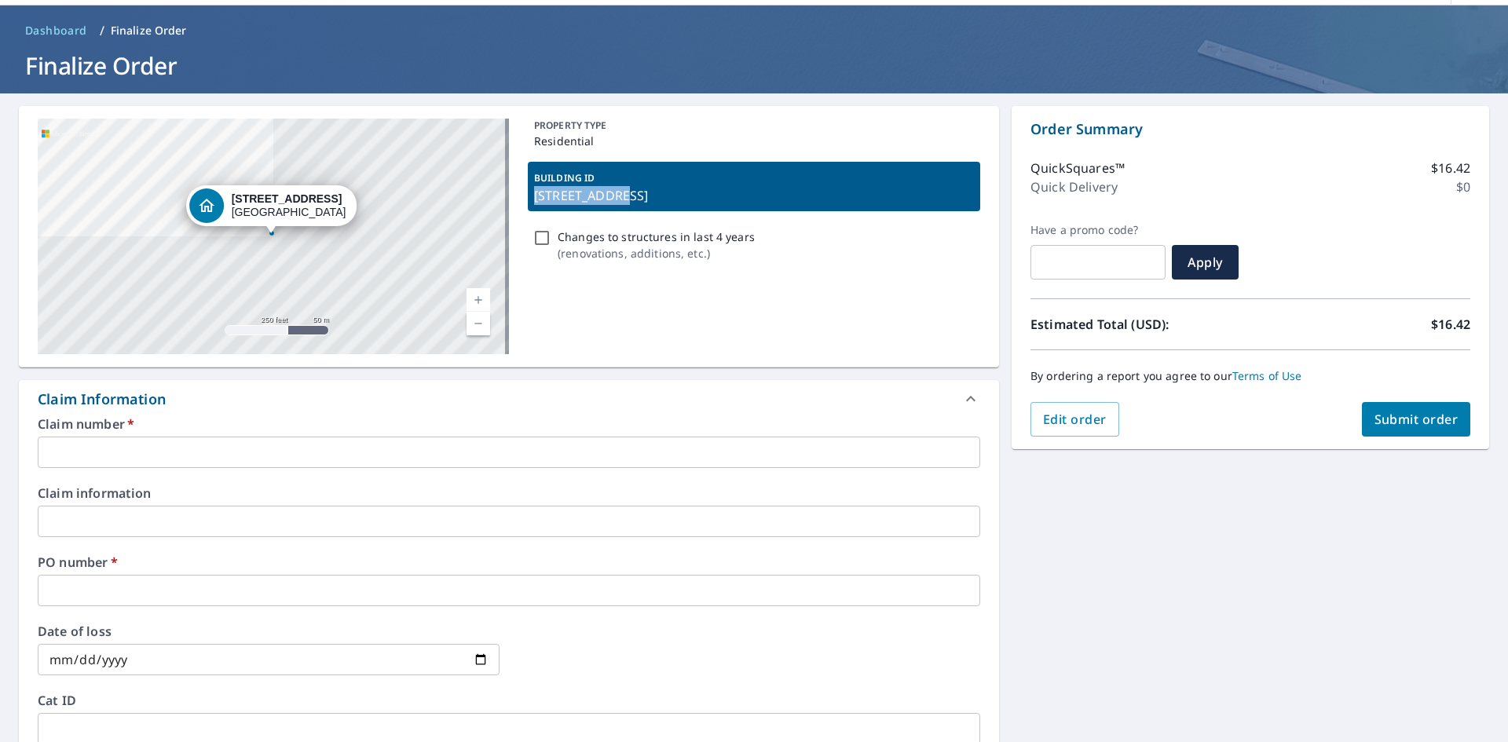
scroll to position [79, 0]
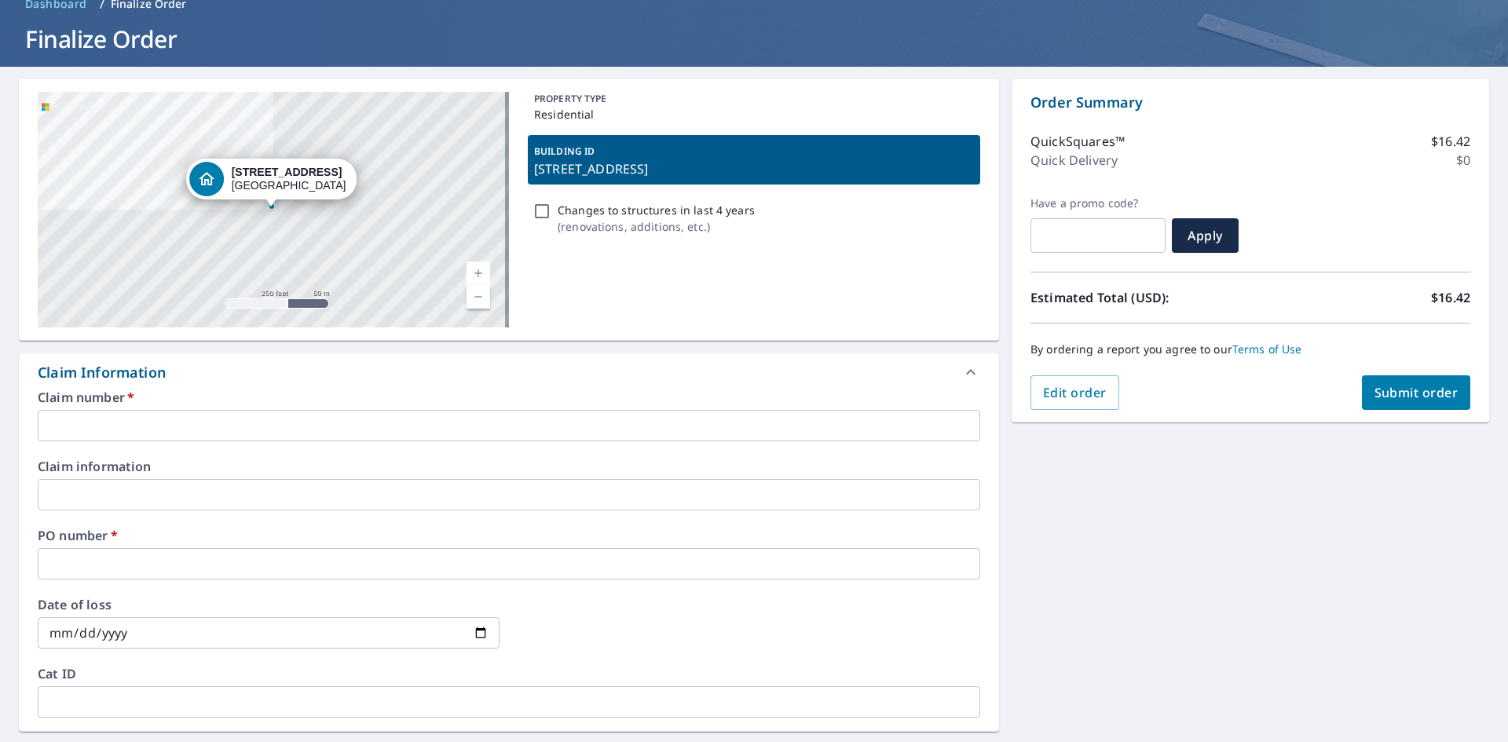
click at [104, 419] on input "text" at bounding box center [509, 425] width 942 height 31
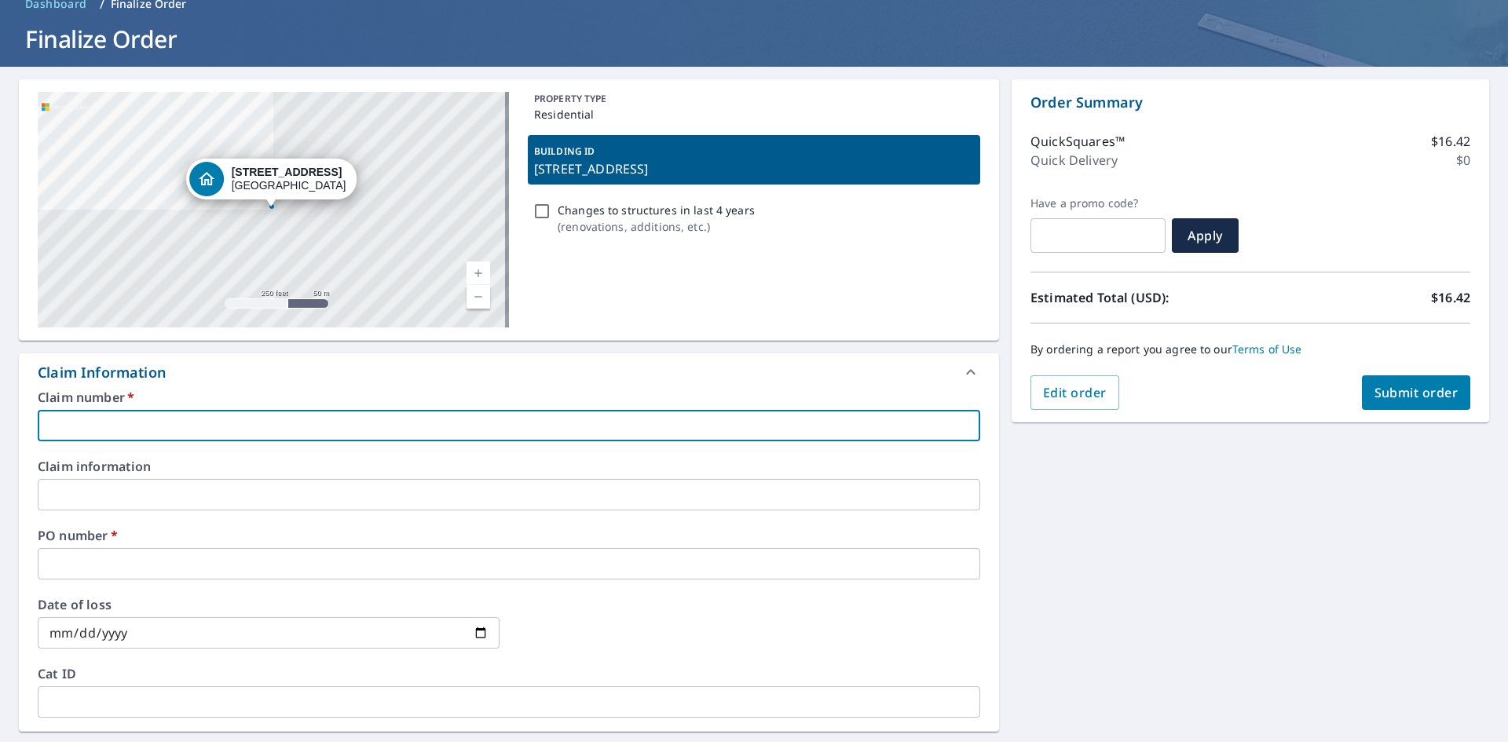
paste input "[STREET_ADDRESS]"
type input "[STREET_ADDRESS]"
checkbox input "true"
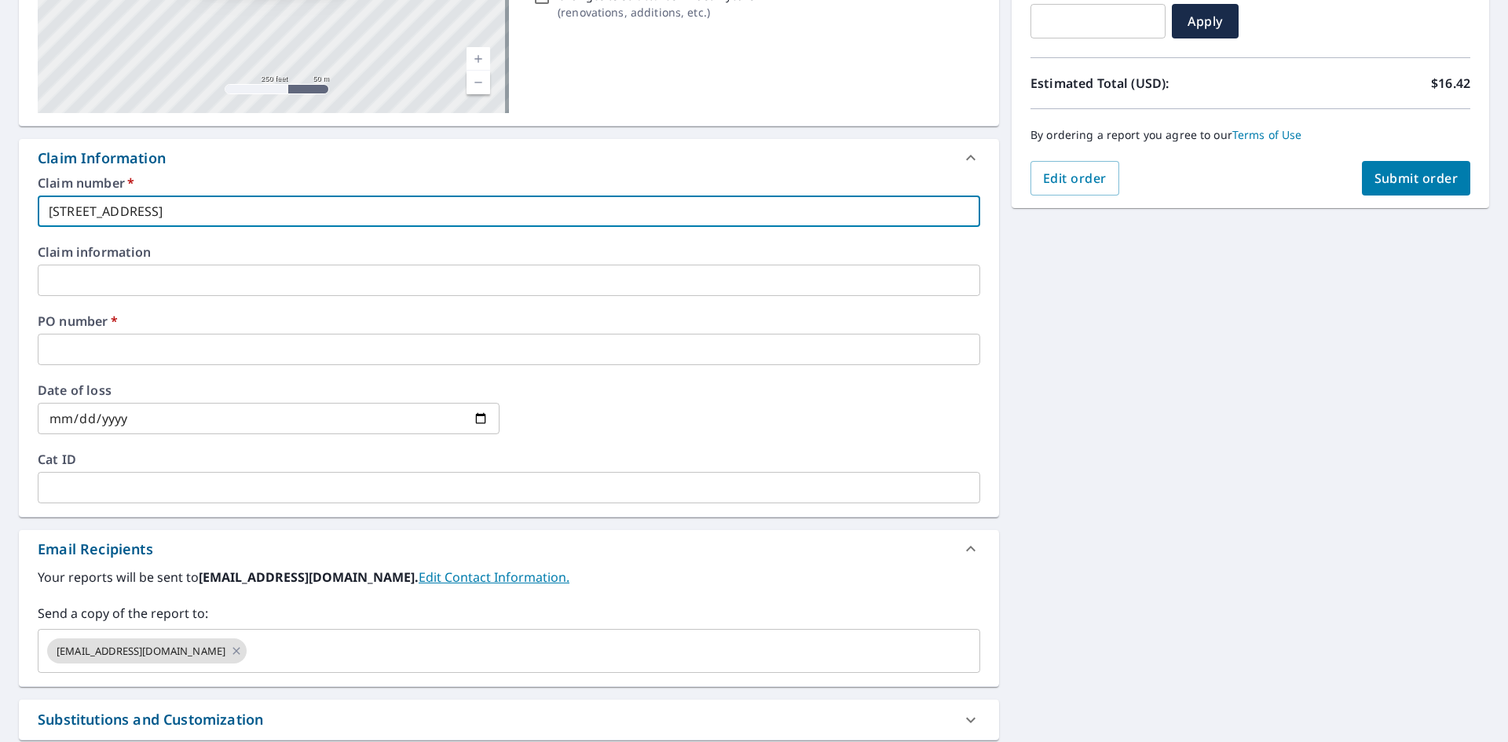
scroll to position [314, 0]
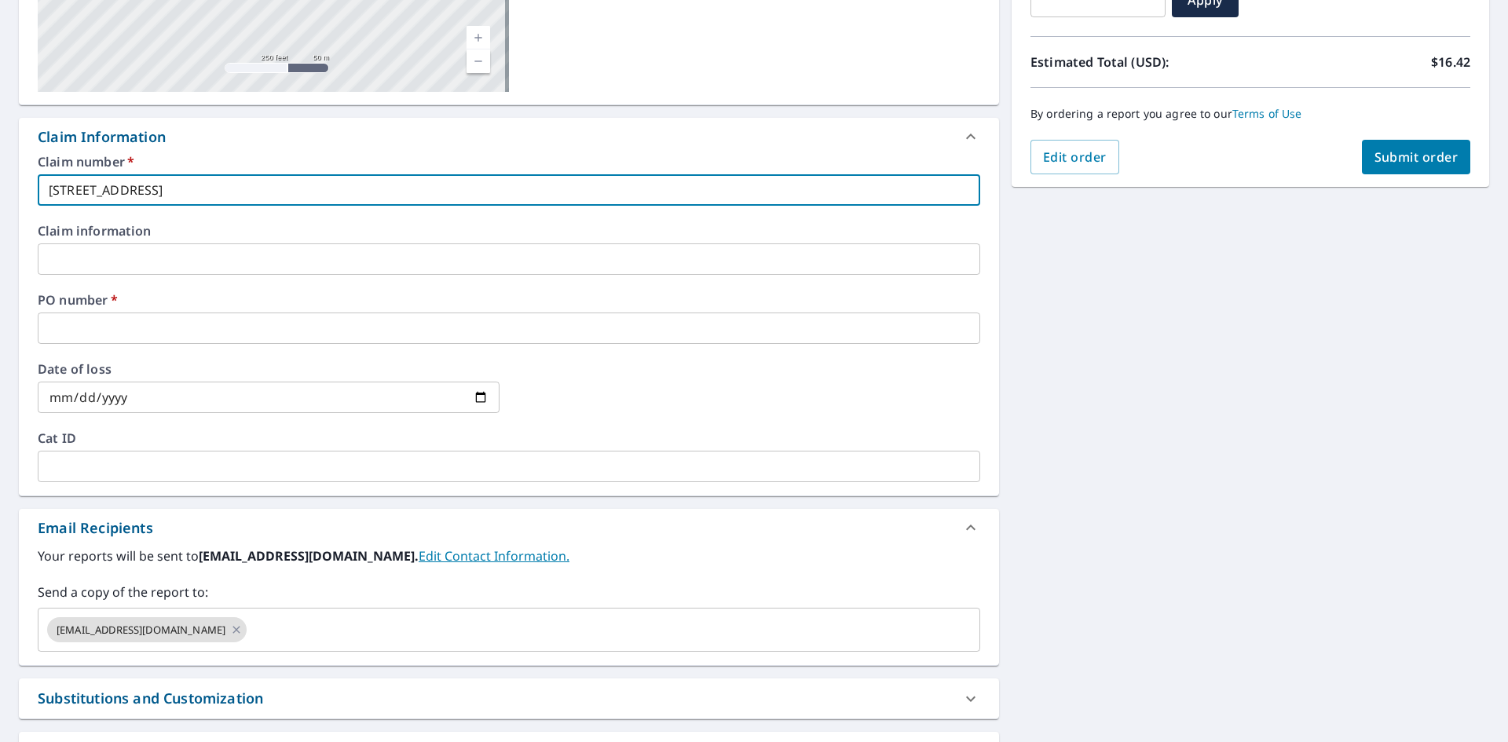
type input "[STREET_ADDRESS]"
click at [114, 313] on input "text" at bounding box center [509, 328] width 942 height 31
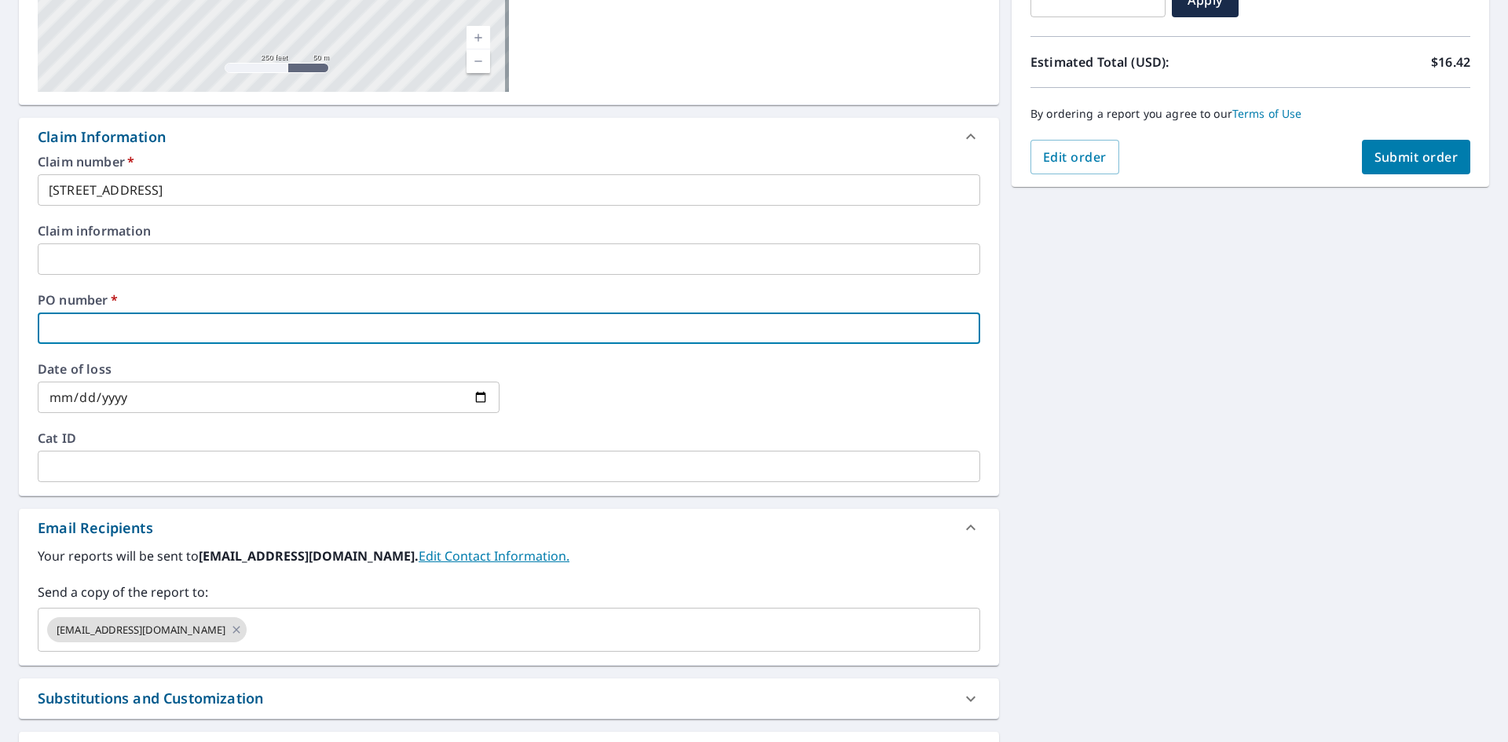
paste input "[STREET_ADDRESS]"
type input "[STREET_ADDRESS]"
checkbox input "true"
click at [79, 326] on input "[STREET_ADDRESS]" at bounding box center [509, 328] width 942 height 31
type input "483= [GEOGRAPHIC_DATA]"
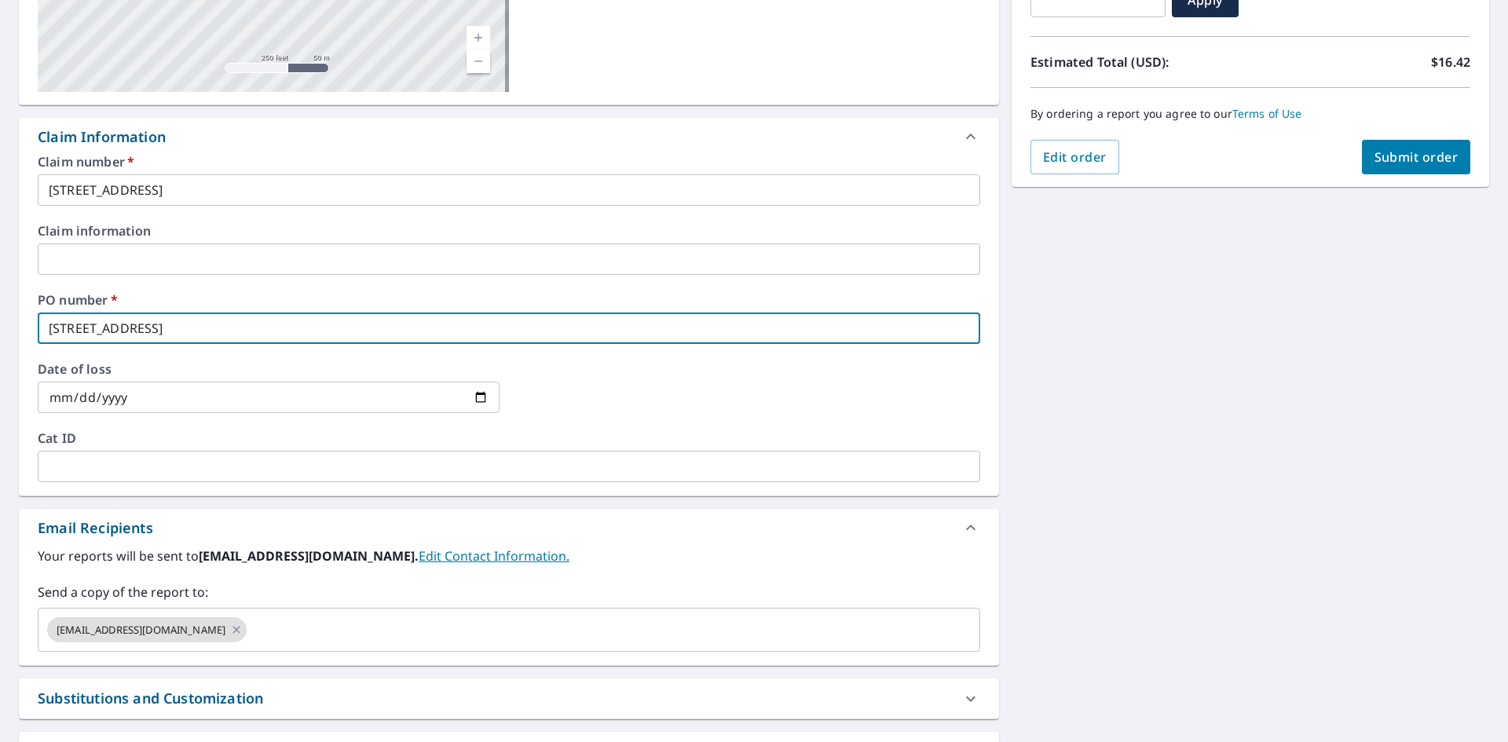
checkbox input "true"
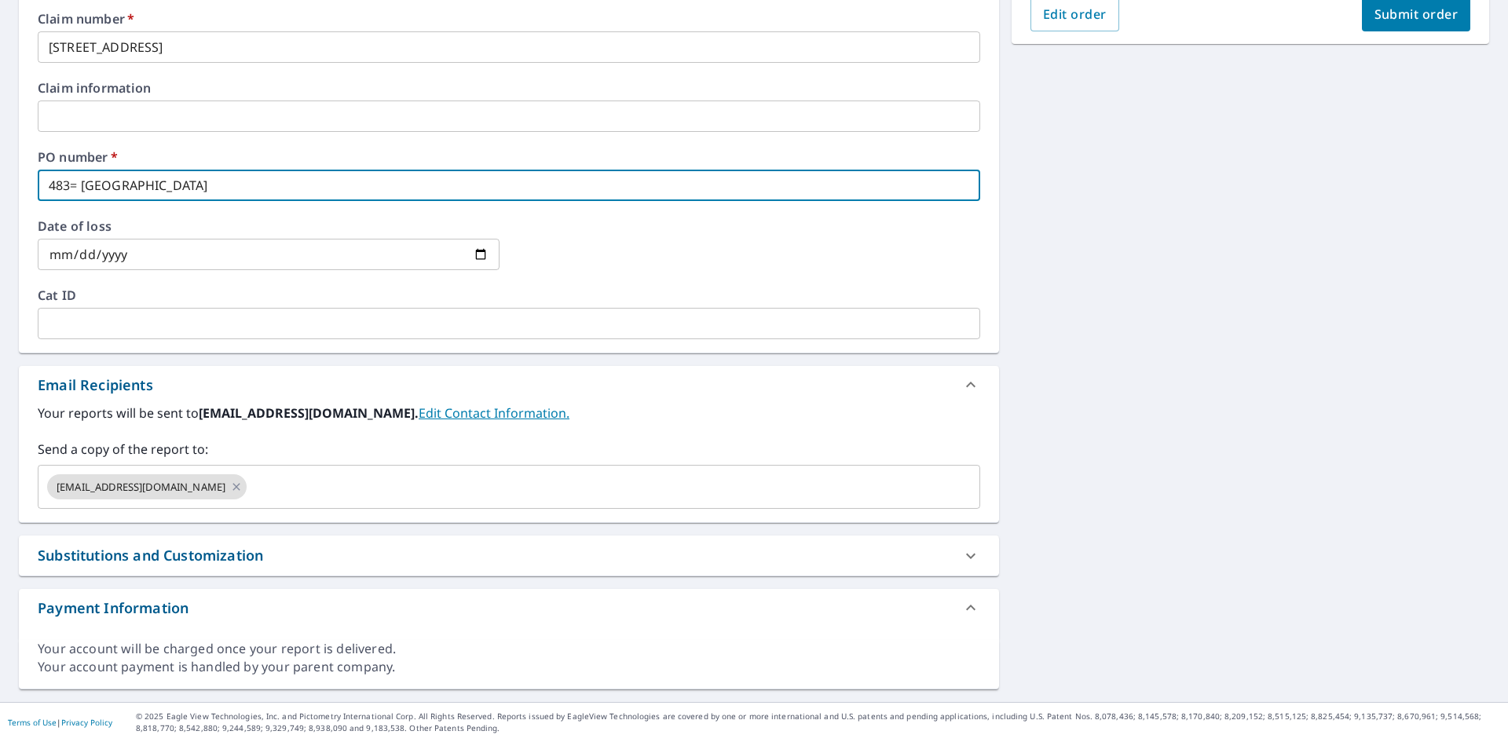
type input "[STREET_ADDRESS]"
checkbox input "true"
type input "[STREET_ADDRESS]"
checkbox input "true"
type input "[GEOGRAPHIC_DATA]"
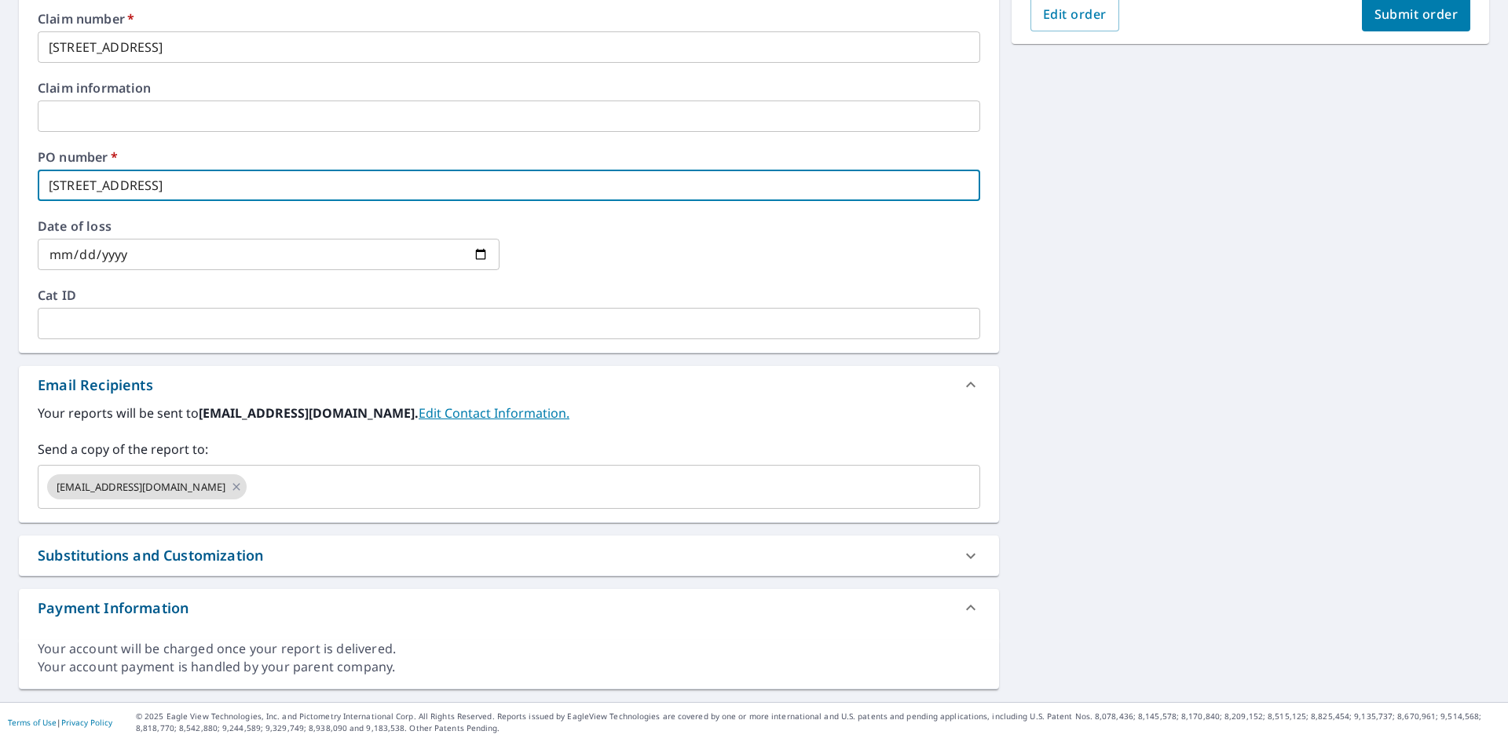
checkbox input "true"
type input "[STREET_ADDRESS]"
checkbox input "true"
type input "[STREET_ADDRESS]"
checkbox input "true"
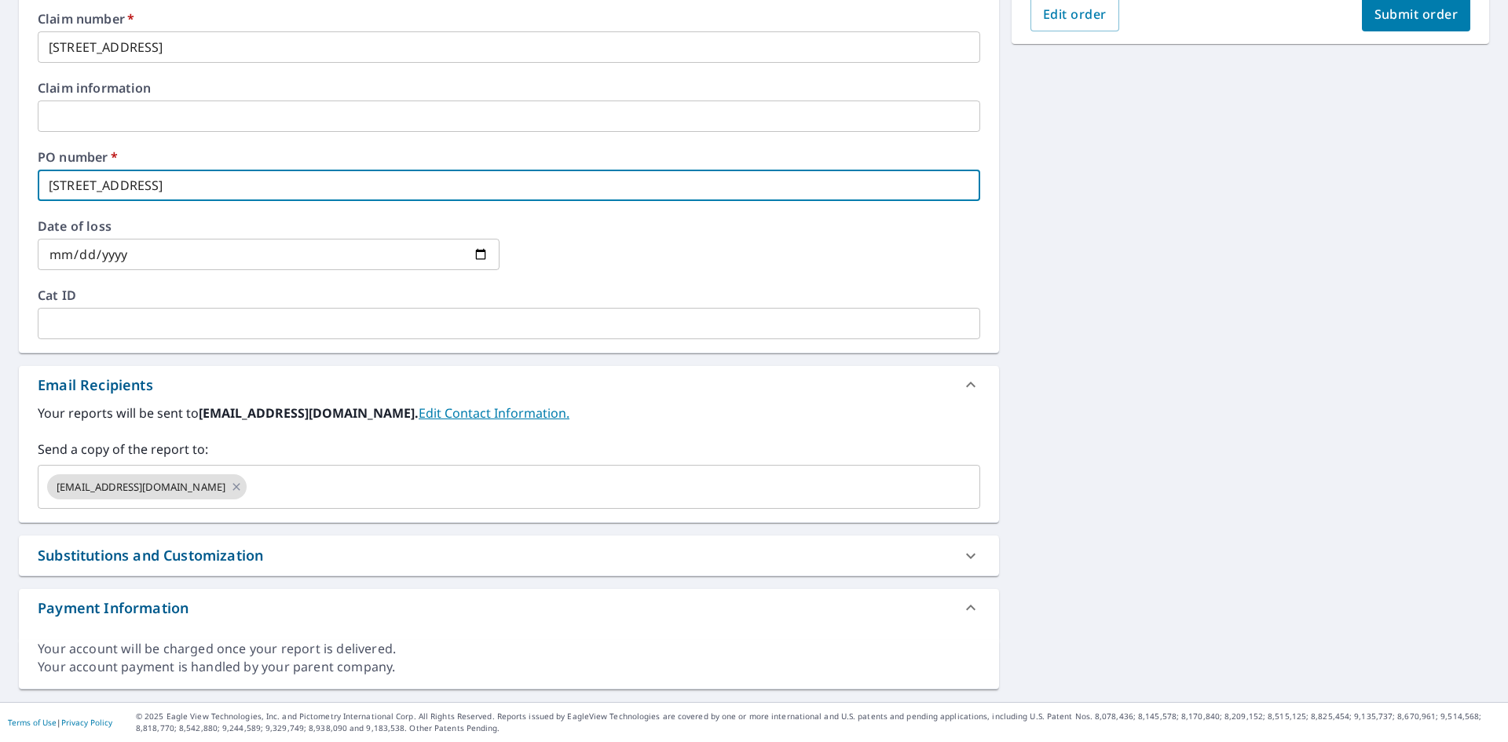
type input "[STREET_ADDRESS]"
checkbox input "true"
type input "[STREET_ADDRESS]"
click at [75, 46] on input "[STREET_ADDRESS]" at bounding box center [509, 46] width 942 height 31
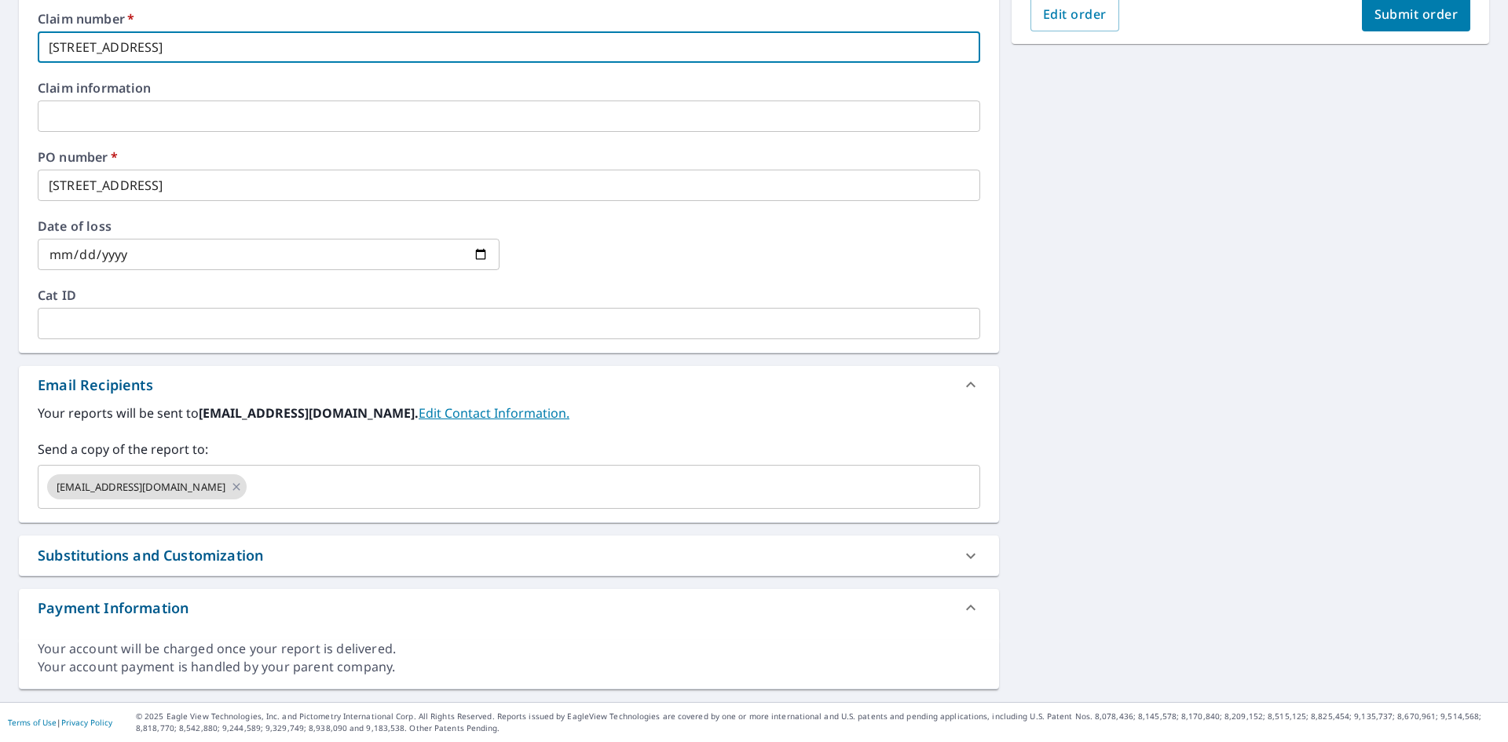
type input "[STREET_ADDRESS]"
checkbox input "true"
type input "[STREET_ADDRESS]"
click at [243, 487] on icon at bounding box center [236, 486] width 13 height 17
checkbox input "true"
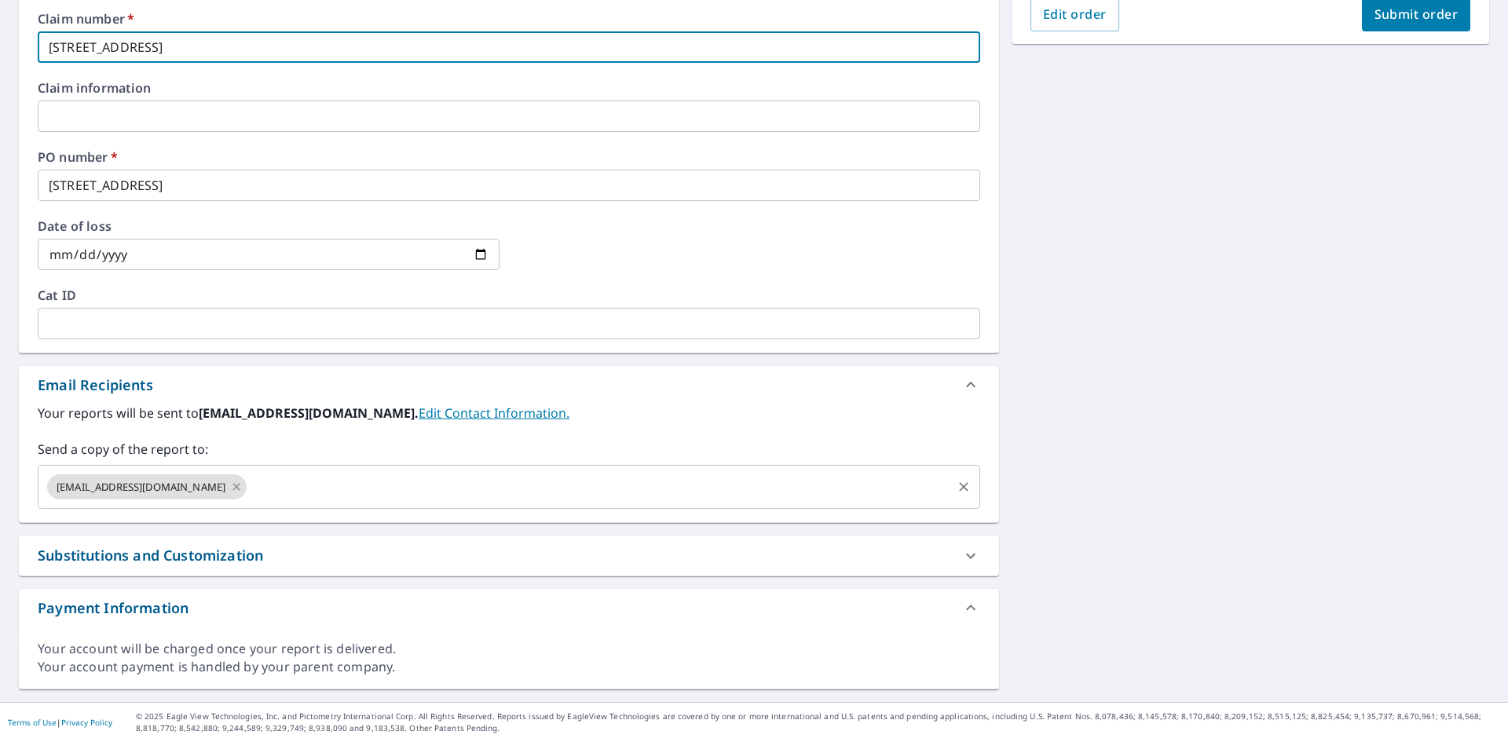
type input "[STREET_ADDRESS]"
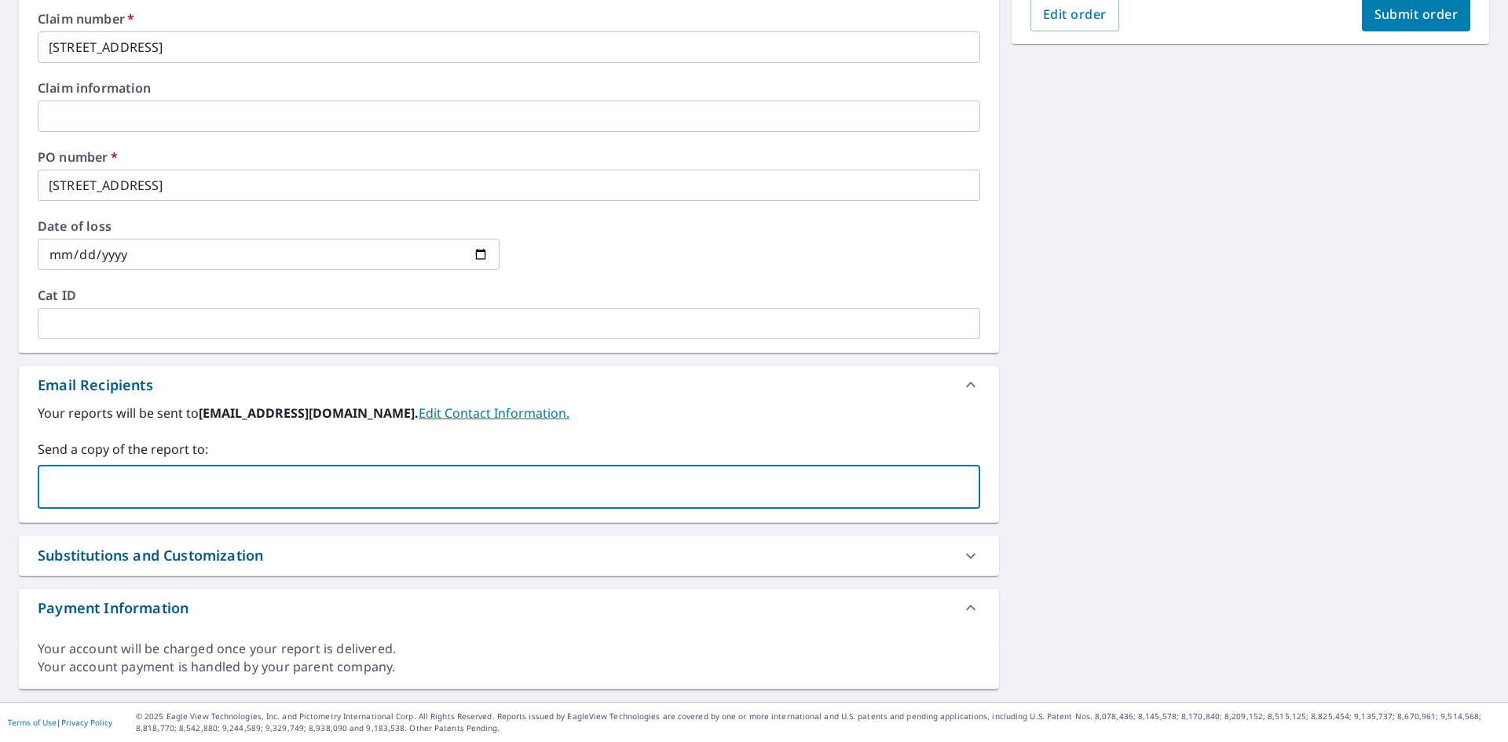
click at [247, 487] on input "text" at bounding box center [497, 487] width 905 height 30
type input "[EMAIL_ADDRESS][DOMAIN_NAME]"
checkbox input "true"
click at [520, 495] on input "text" at bounding box center [599, 487] width 700 height 30
paste input "[PERSON_NAME][EMAIL_ADDRESS][DOMAIN_NAME]"
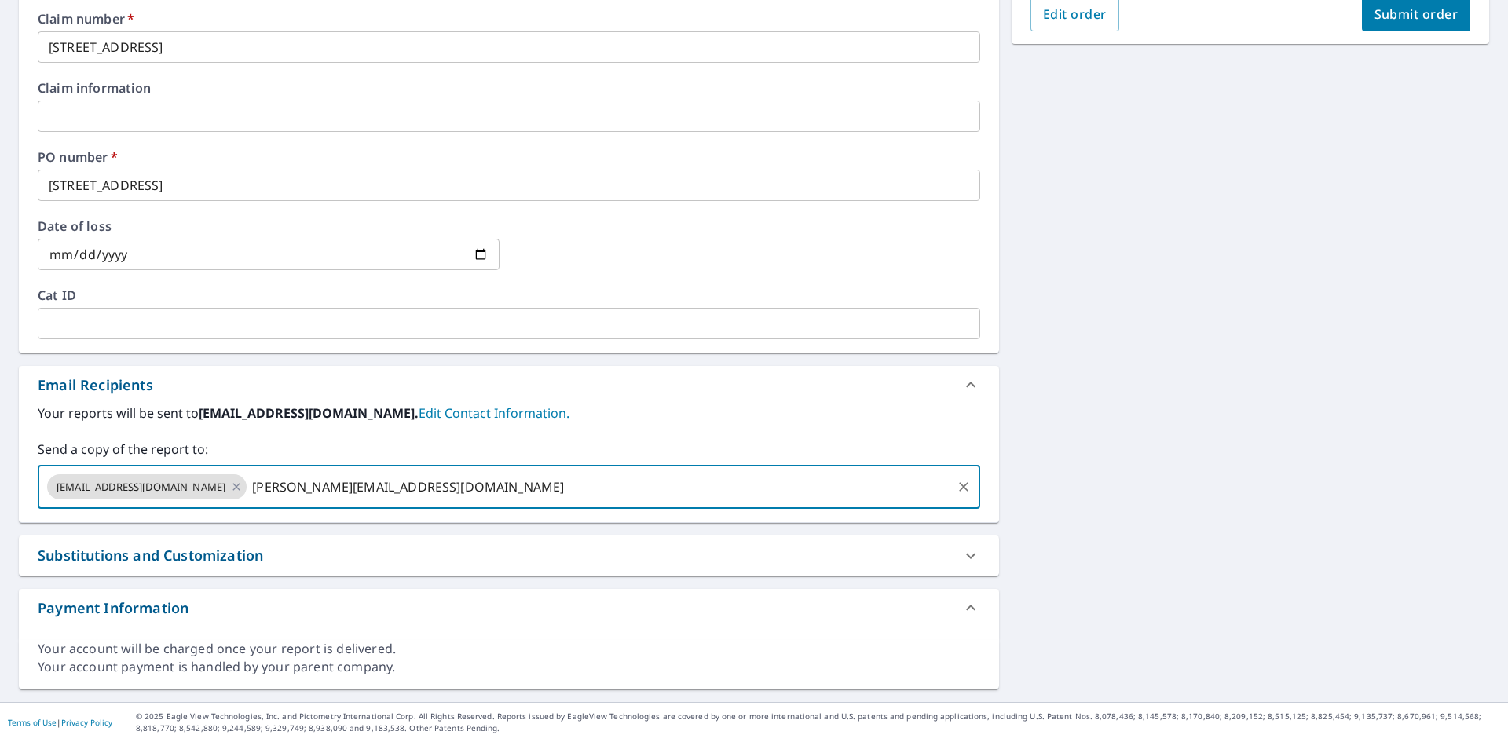
type input "[PERSON_NAME][EMAIL_ADDRESS][DOMAIN_NAME]"
click at [1381, 9] on span "Submit order" at bounding box center [1416, 13] width 84 height 17
checkbox input "true"
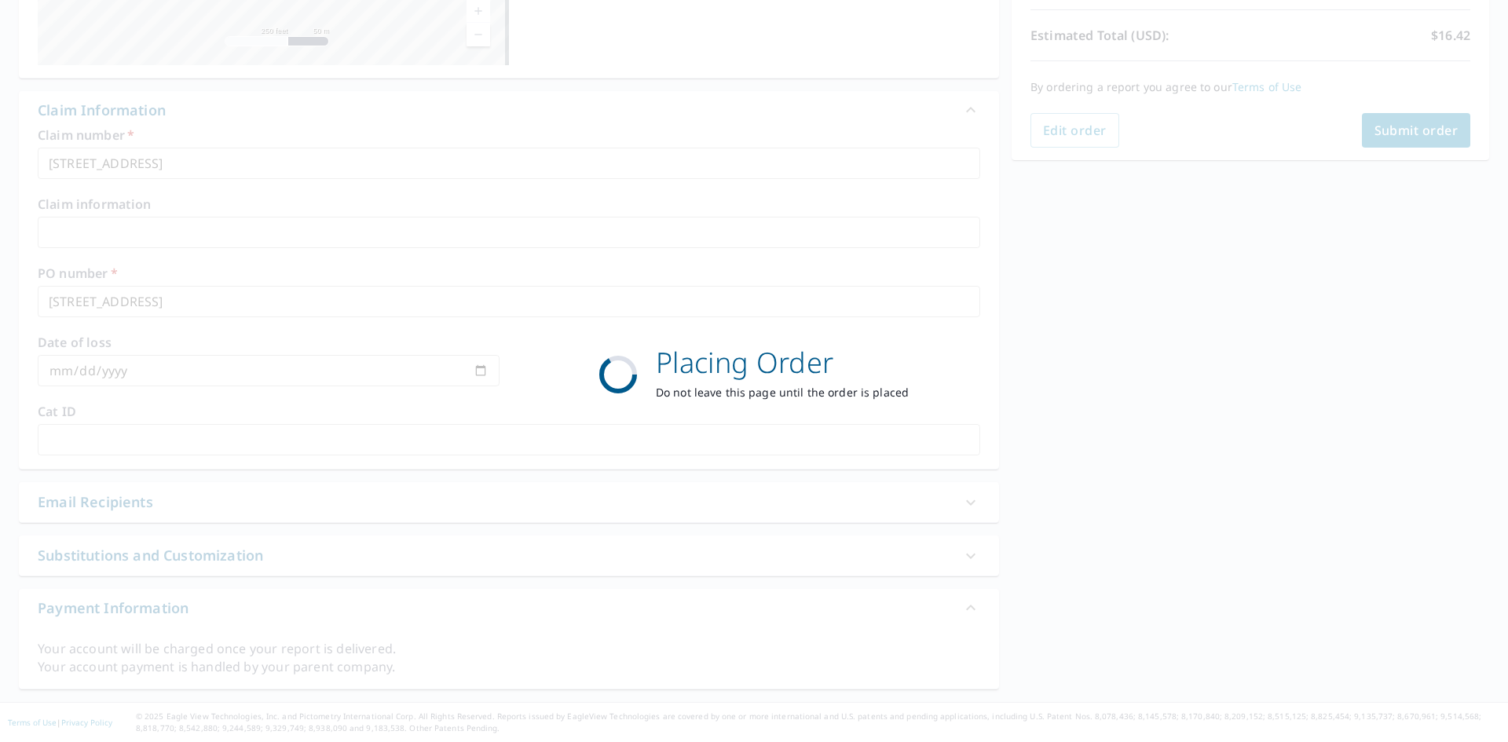
scroll to position [341, 0]
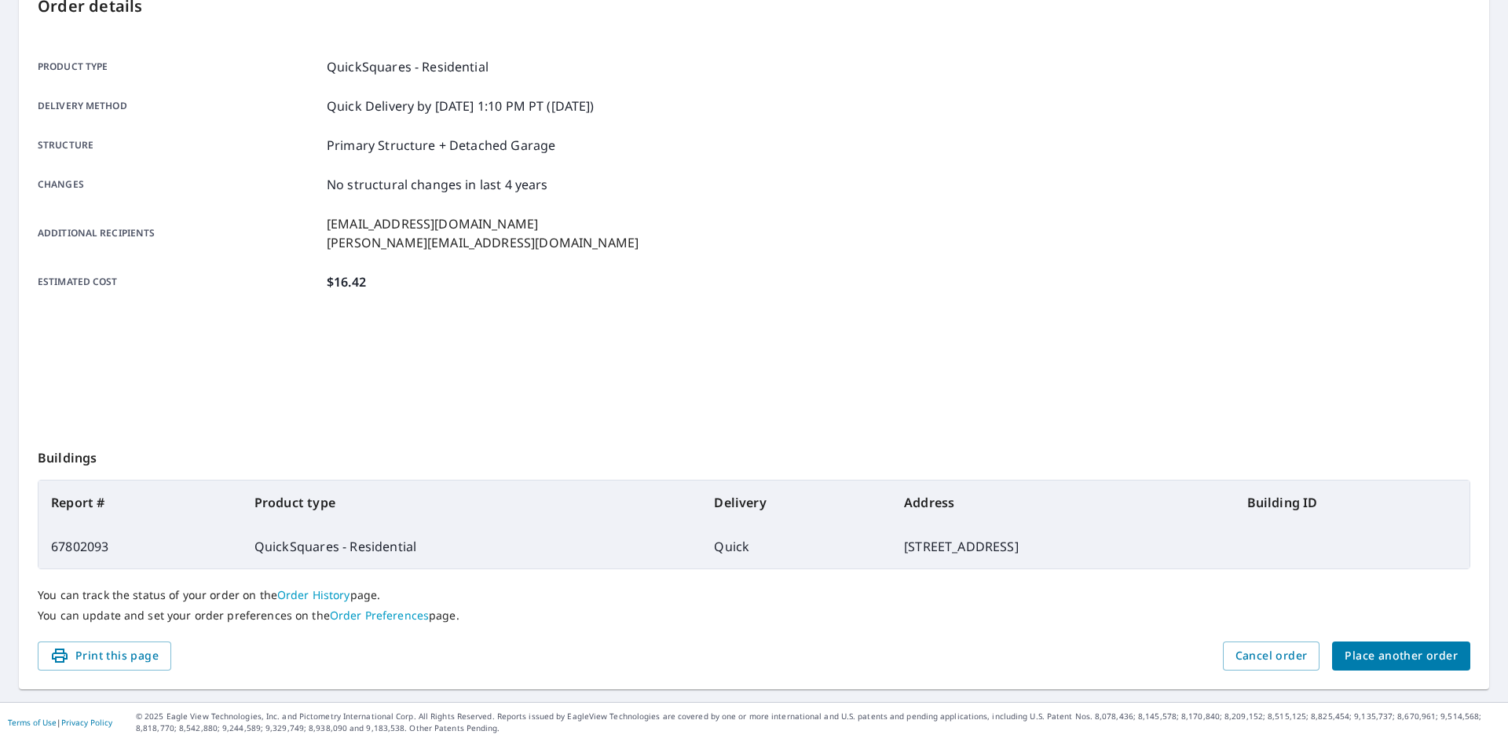
scroll to position [182, 0]
